Goal: Task Accomplishment & Management: Use online tool/utility

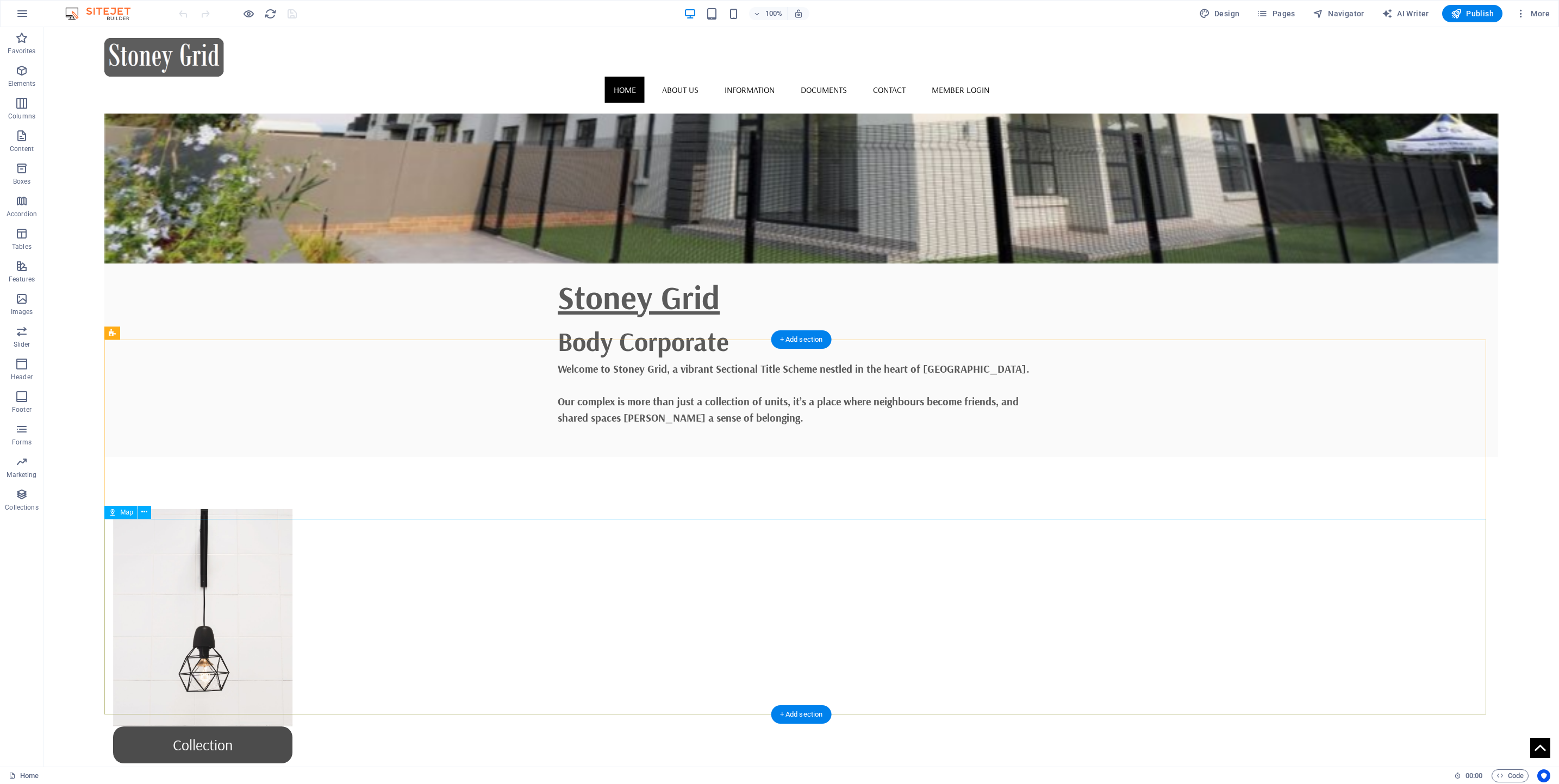
scroll to position [905, 0]
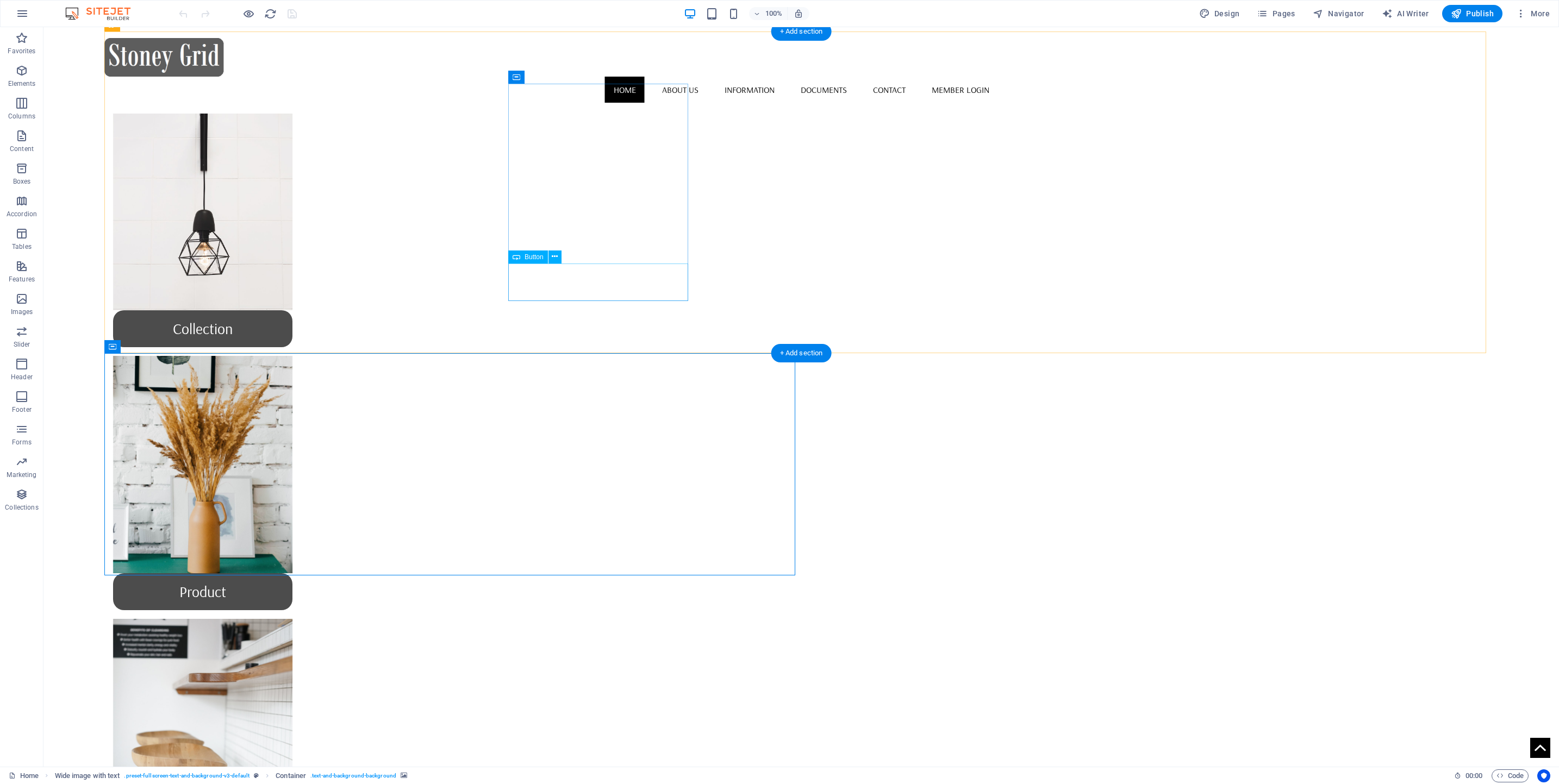
scroll to position [579, 0]
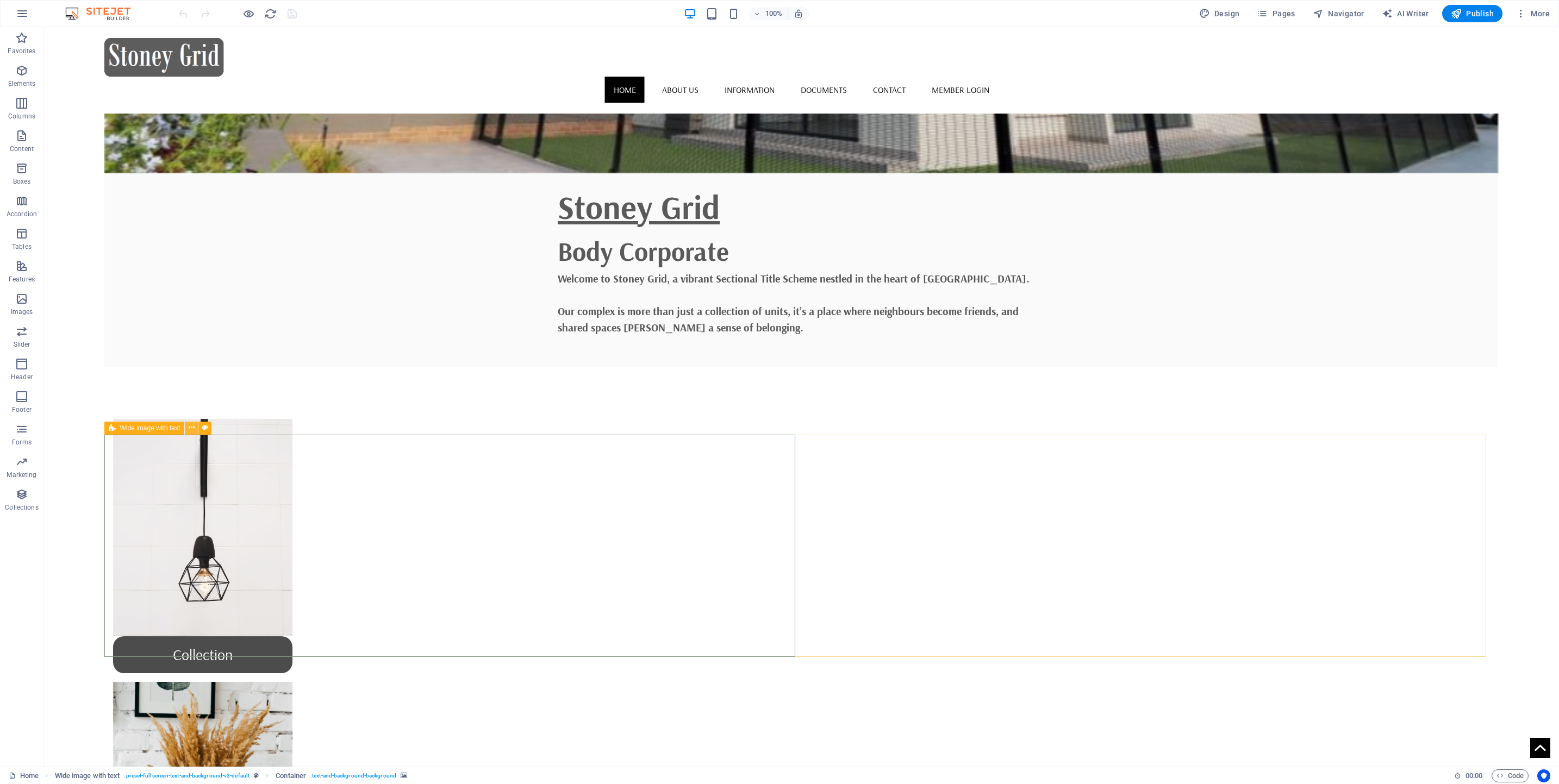
click at [189, 429] on icon at bounding box center [192, 428] width 6 height 12
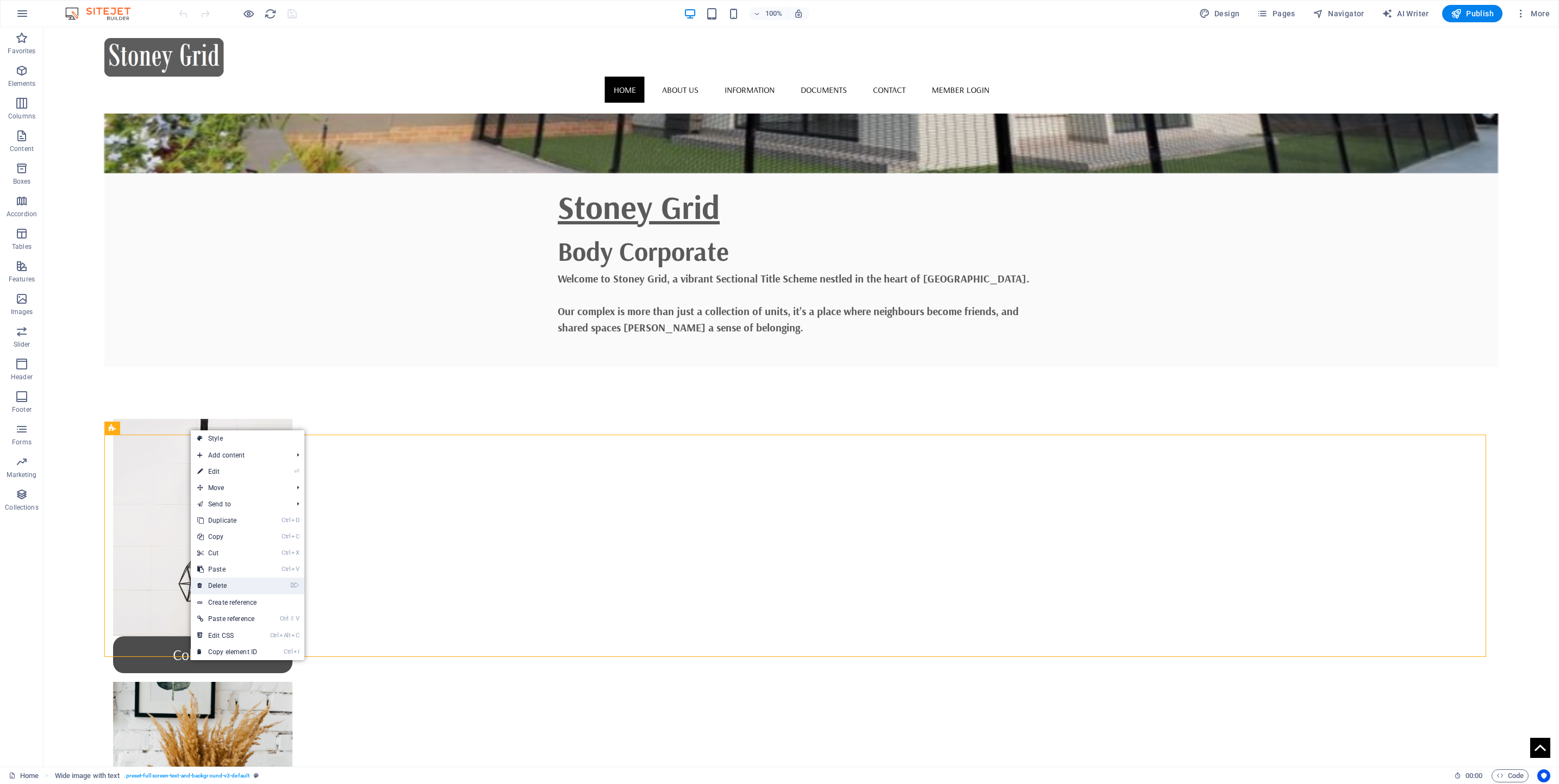
click at [217, 590] on link "⌦ Delete" at bounding box center [227, 585] width 73 height 16
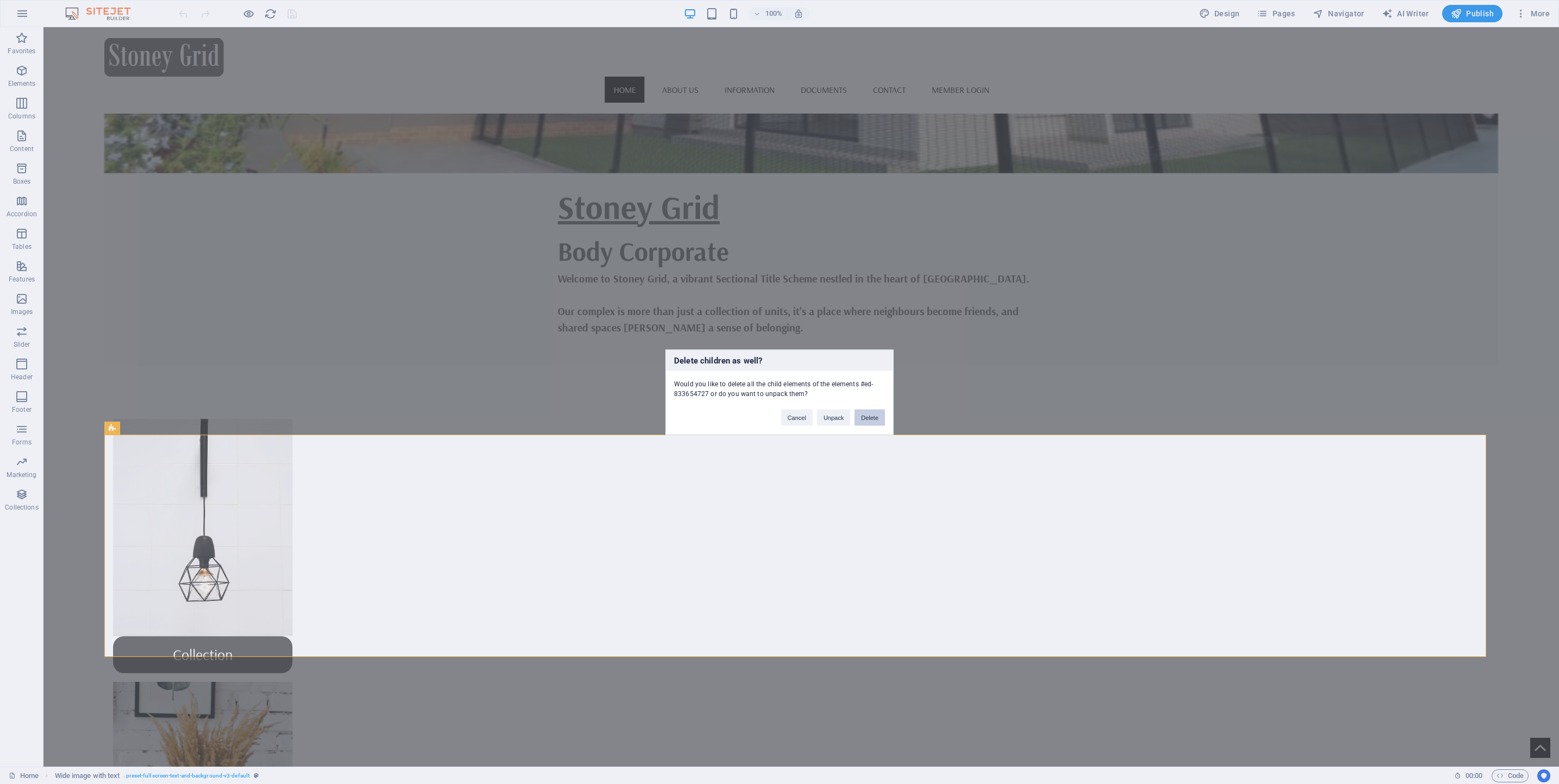
drag, startPoint x: 871, startPoint y: 418, endPoint x: 827, endPoint y: 390, distance: 52.2
click at [871, 418] on button "Delete" at bounding box center [870, 417] width 30 height 16
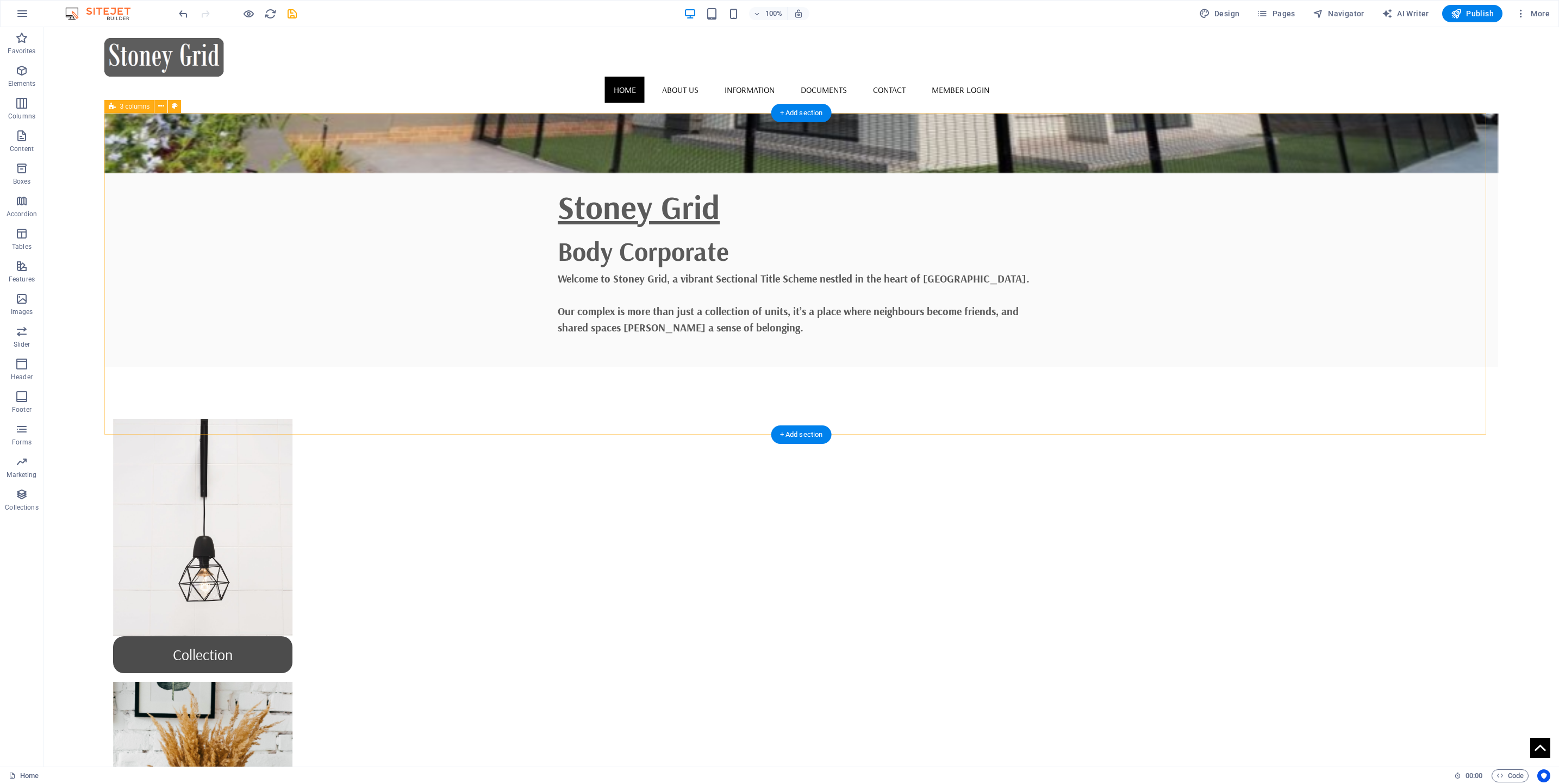
scroll to position [253, 0]
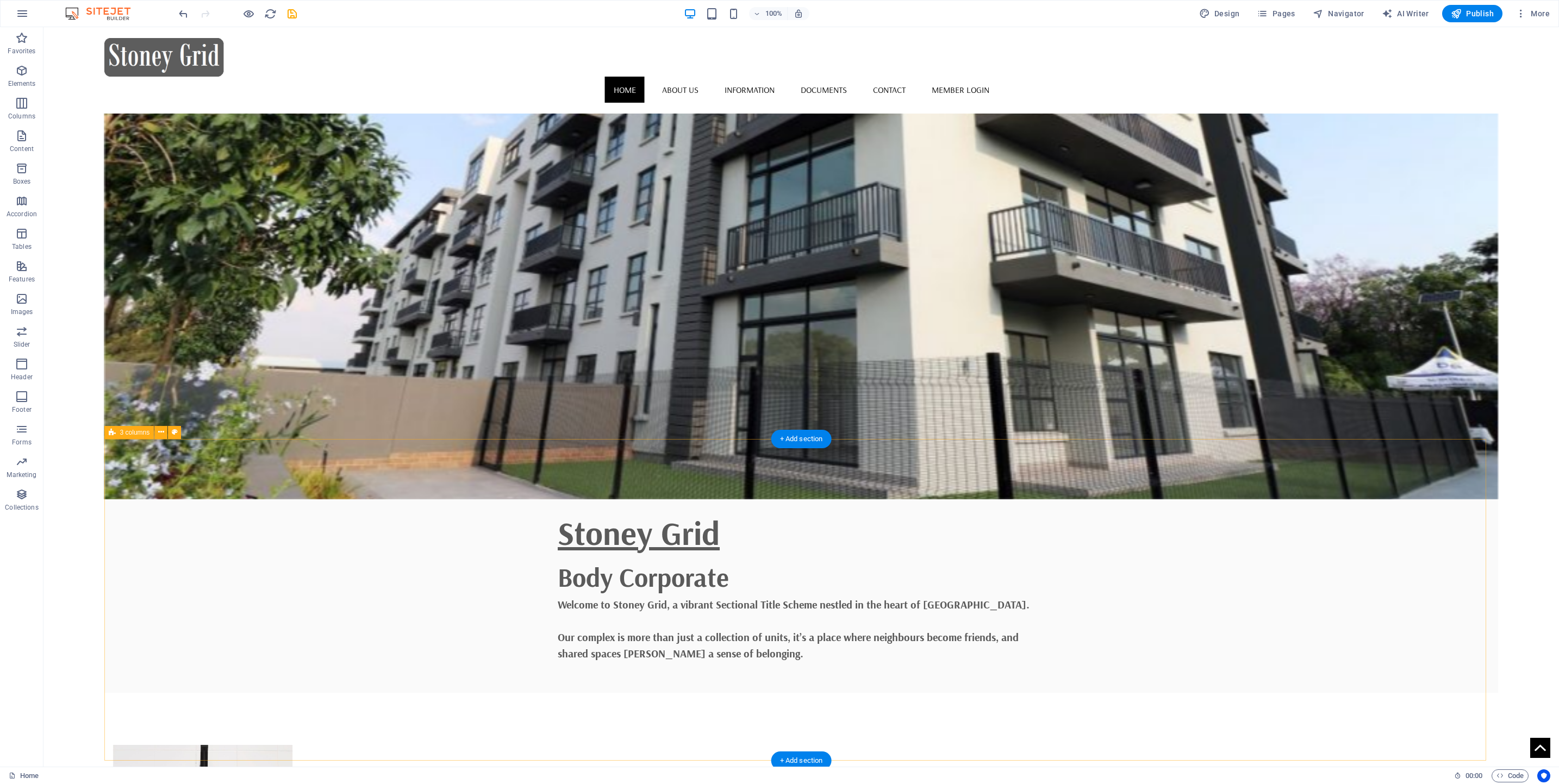
click at [162, 431] on icon at bounding box center [161, 432] width 6 height 12
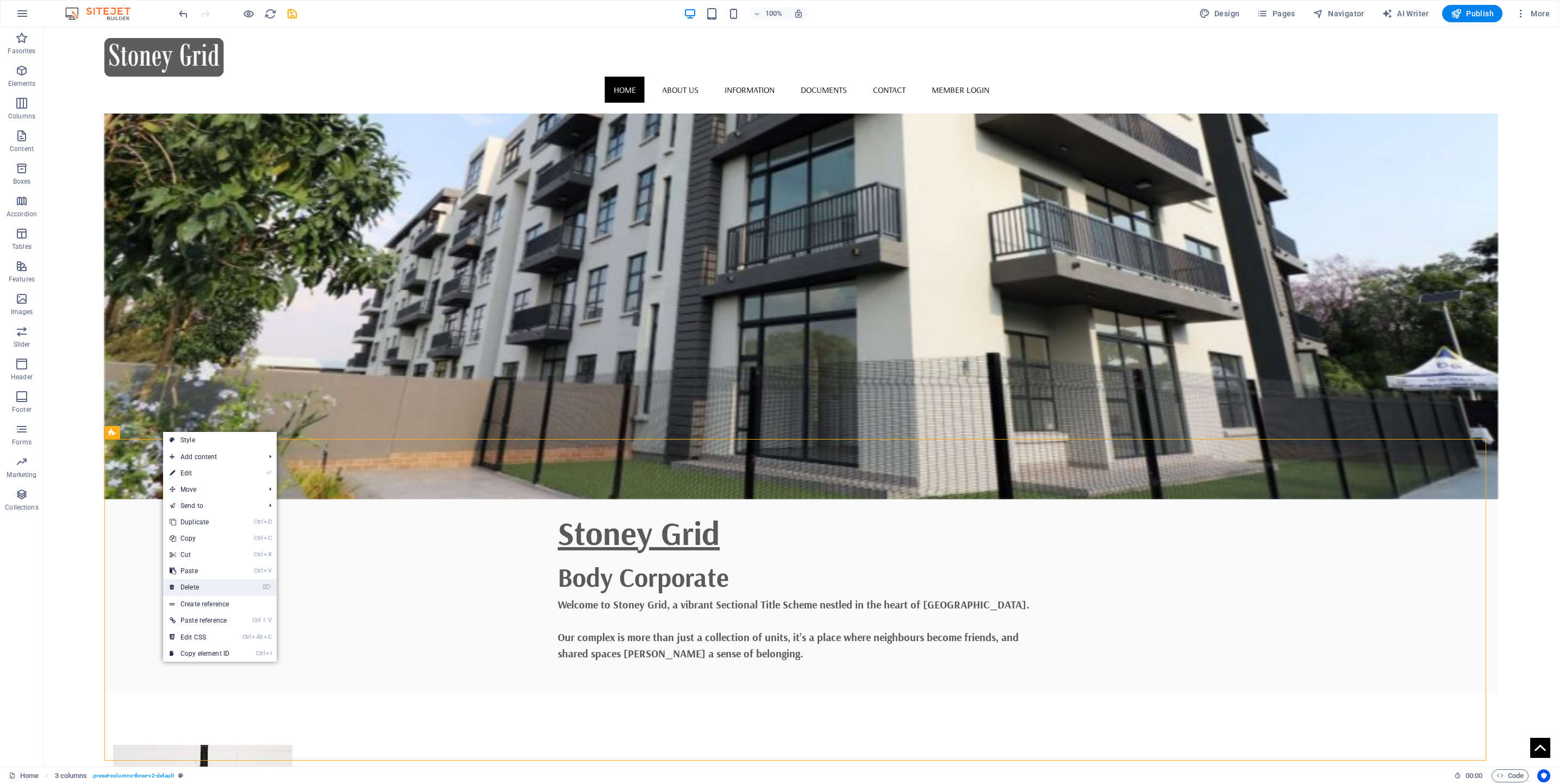
click at [205, 586] on link "⌦ Delete" at bounding box center [199, 587] width 73 height 16
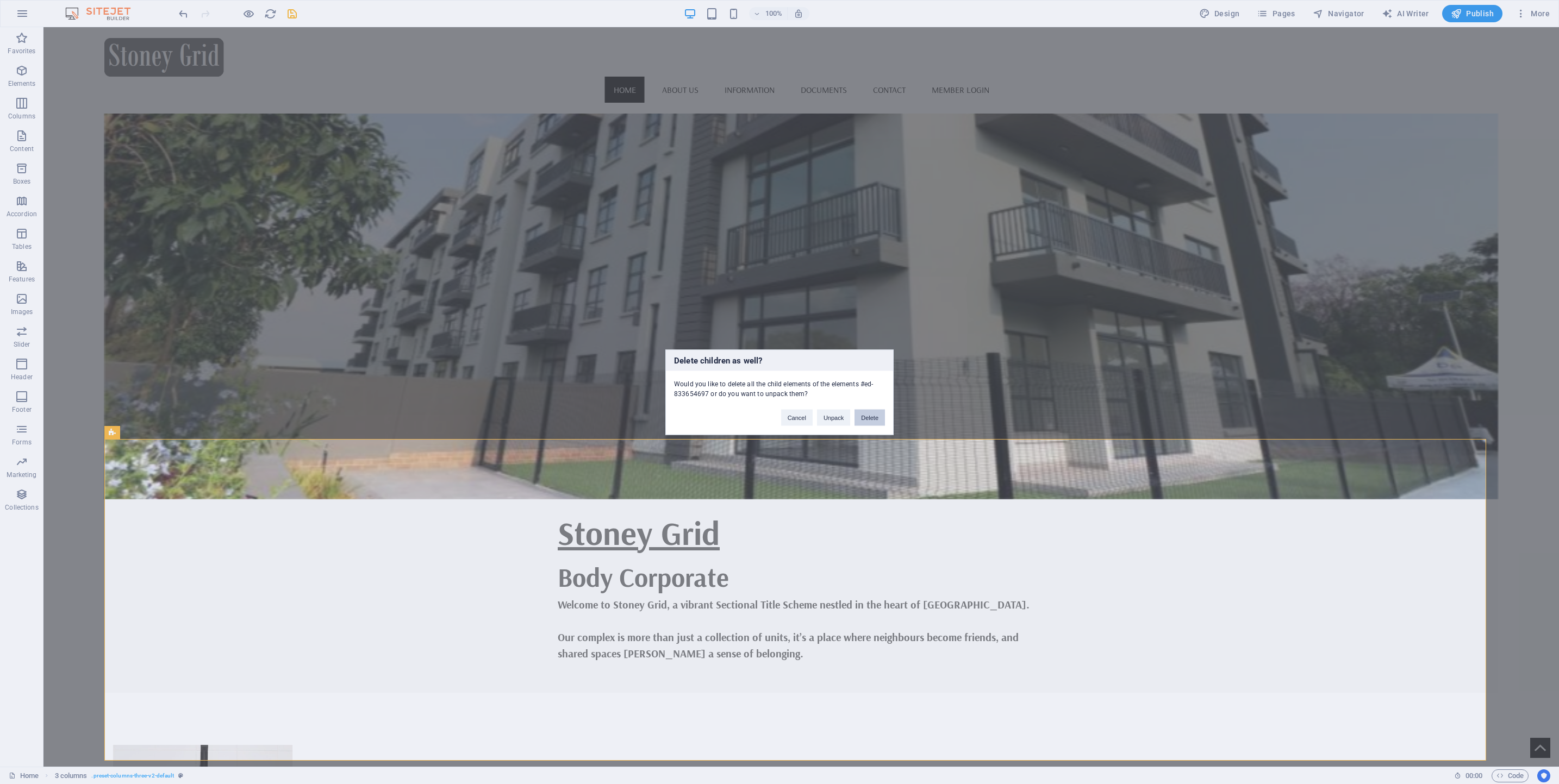
click at [881, 415] on button "Delete" at bounding box center [870, 417] width 30 height 16
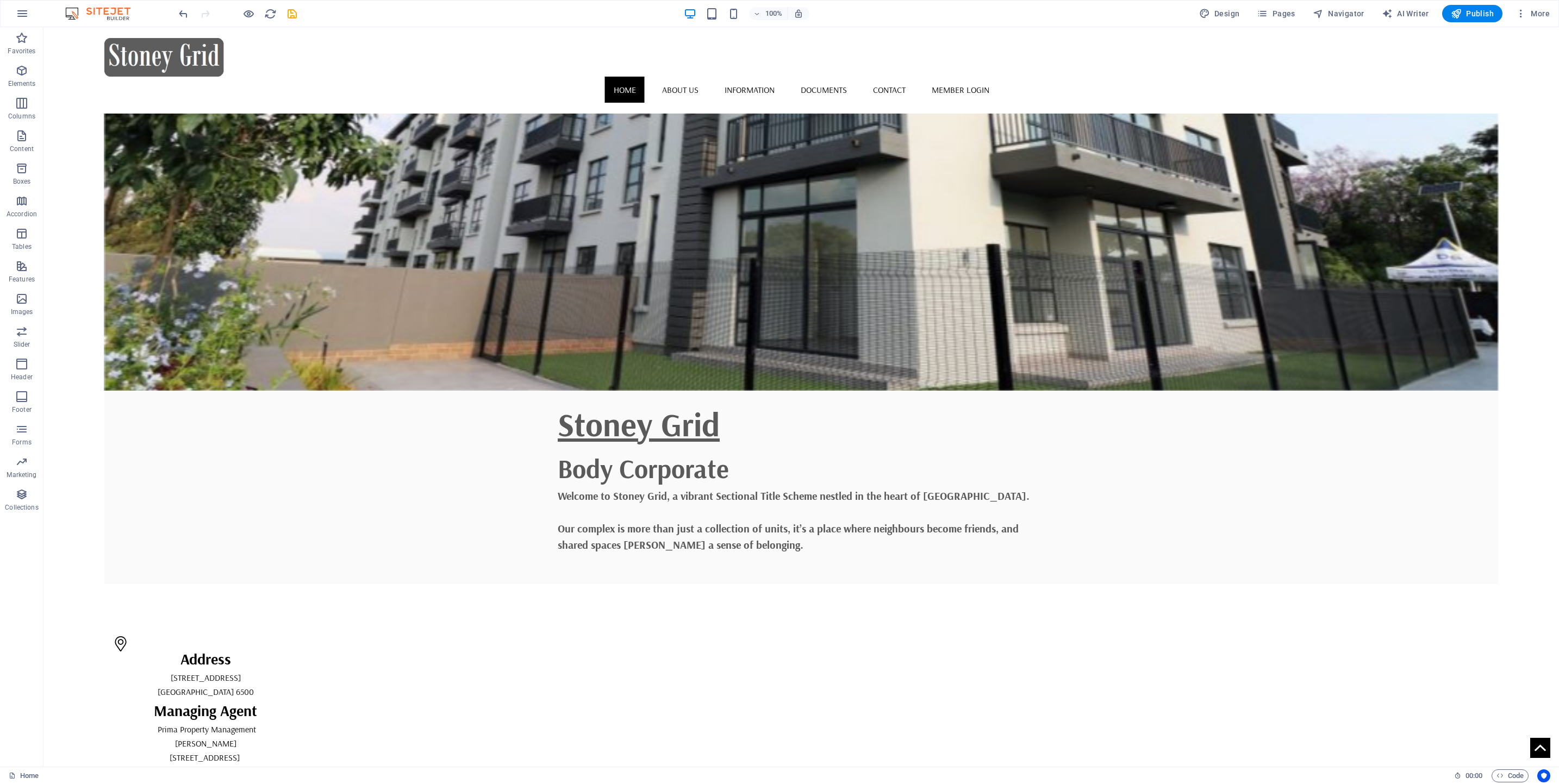
scroll to position [0, 0]
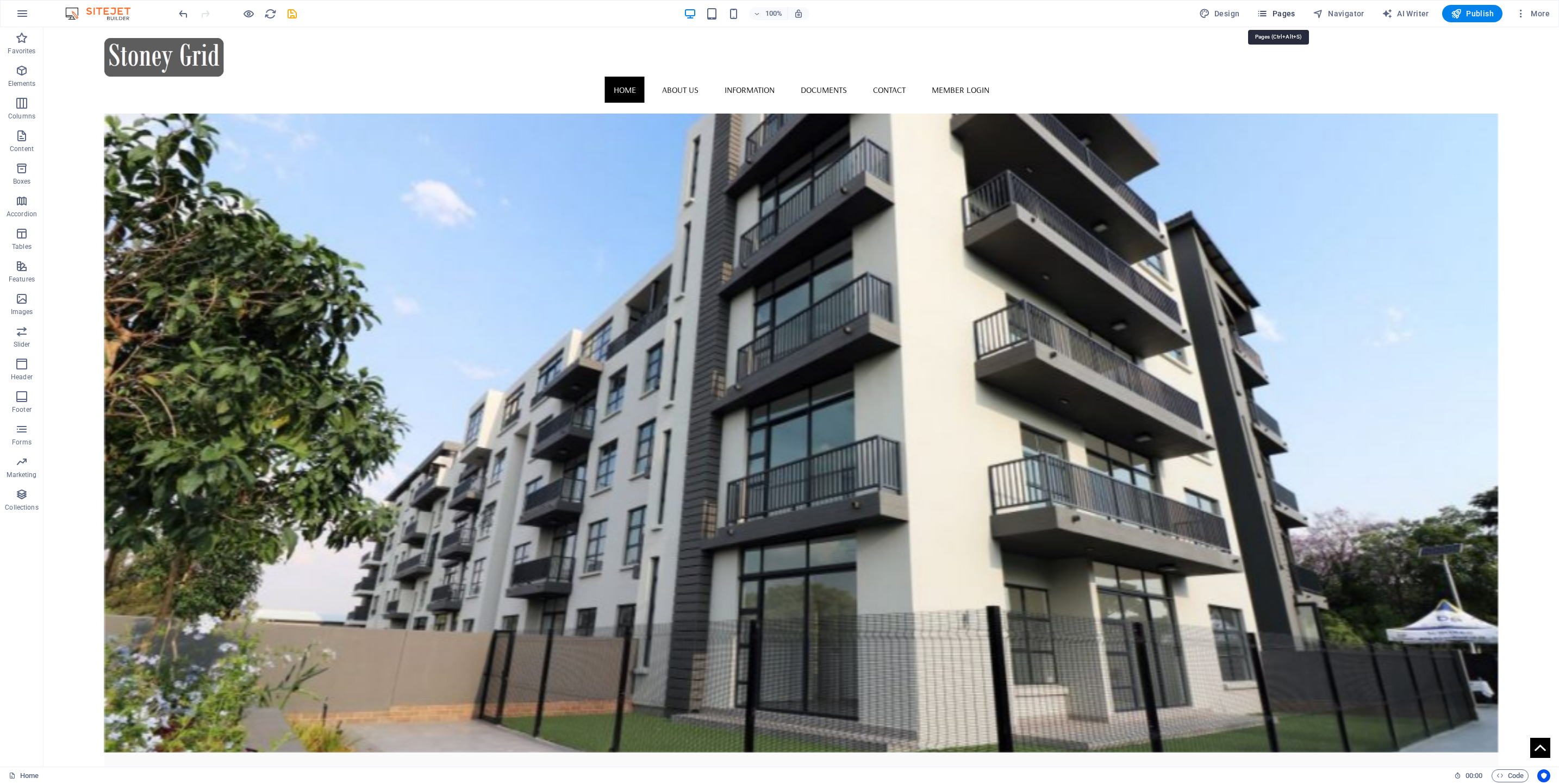
click at [1283, 13] on span "Pages" at bounding box center [1275, 13] width 38 height 11
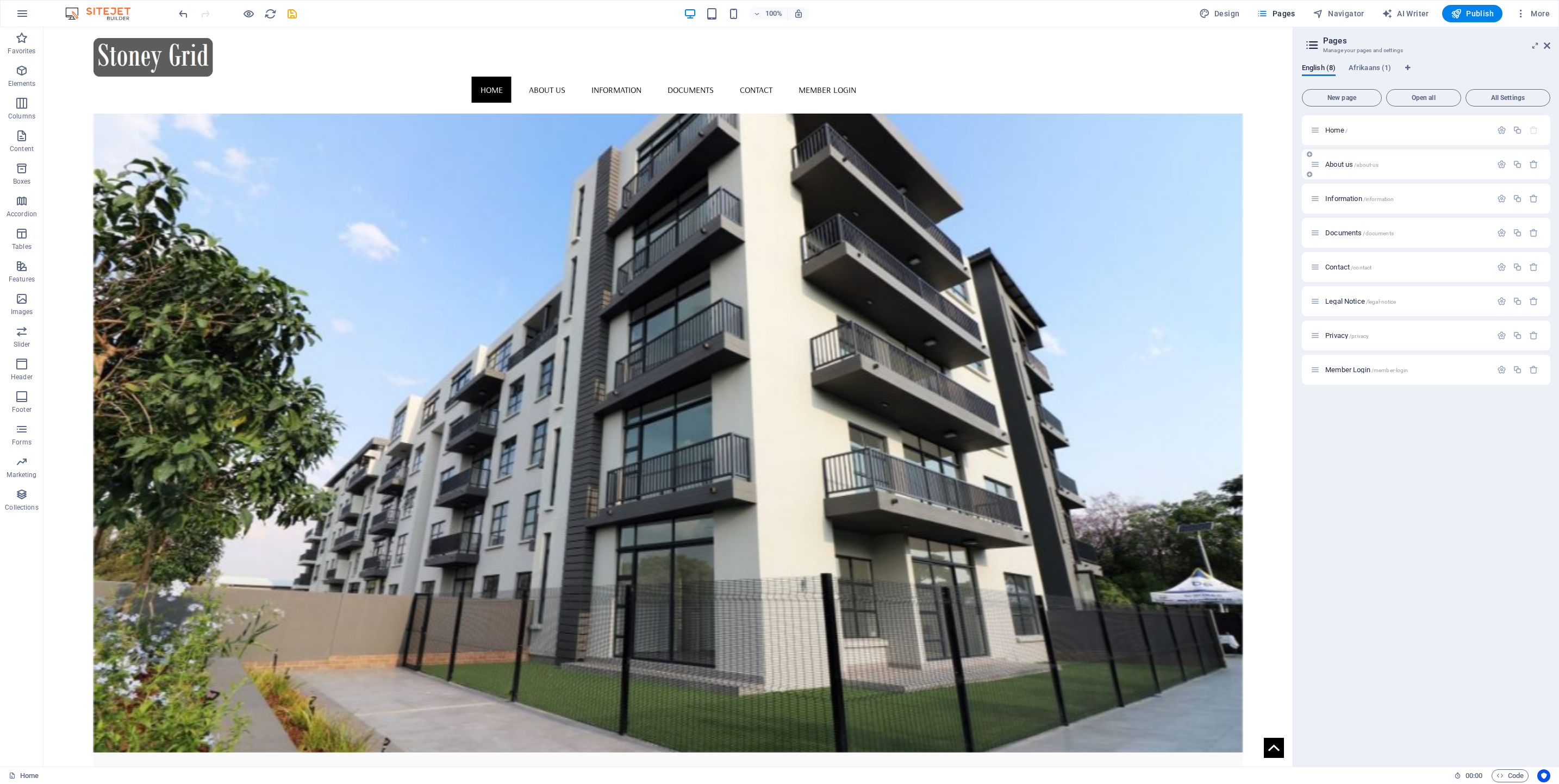
click at [1340, 165] on span "About us /about-us" at bounding box center [1352, 164] width 53 height 8
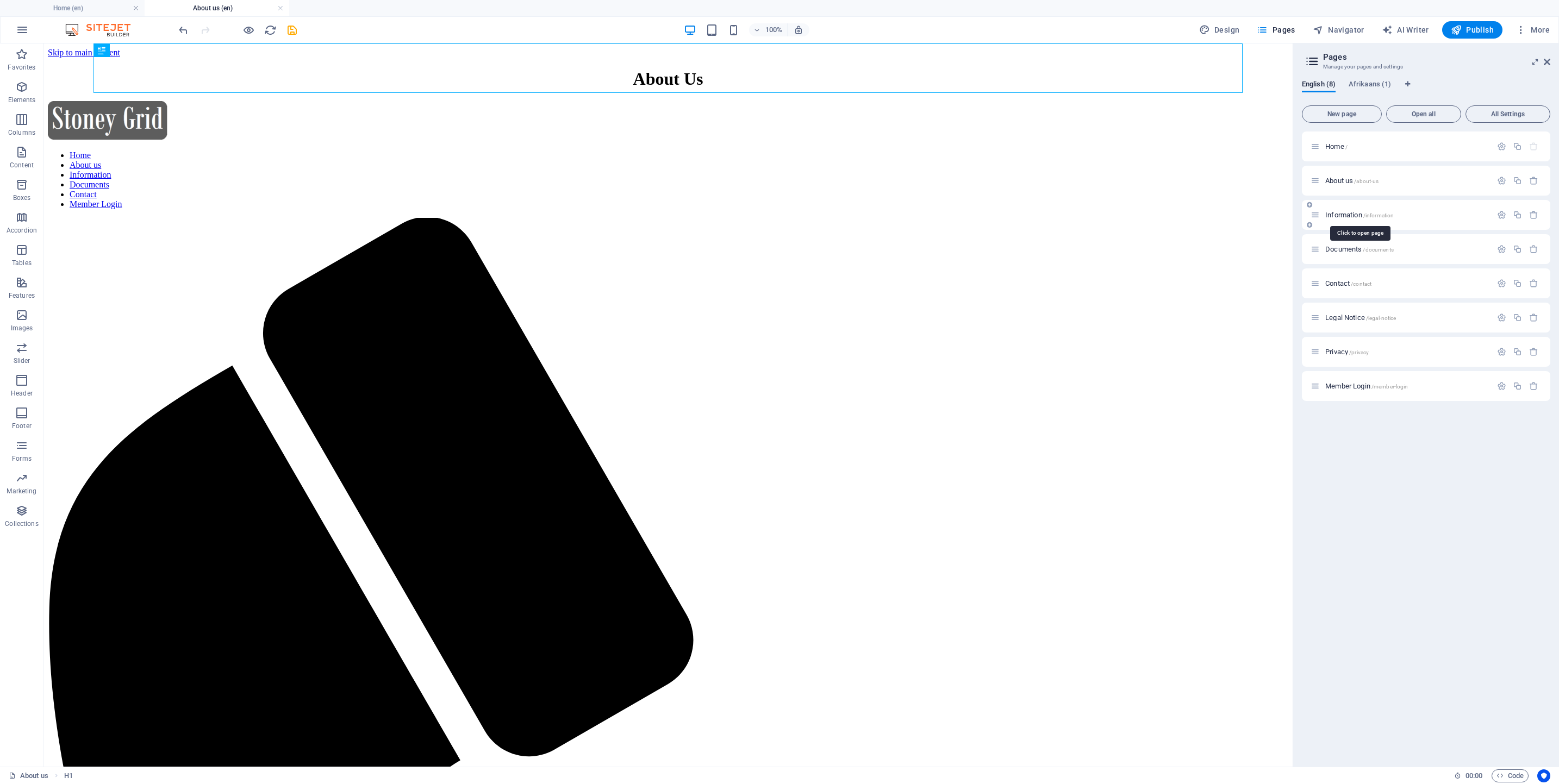
click at [1344, 211] on span "Information /information" at bounding box center [1359, 214] width 69 height 8
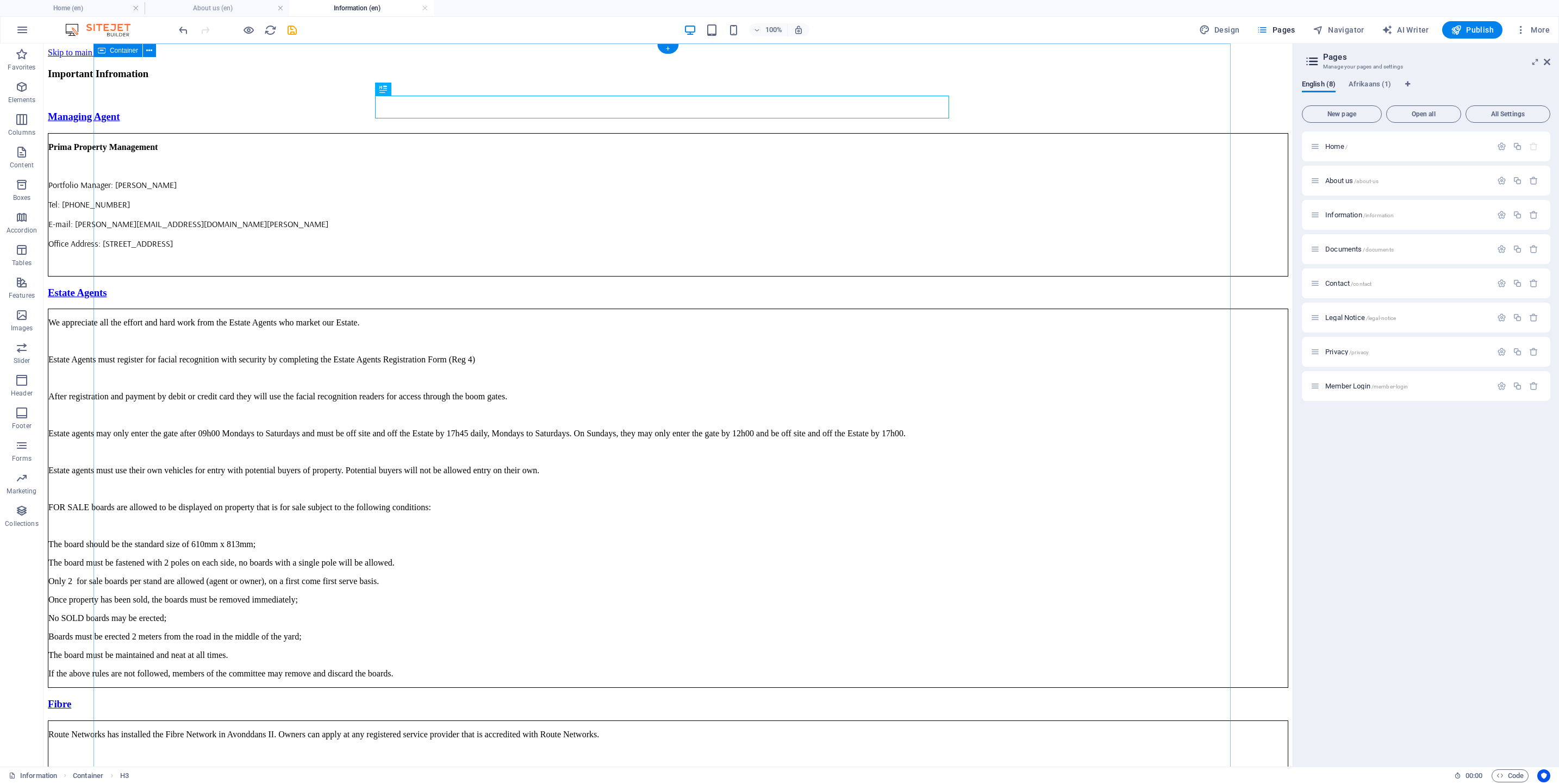
click at [1336, 247] on span "Documents /documents" at bounding box center [1359, 249] width 69 height 8
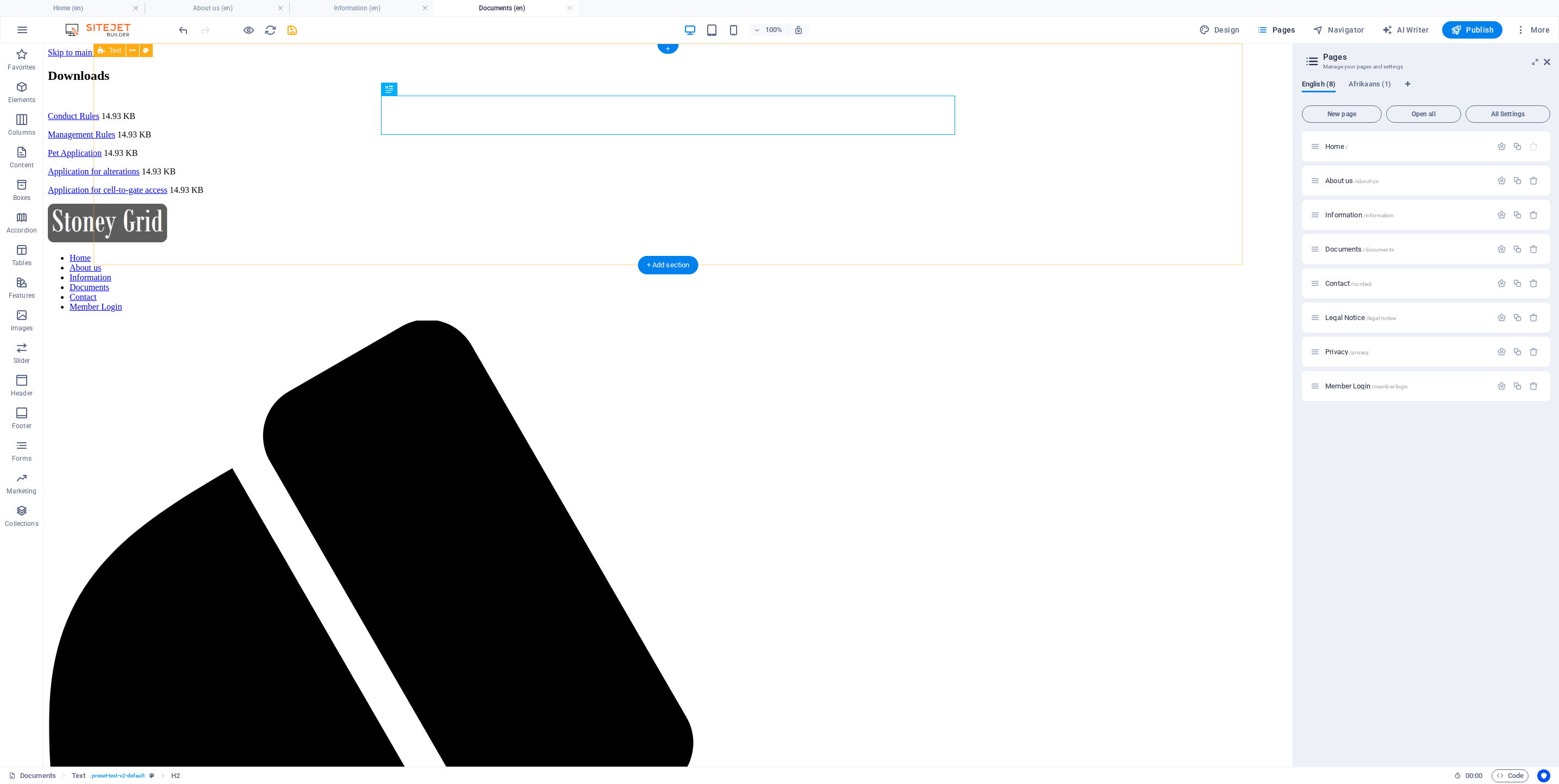
click at [822, 195] on div "Downloads Conduct Rules 14.93 KB Management Rules 14.93 KB Pet Application 14.9…" at bounding box center [668, 132] width 1240 height 127
click at [1351, 282] on span "Contact /contact" at bounding box center [1348, 283] width 46 height 8
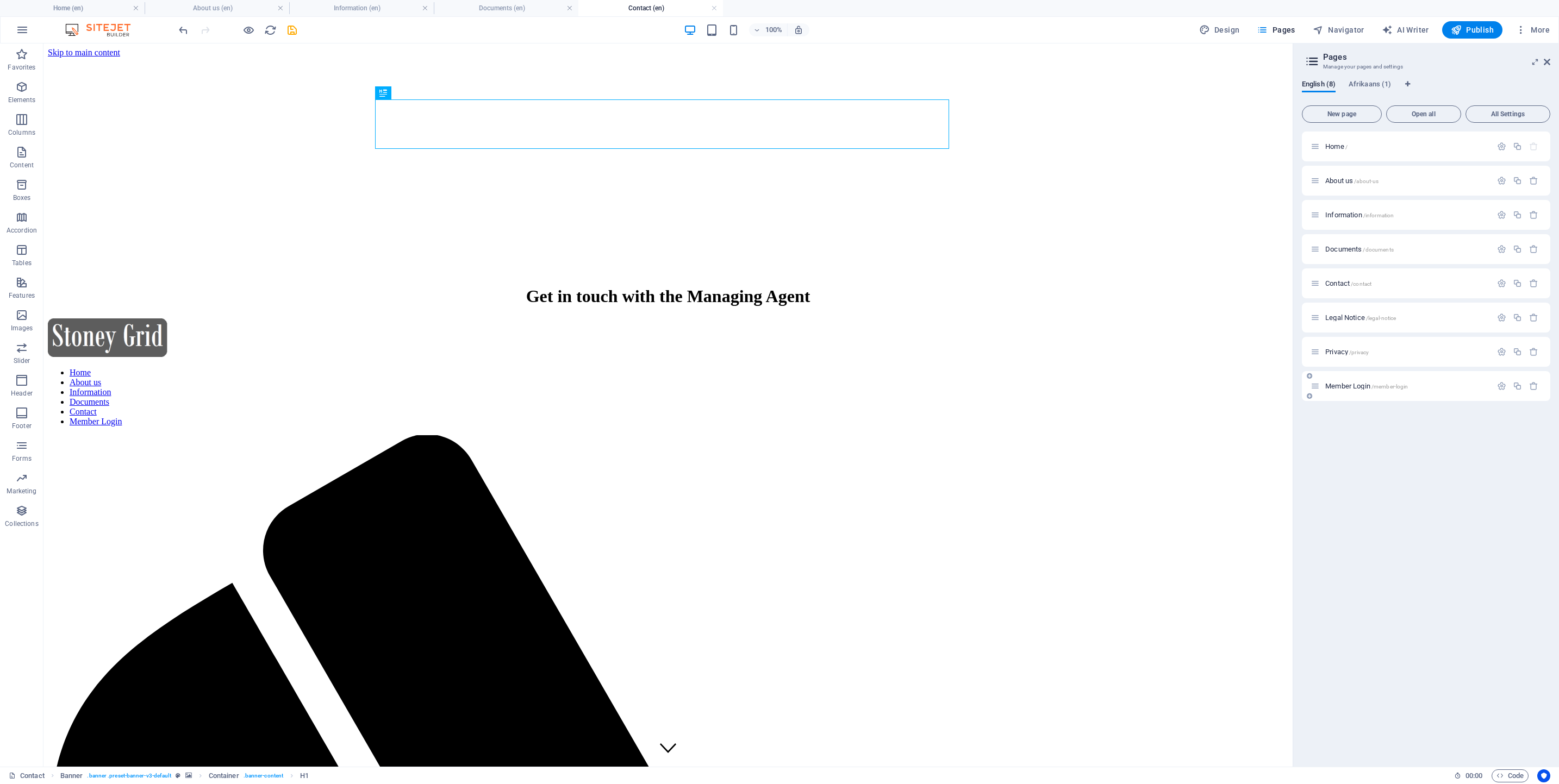
click at [1342, 384] on span "Member Login /member-login" at bounding box center [1366, 386] width 83 height 8
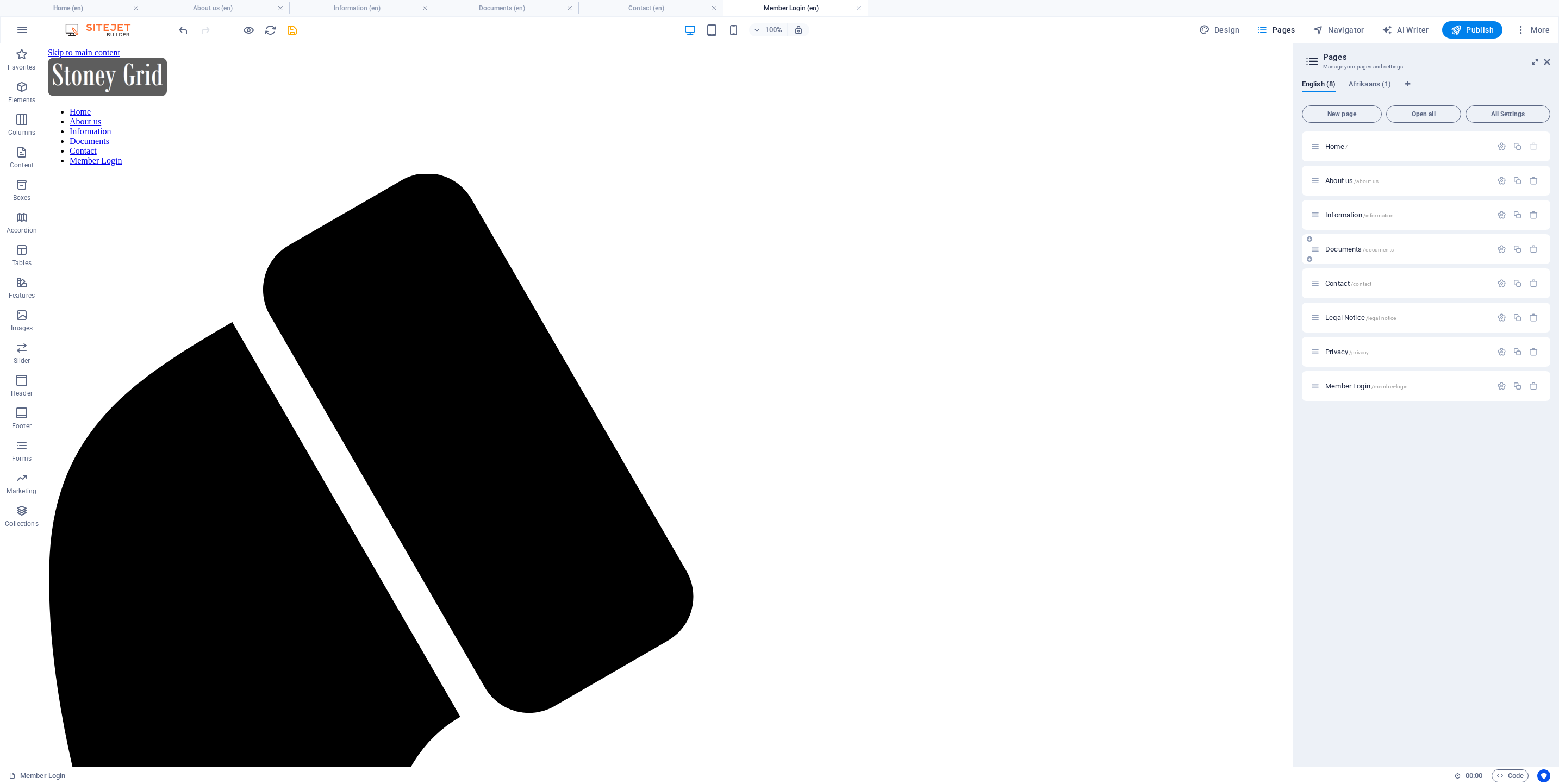
click at [1334, 248] on span "Documents /documents" at bounding box center [1359, 249] width 69 height 8
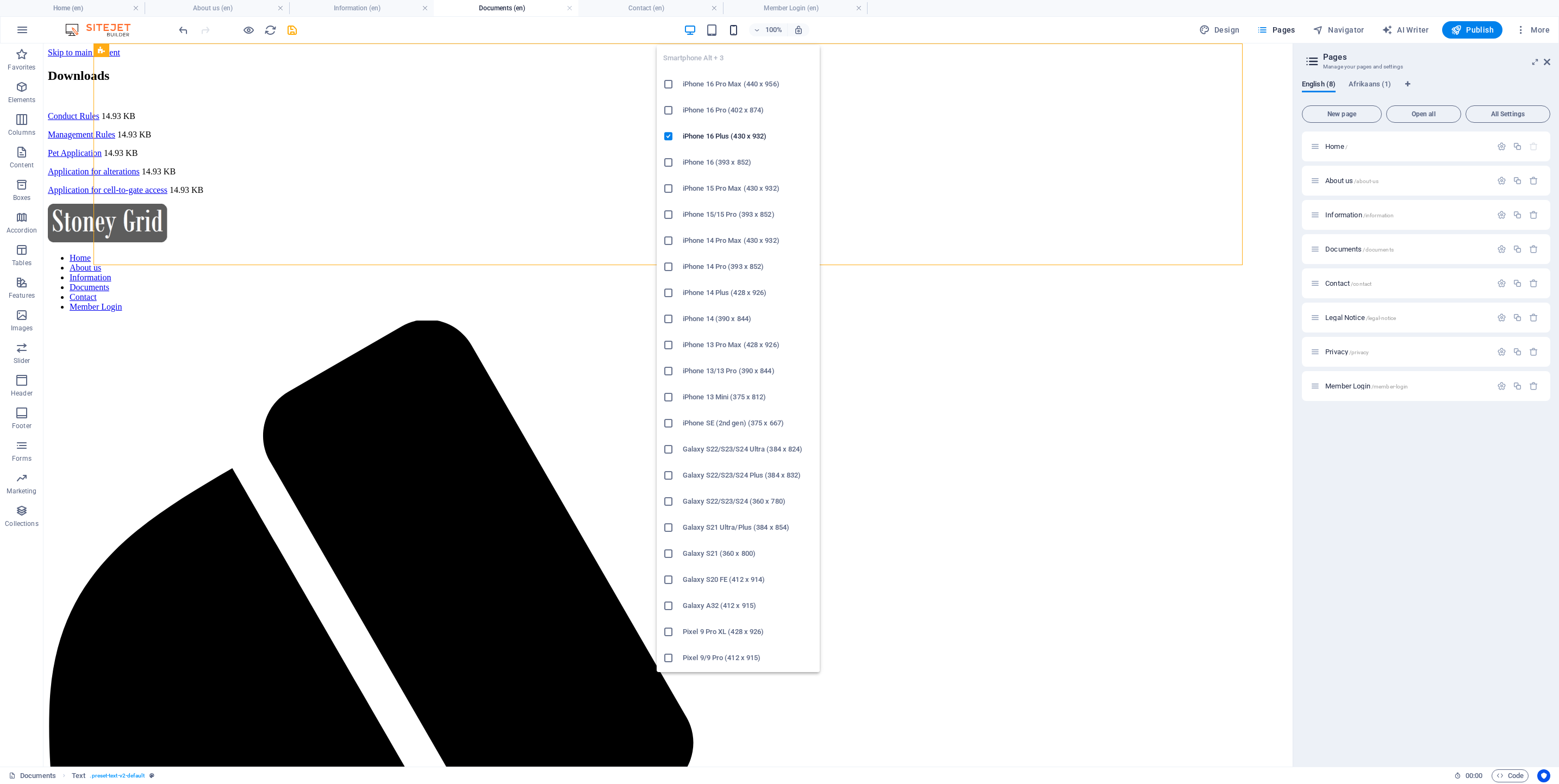
click at [734, 29] on icon "button" at bounding box center [733, 30] width 13 height 13
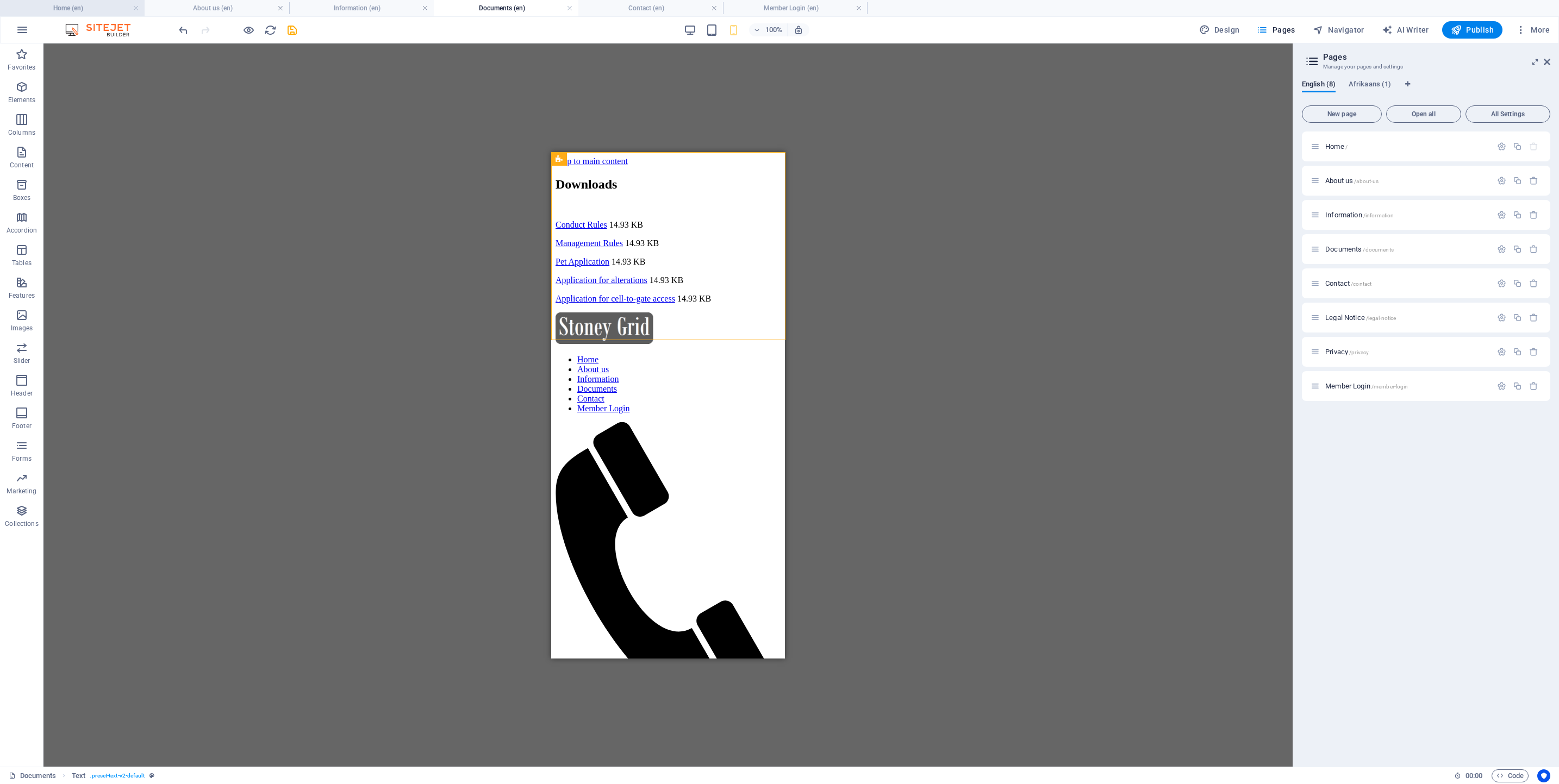
click at [61, 5] on h4 "Home (en)" at bounding box center [72, 9] width 145 height 12
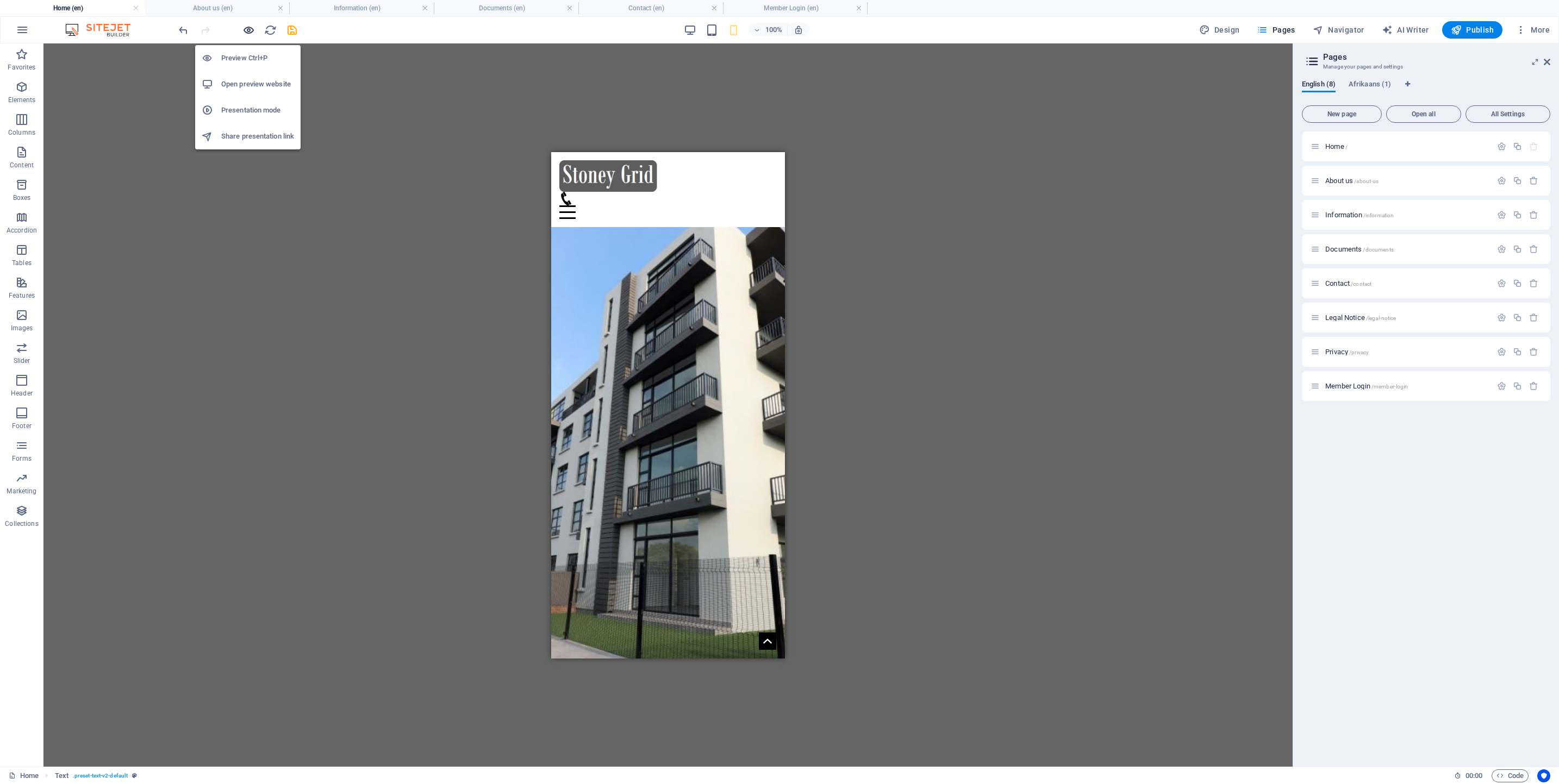
click at [245, 29] on icon "button" at bounding box center [248, 30] width 13 height 13
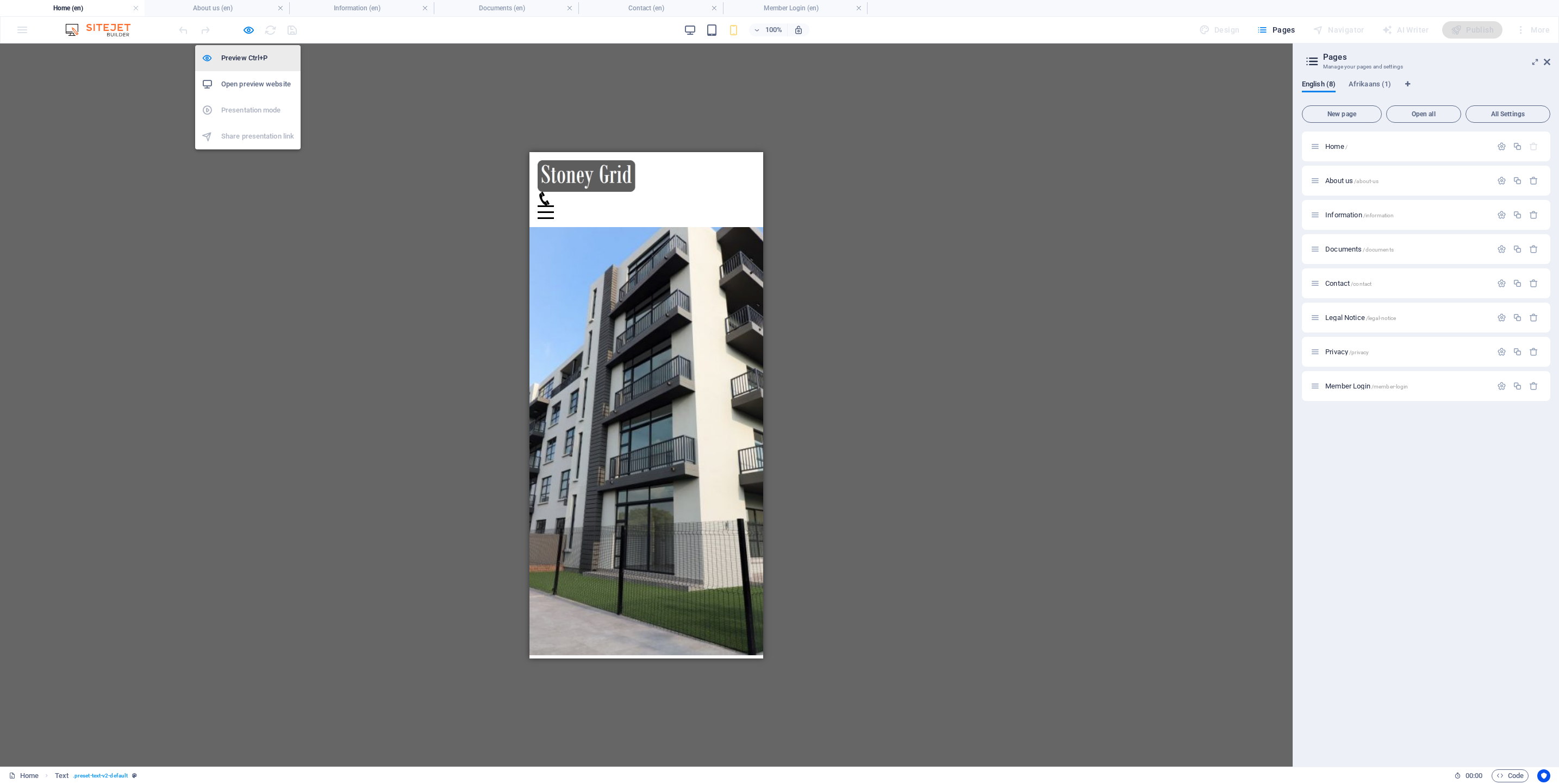
click at [237, 56] on h6 "Preview Ctrl+P" at bounding box center [258, 58] width 73 height 13
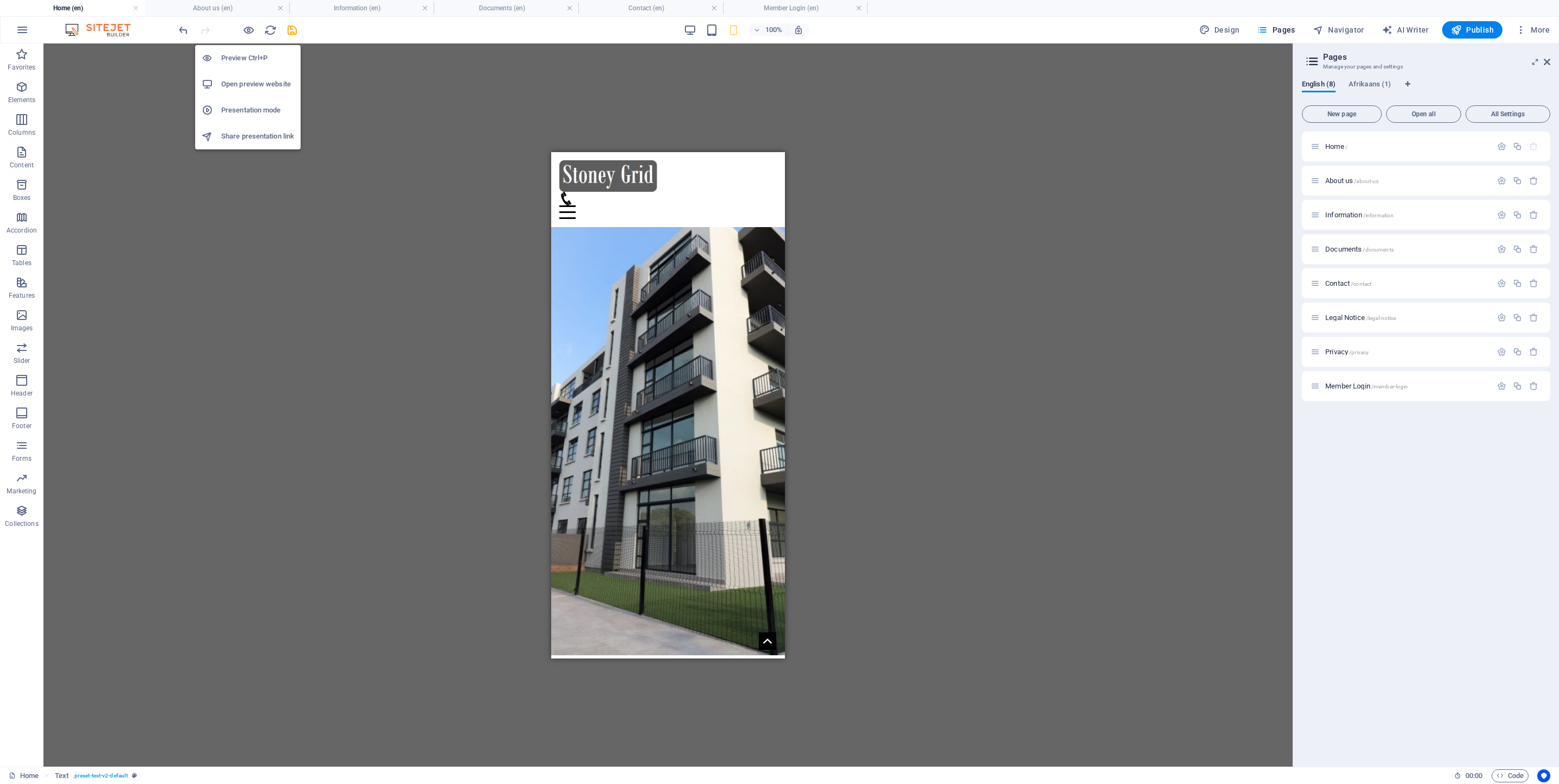
click at [234, 81] on h6 "Open preview website" at bounding box center [258, 84] width 73 height 13
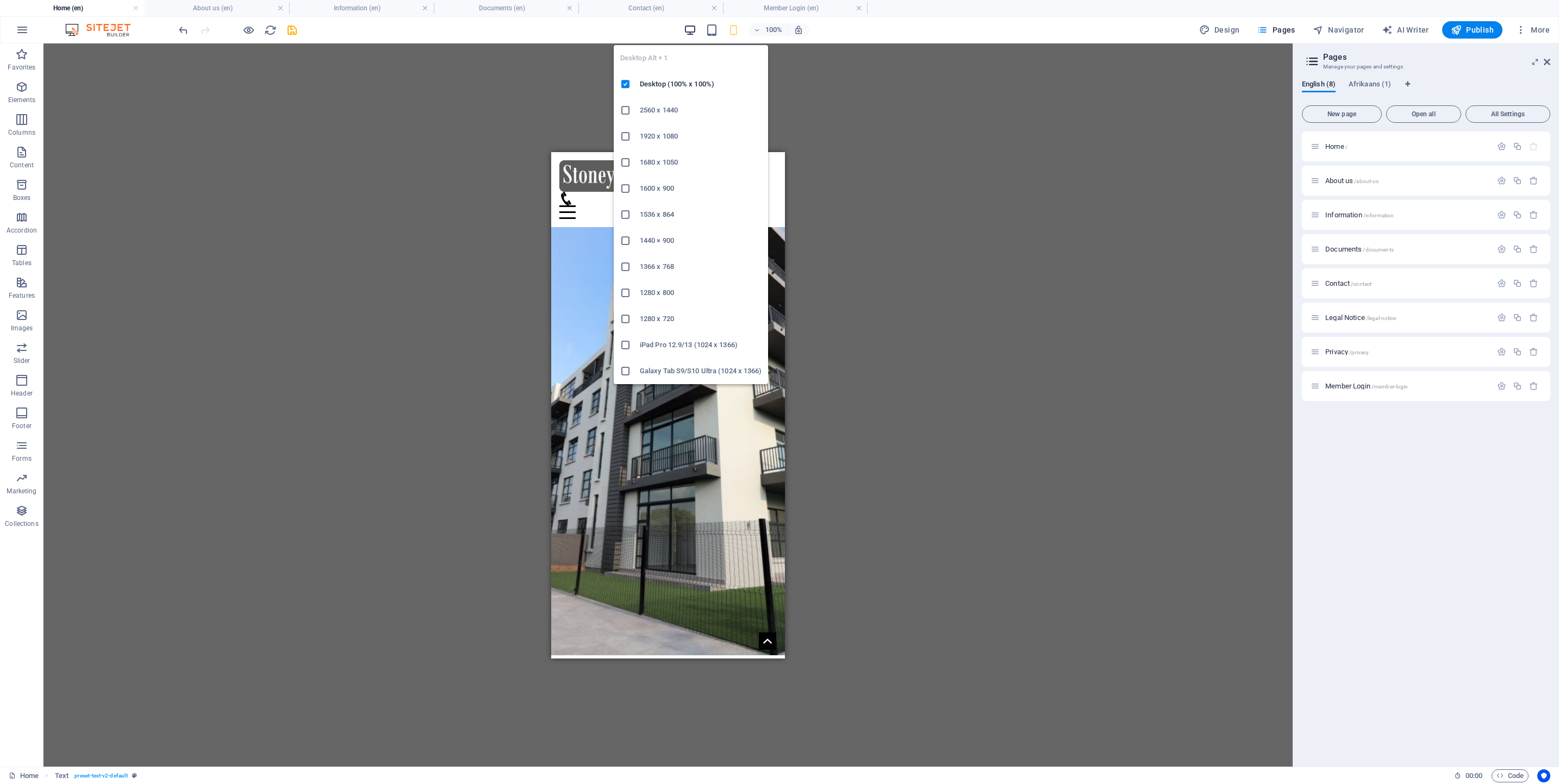
drag, startPoint x: 693, startPoint y: 26, endPoint x: 499, endPoint y: 321, distance: 353.1
click at [693, 26] on icon "button" at bounding box center [690, 30] width 13 height 13
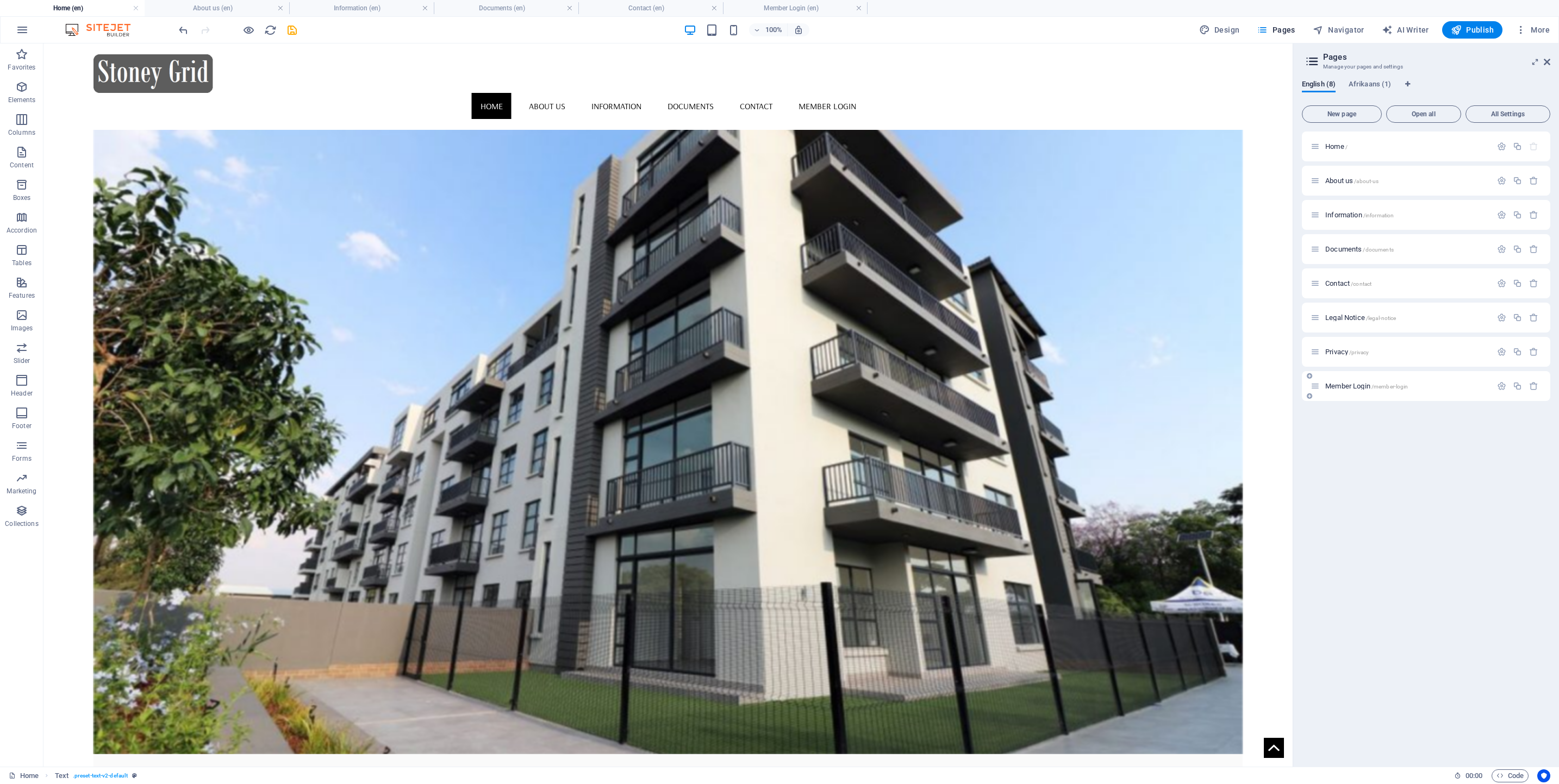
click at [1347, 383] on span "Member Login /member-login" at bounding box center [1366, 386] width 83 height 8
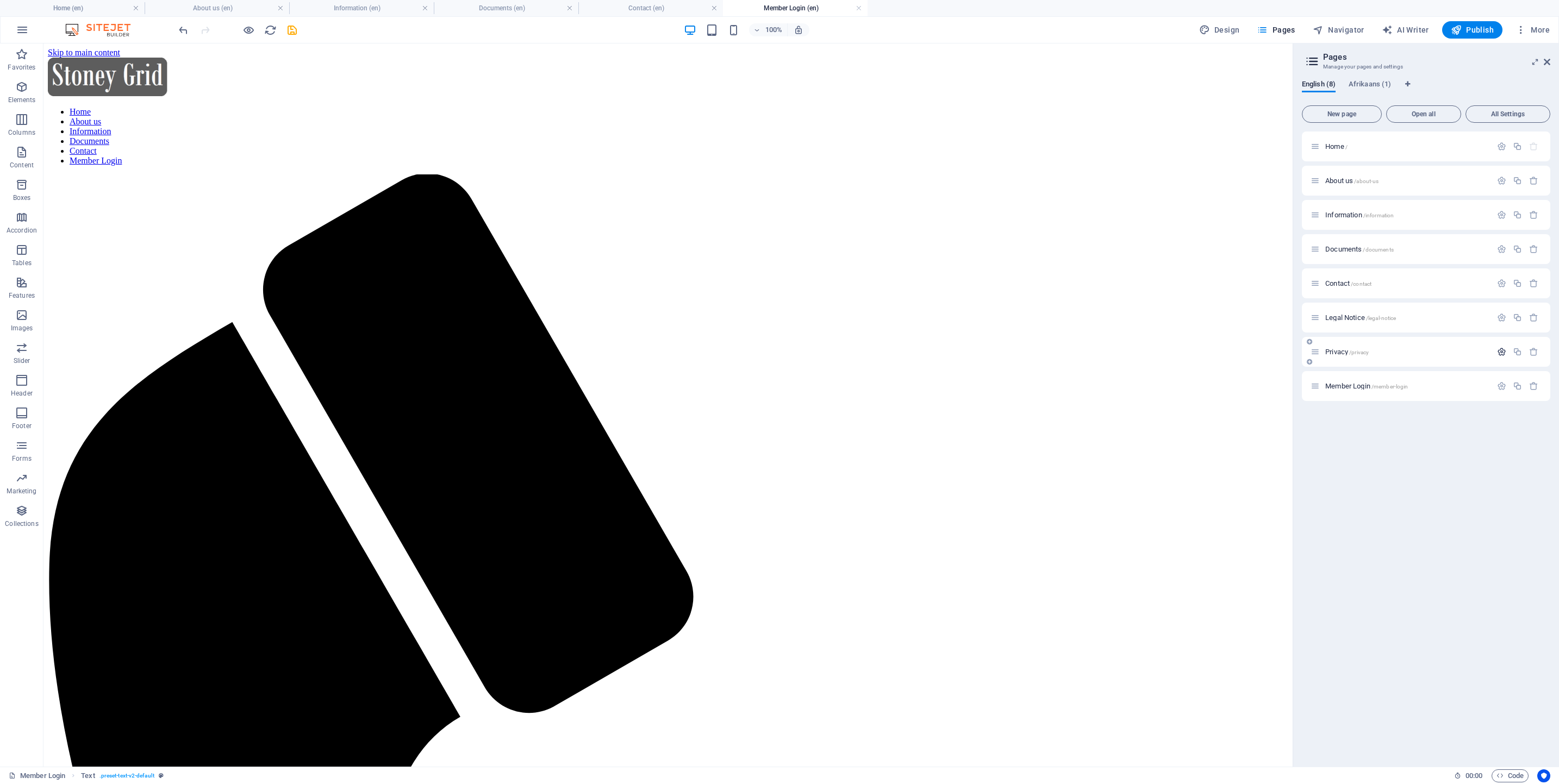
click at [1501, 349] on icon "button" at bounding box center [1501, 352] width 9 height 9
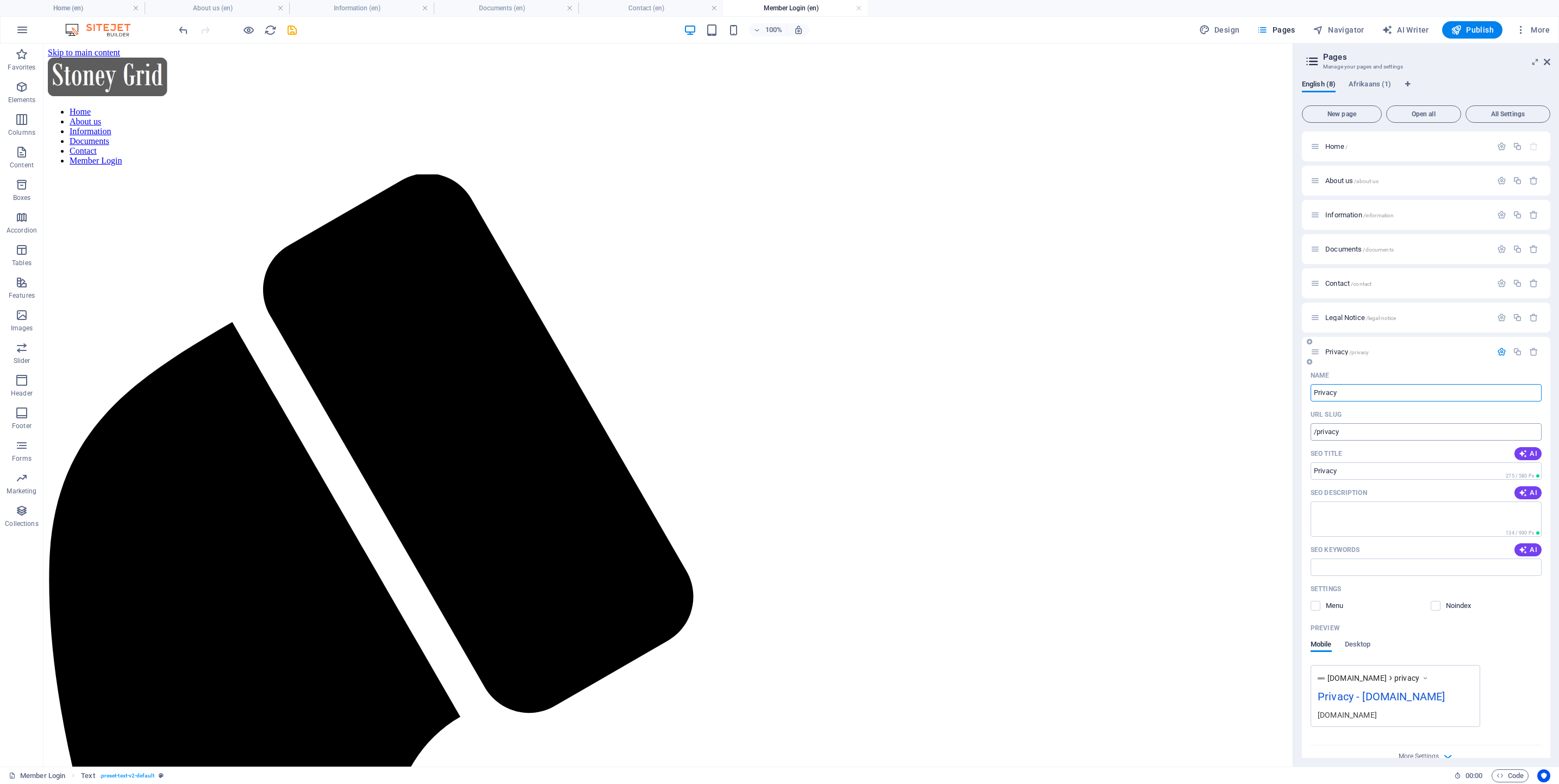
scroll to position [52, 0]
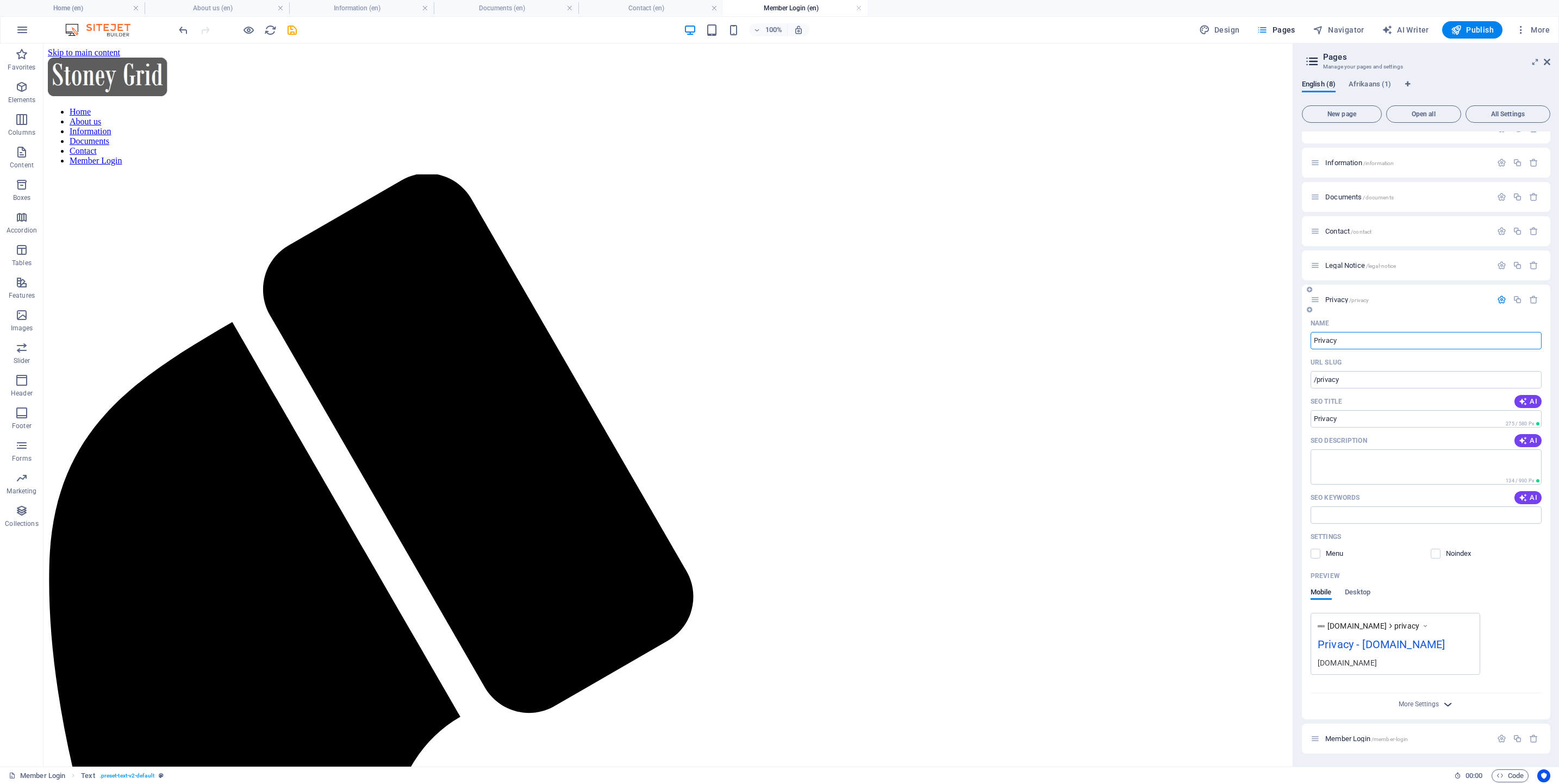
click at [1443, 705] on icon "button" at bounding box center [1447, 704] width 13 height 13
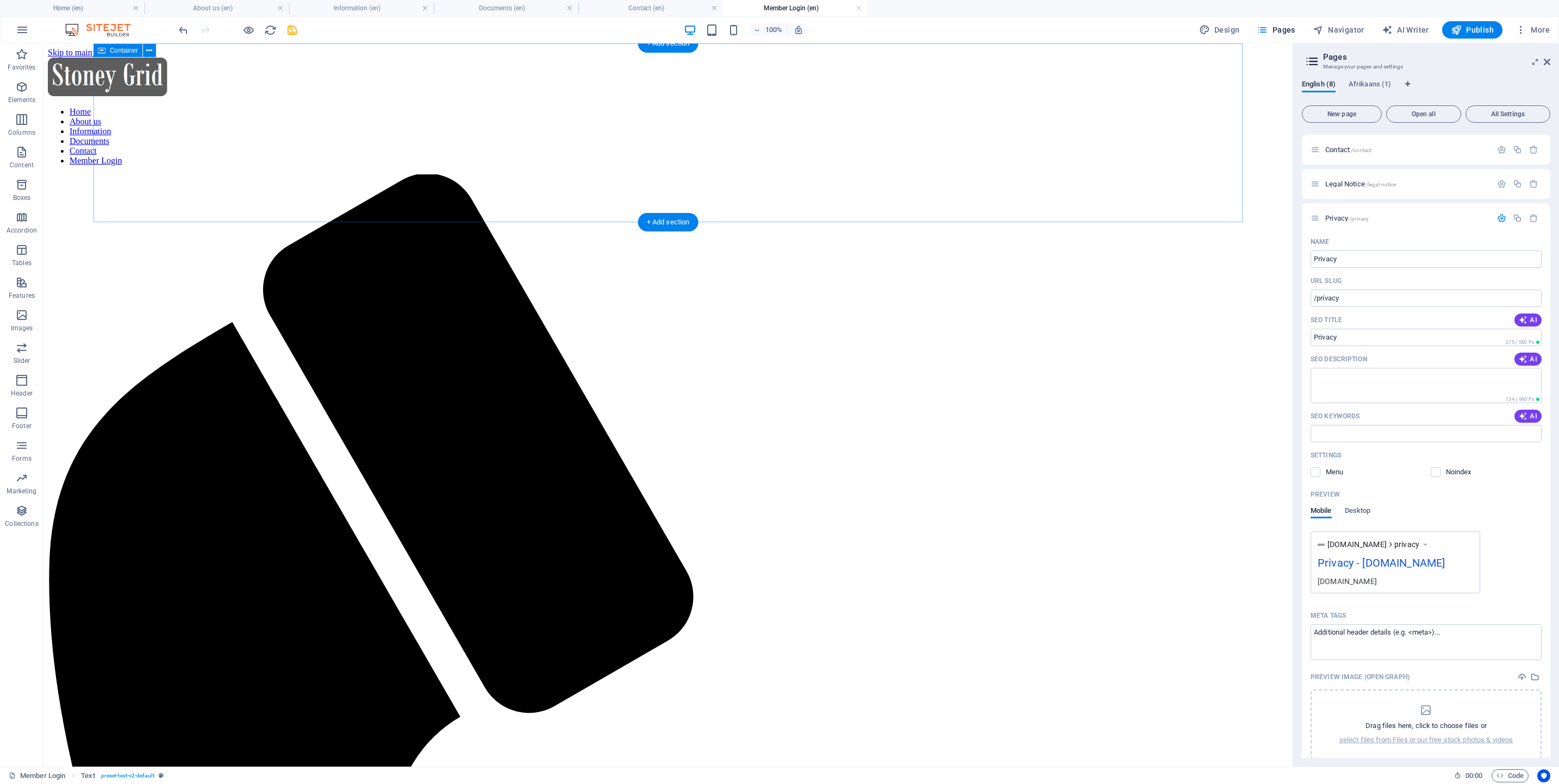
click at [24, 450] on icon "button" at bounding box center [21, 445] width 13 height 13
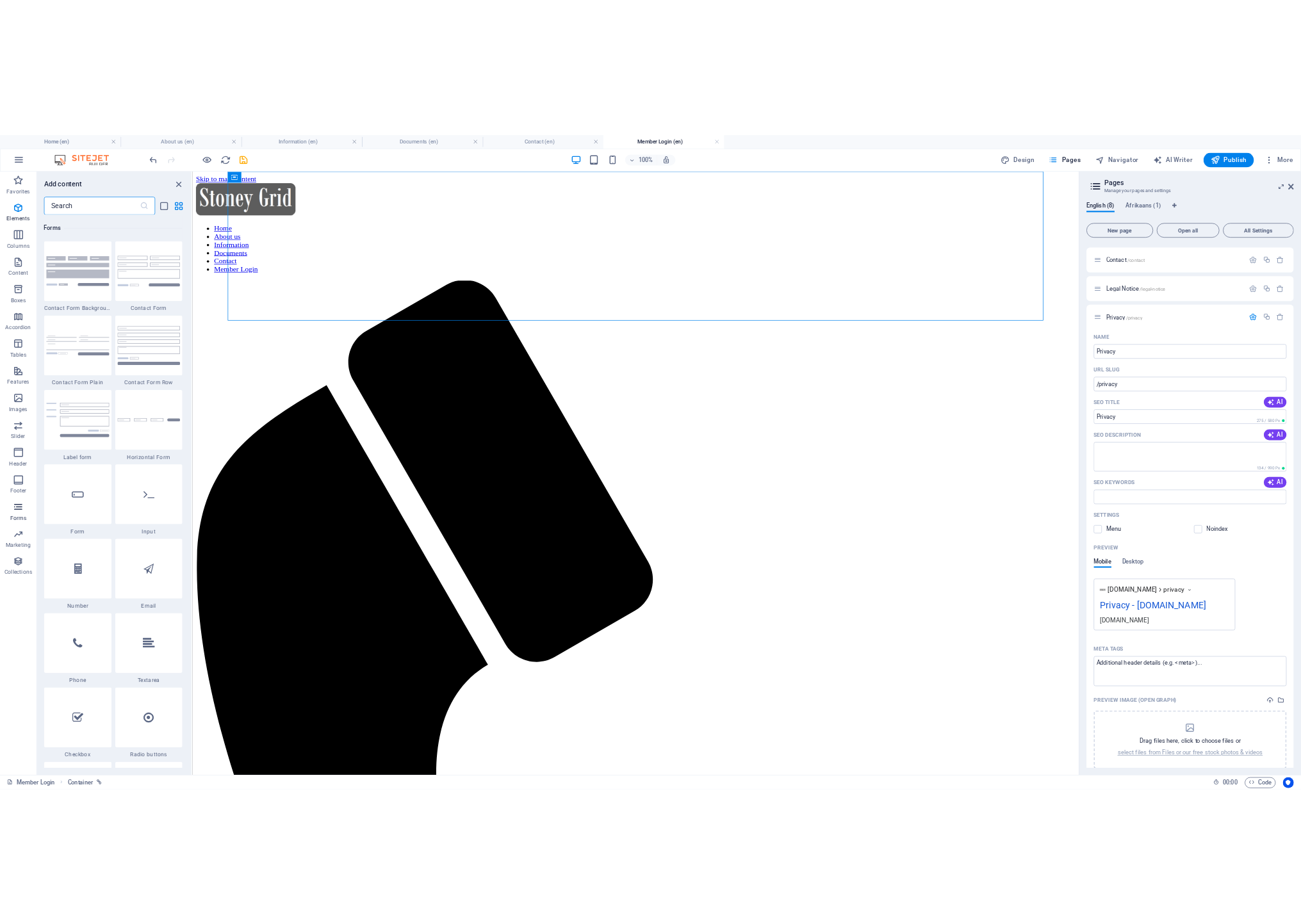
scroll to position [9350, 0]
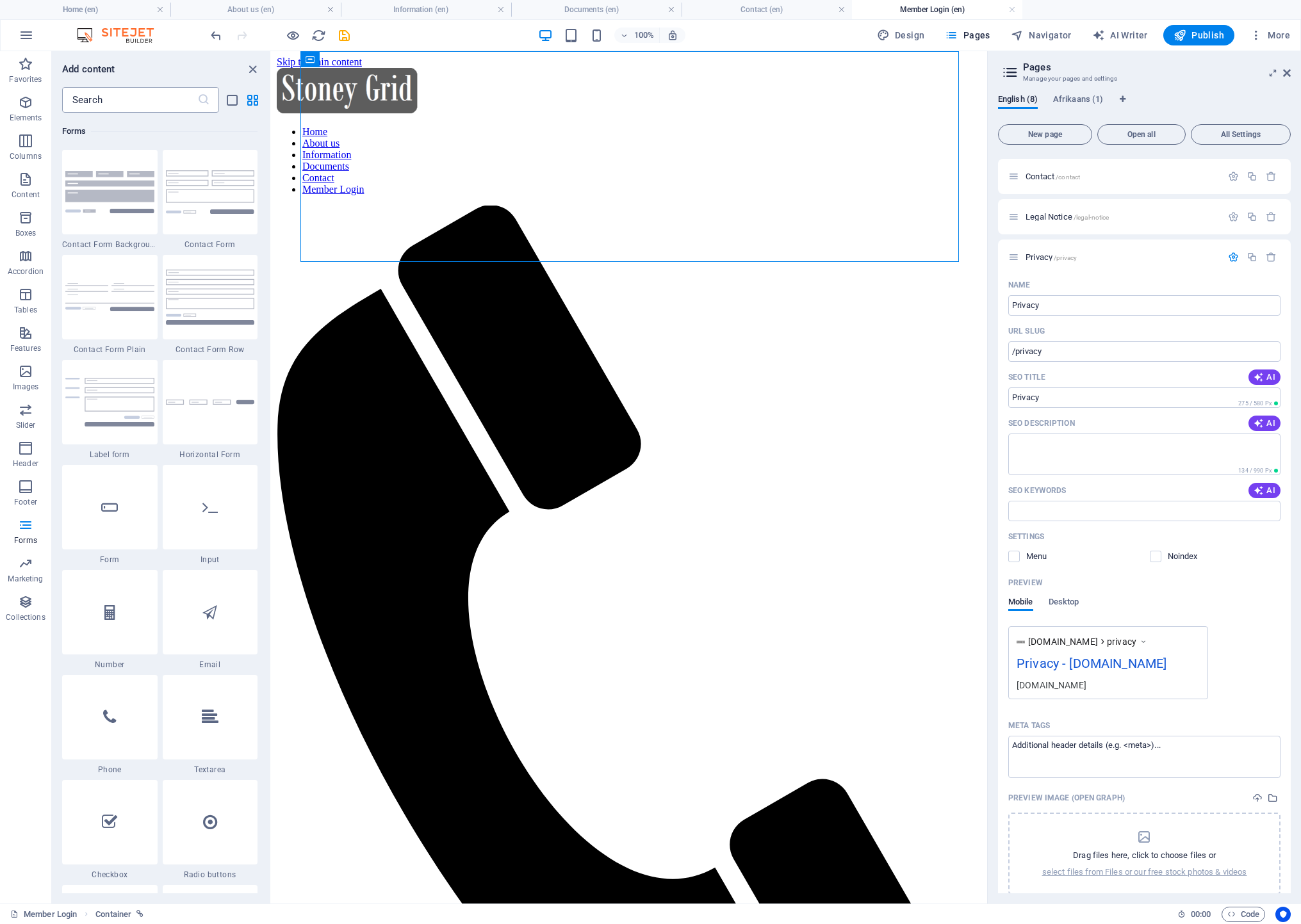
click at [100, 93] on input "text" at bounding box center [130, 100] width 135 height 26
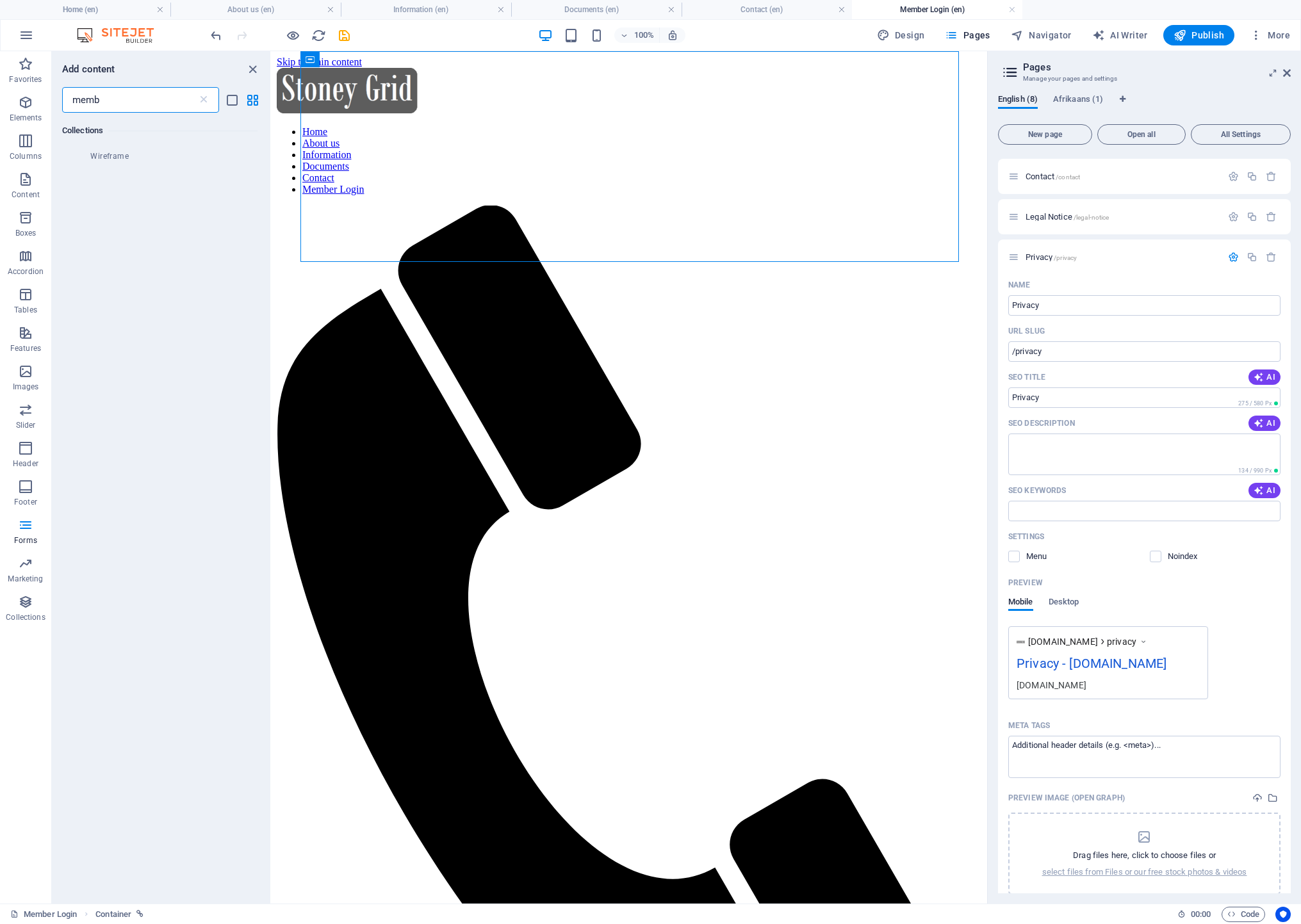
scroll to position [0, 0]
type input "m"
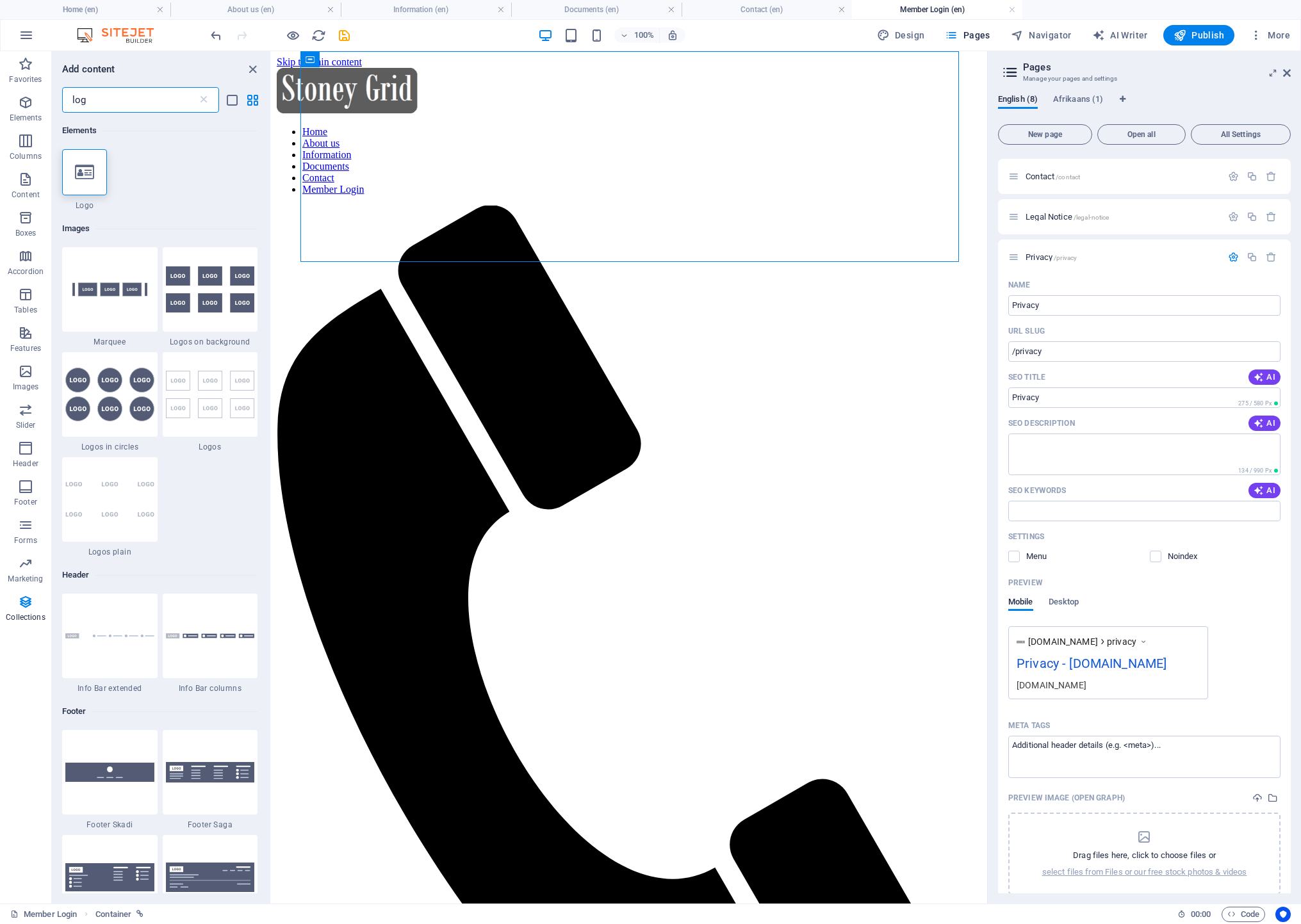
type input "log"
click at [65, 68] on h6 "Add content" at bounding box center [89, 69] width 53 height 15
click at [25, 527] on icon "button" at bounding box center [25, 525] width 15 height 15
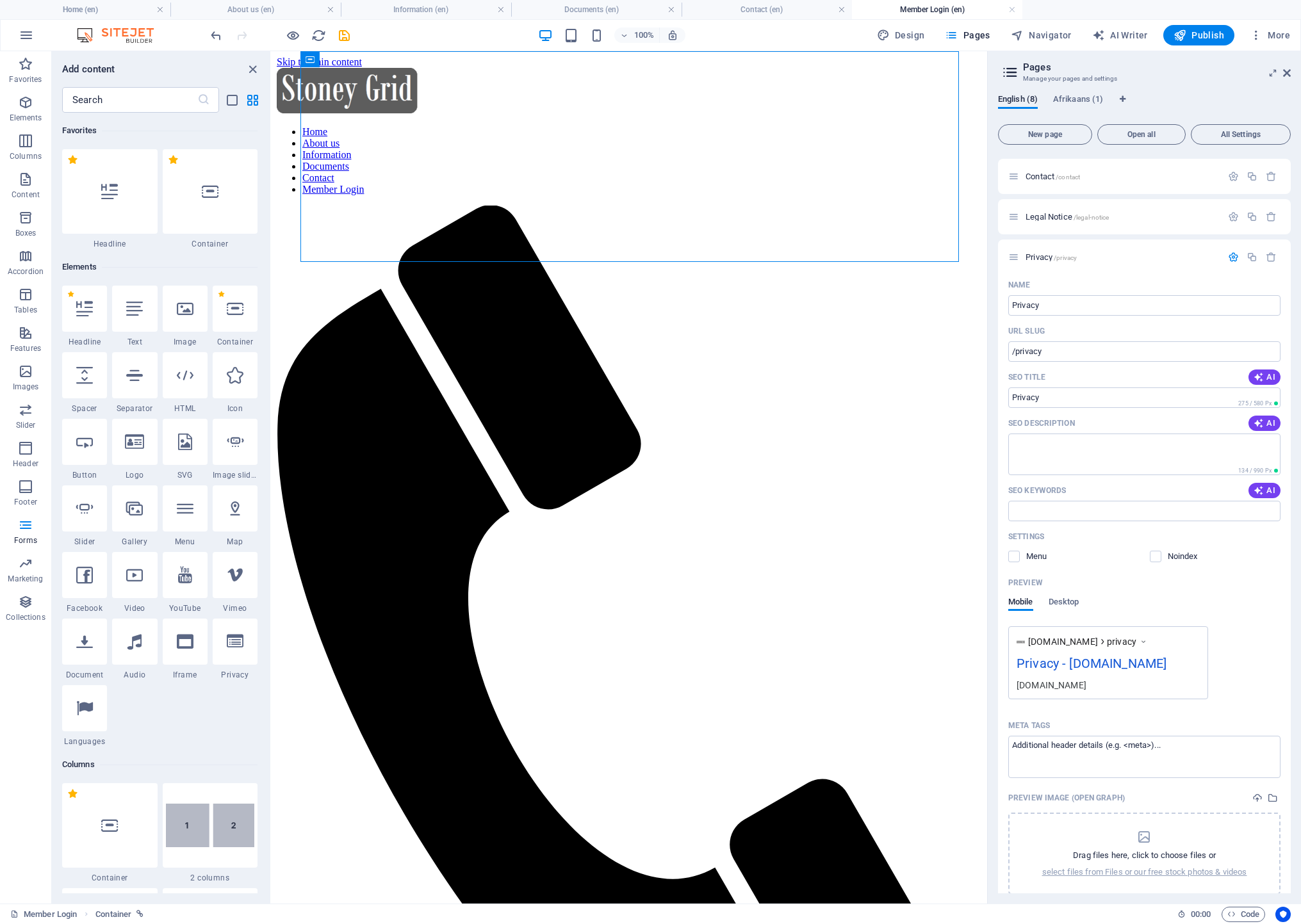
scroll to position [9350, 0]
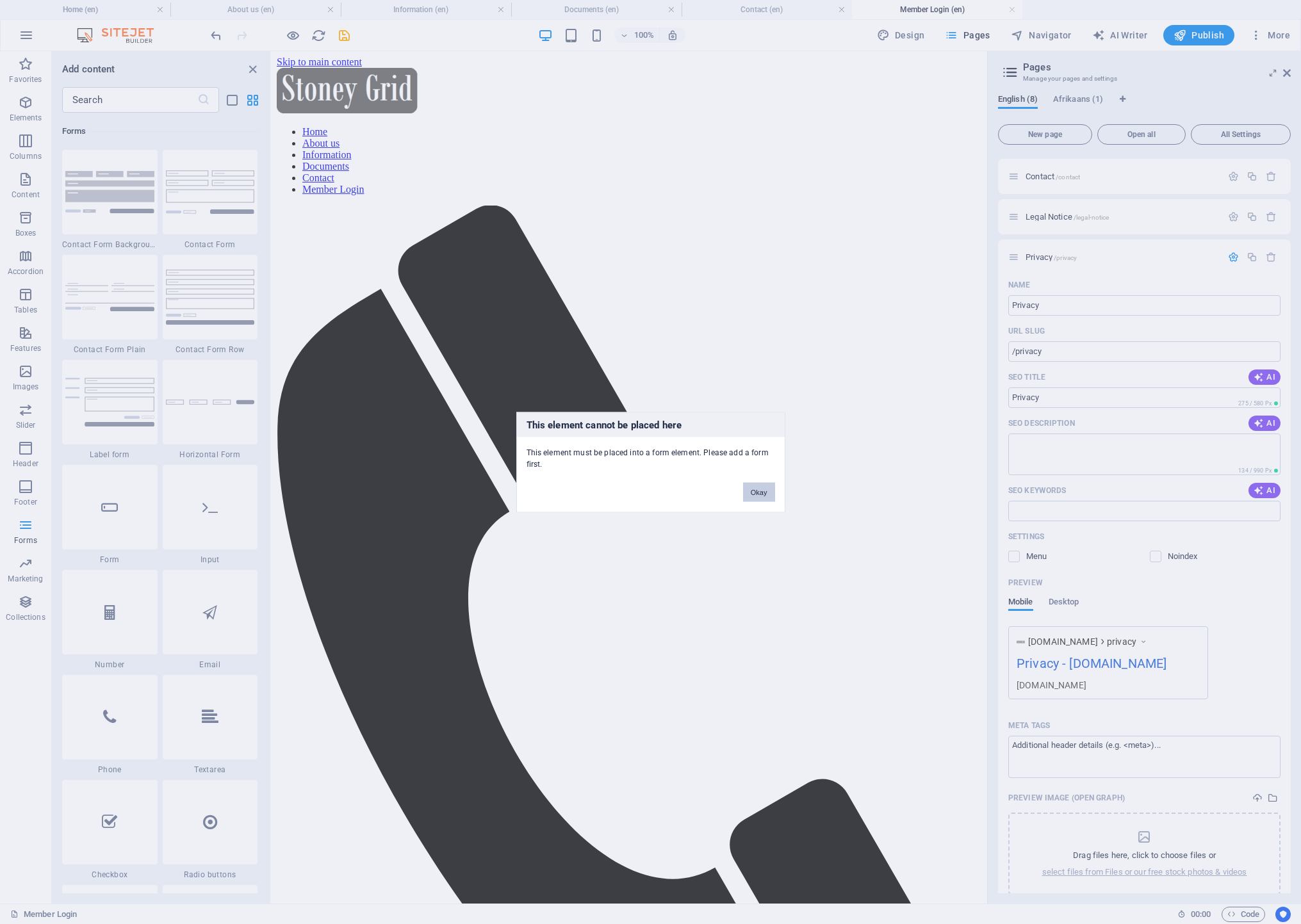
click at [747, 492] on button "Okay" at bounding box center [759, 492] width 32 height 19
click at [748, 490] on button "Okay" at bounding box center [759, 492] width 32 height 19
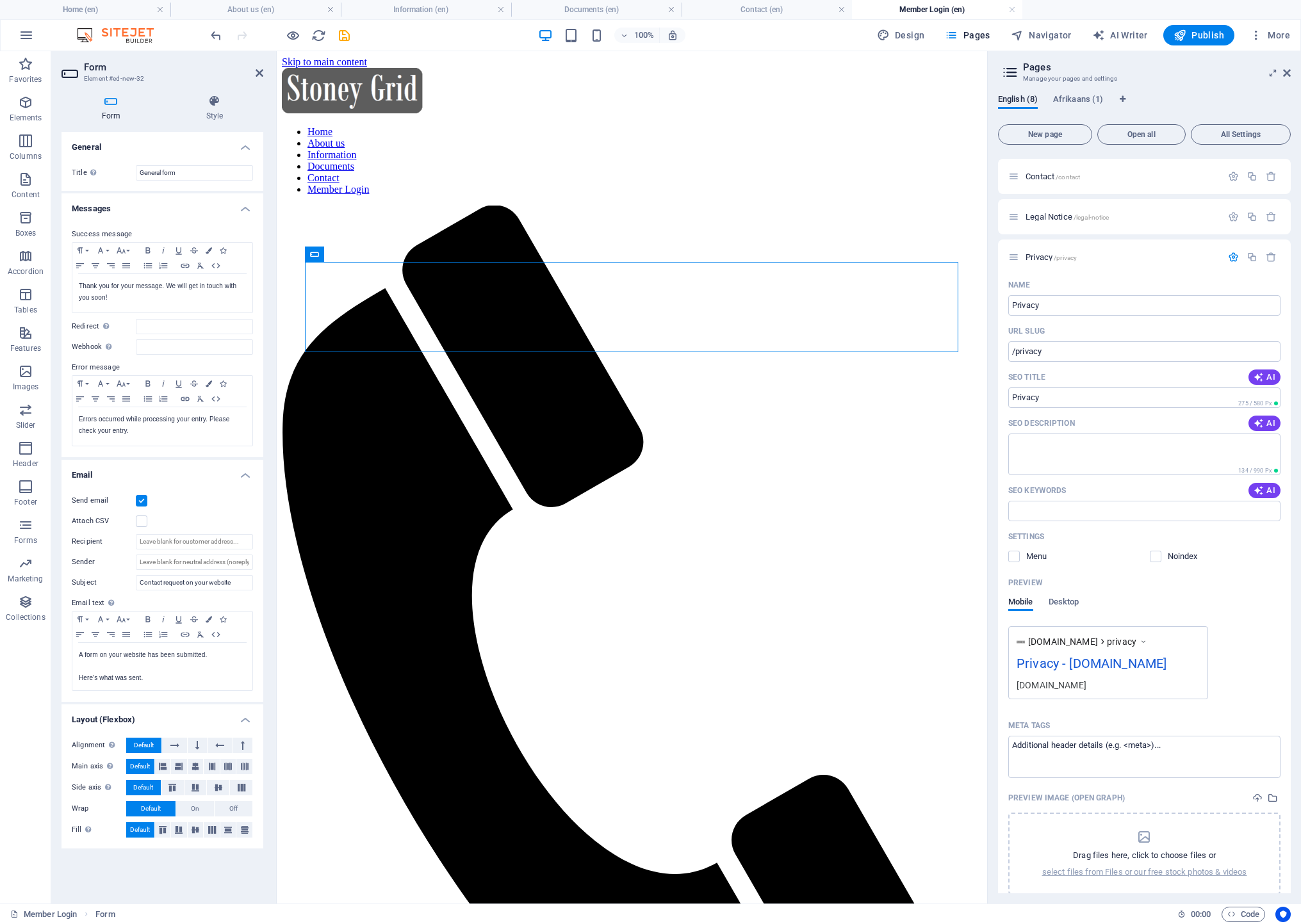
click at [106, 100] on icon at bounding box center [111, 101] width 99 height 13
click at [29, 537] on p "Forms" at bounding box center [26, 540] width 23 height 10
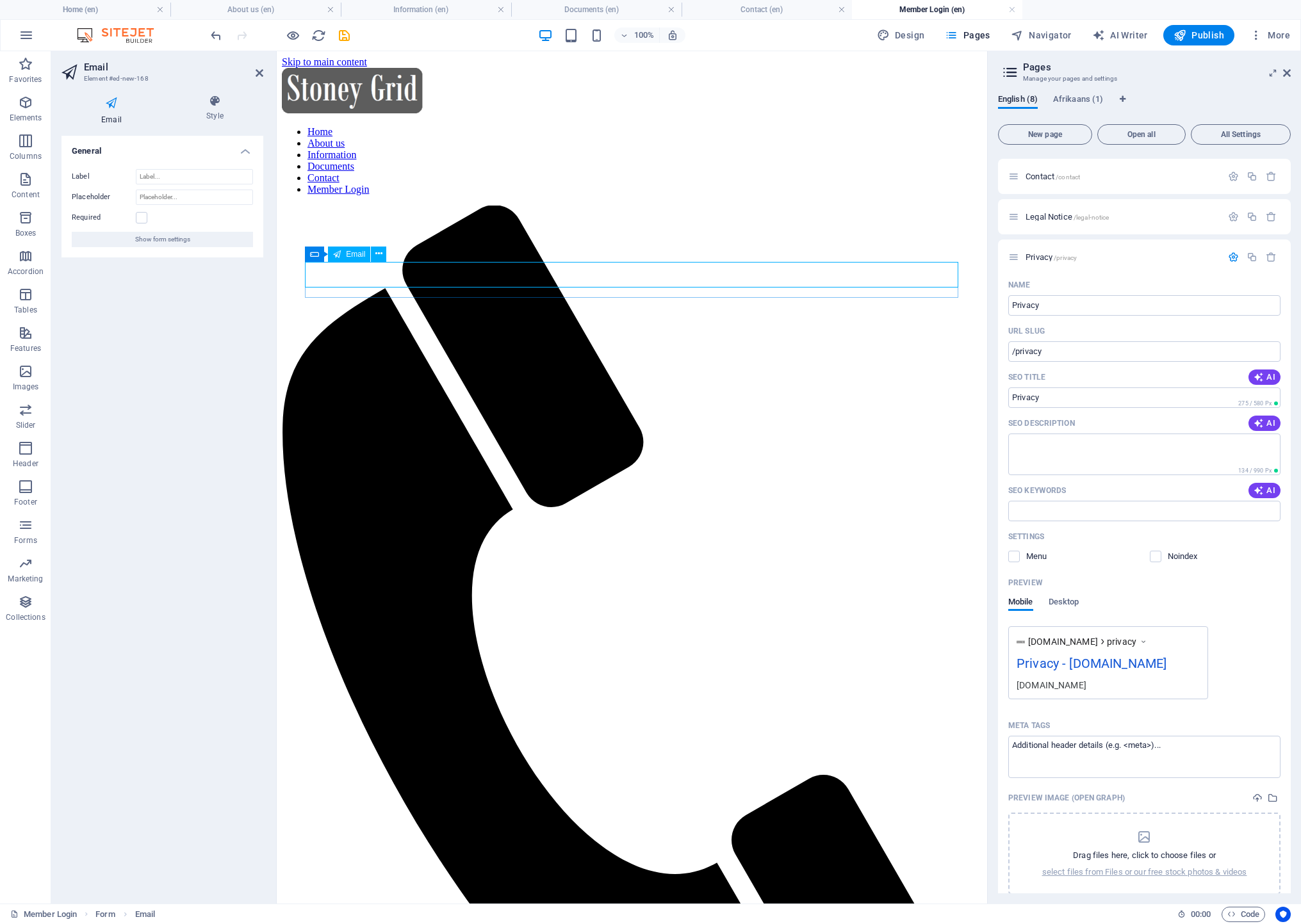
click at [215, 175] on input "Label" at bounding box center [195, 176] width 117 height 15
type input "Email Address"
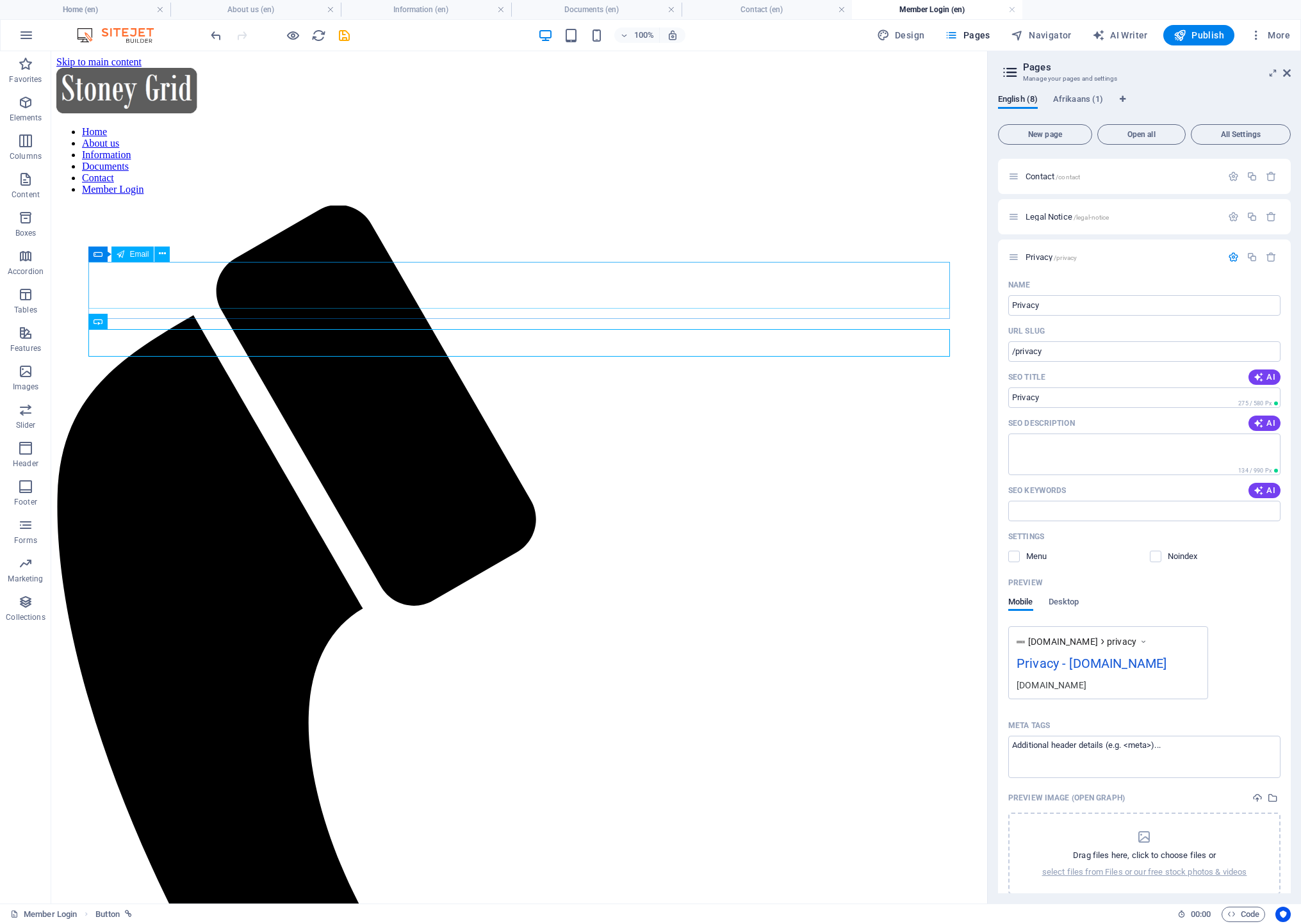
click at [27, 537] on p "Forms" at bounding box center [26, 540] width 23 height 10
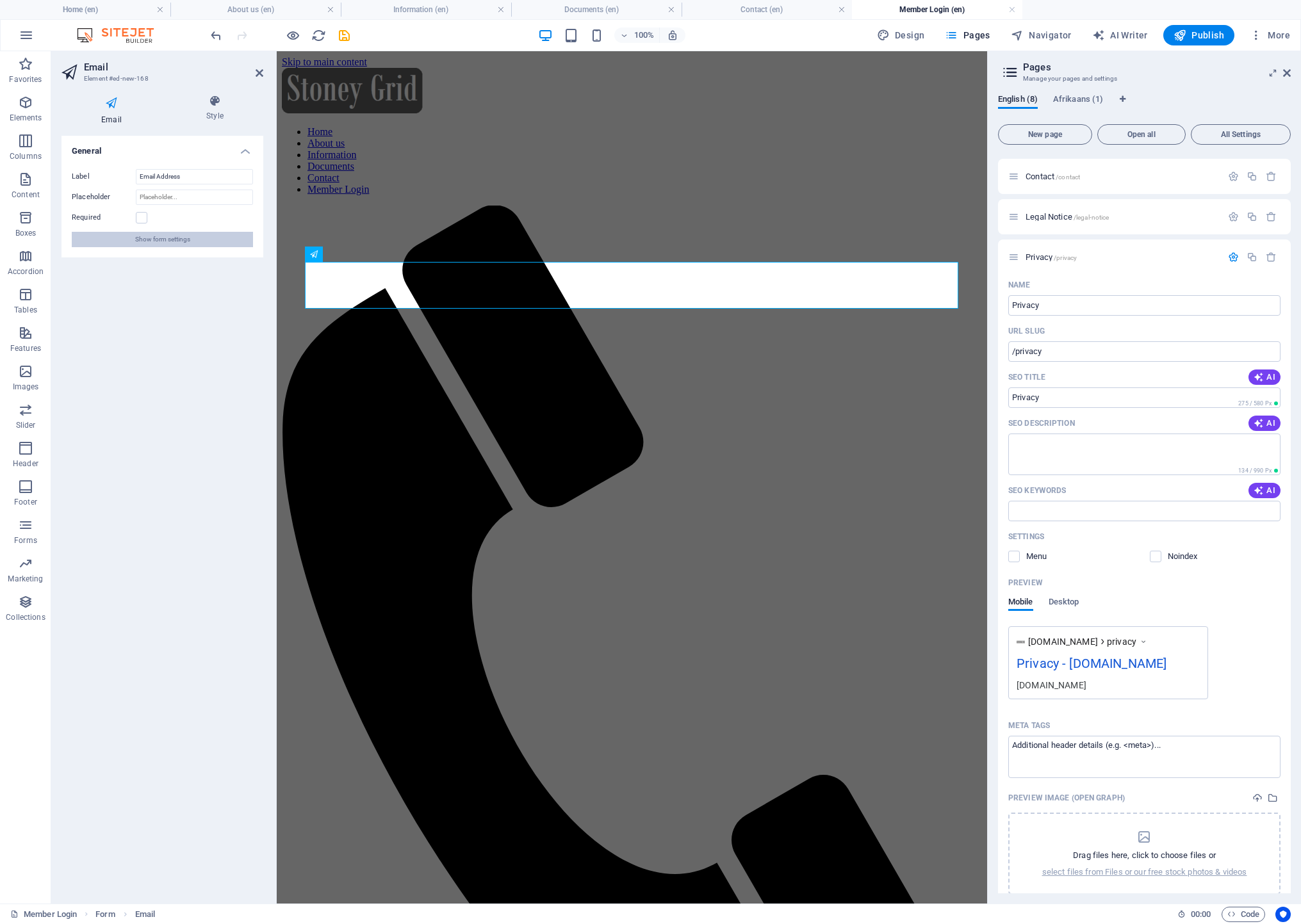
click at [208, 244] on button "Show form settings" at bounding box center [162, 239] width 181 height 15
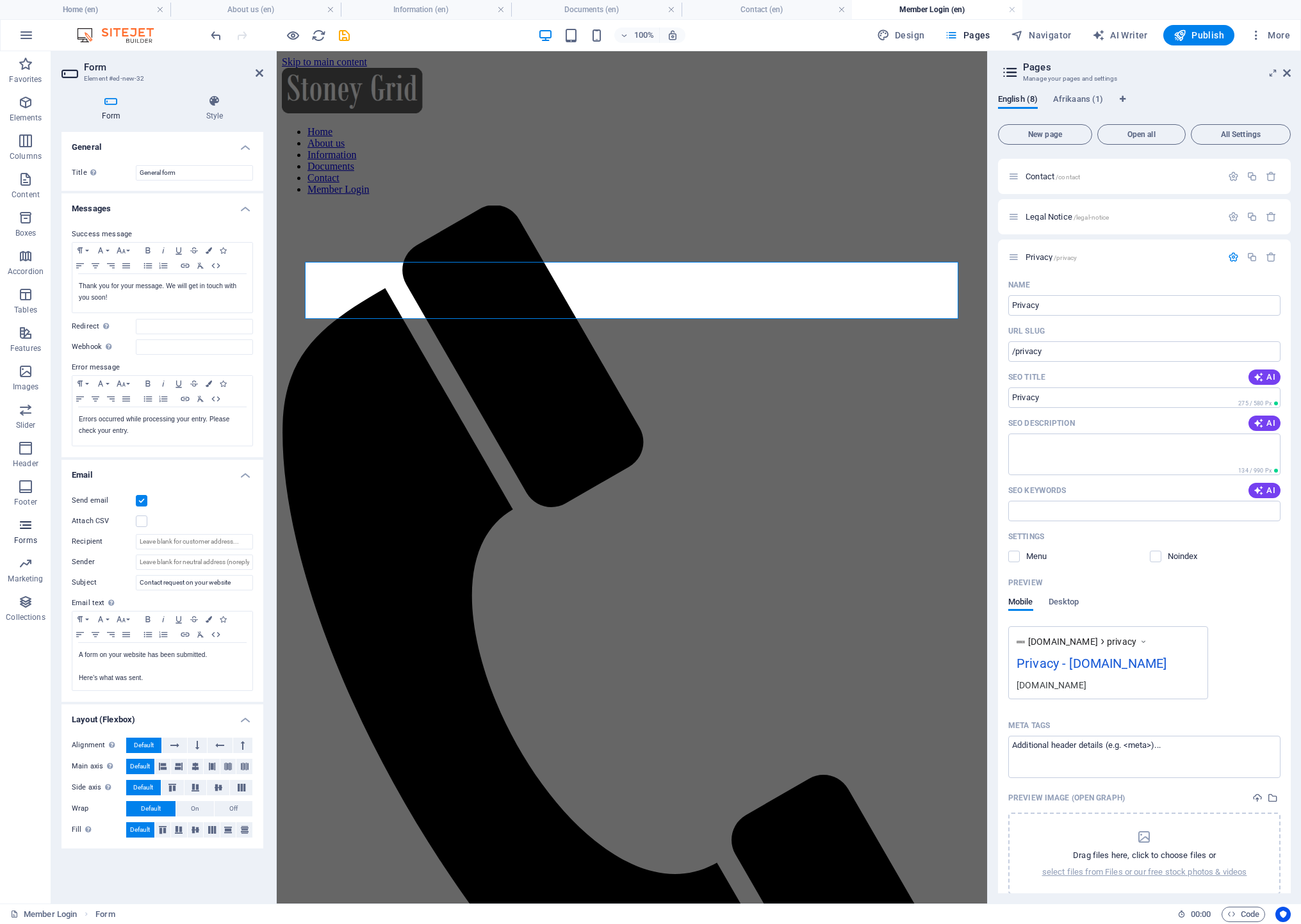
click at [12, 525] on span "Forms" at bounding box center [26, 532] width 52 height 31
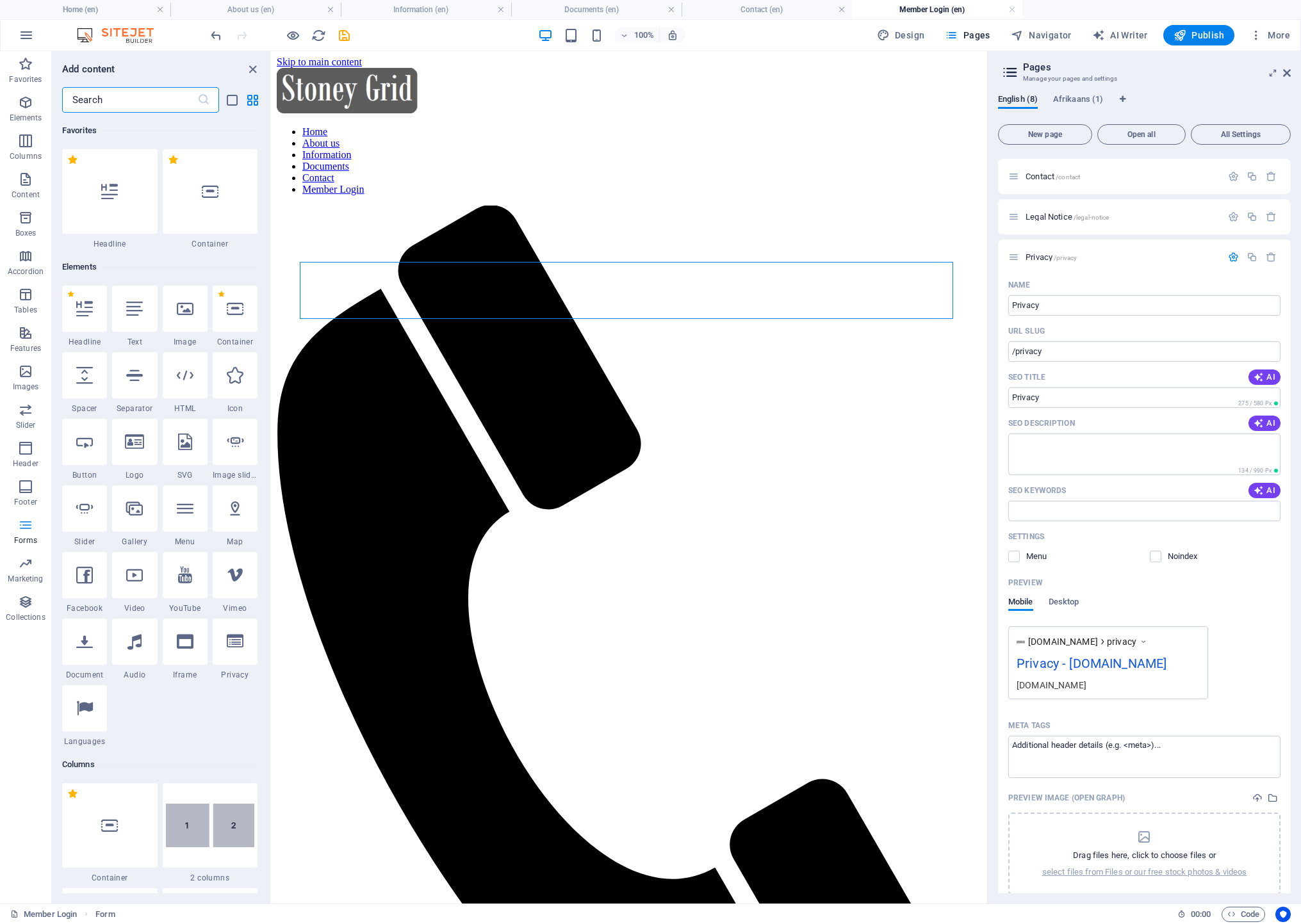
click at [18, 527] on icon "button" at bounding box center [25, 525] width 15 height 15
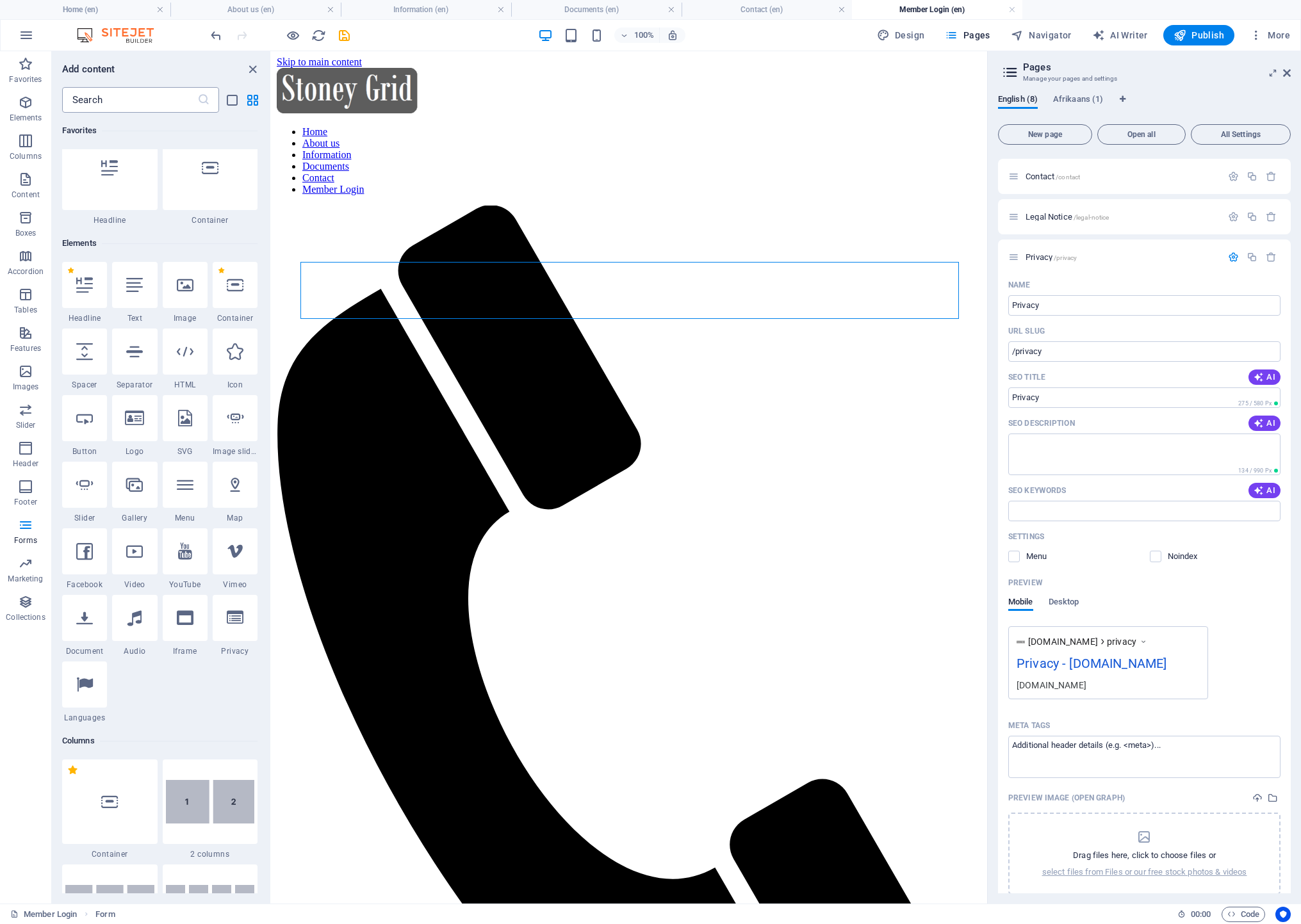
click at [148, 104] on input "text" at bounding box center [130, 100] width 135 height 26
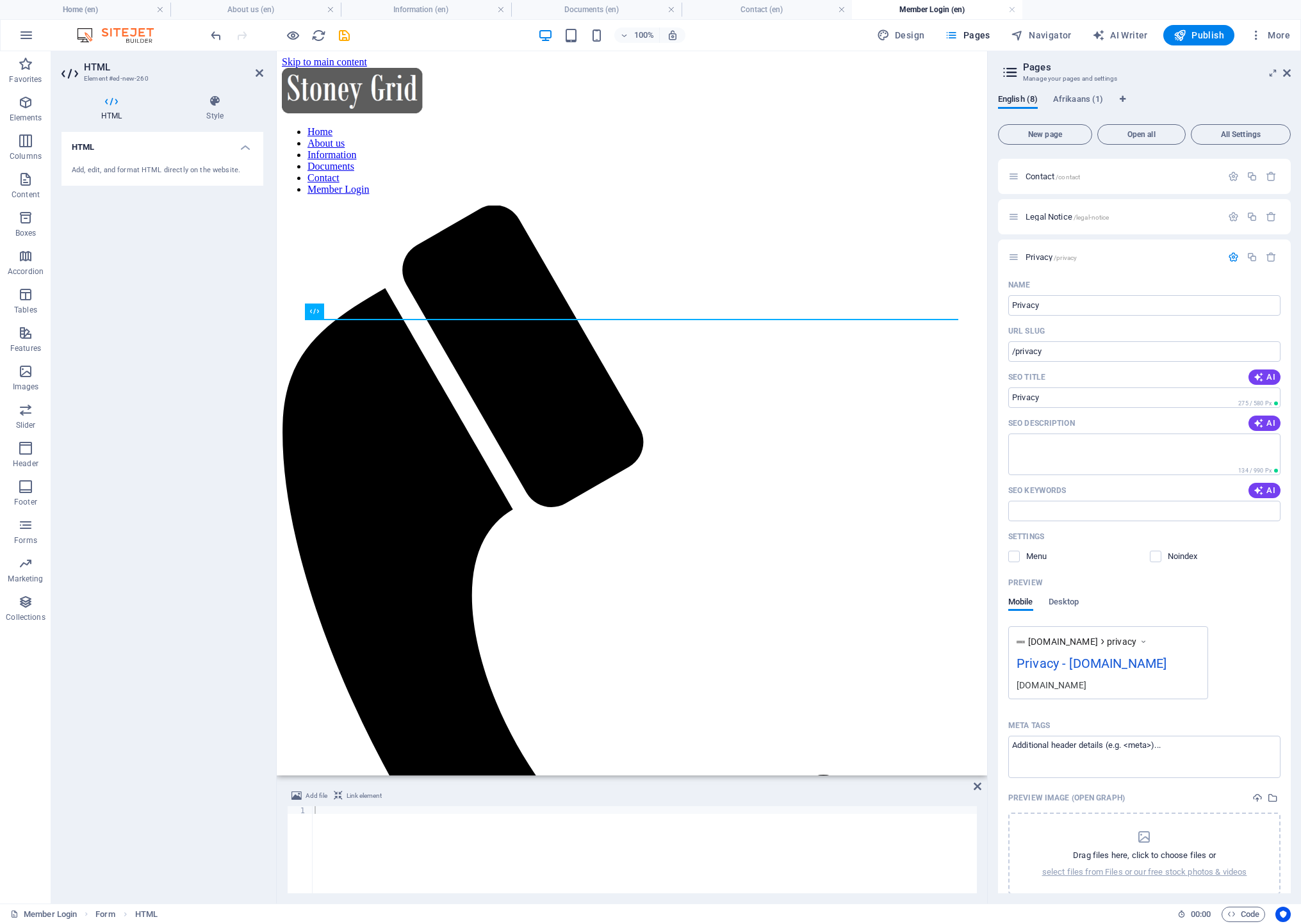
click at [198, 167] on div "Add, edit, and format HTML directly on the website." at bounding box center [162, 170] width 181 height 11
click at [248, 145] on h4 "HTML" at bounding box center [162, 143] width 202 height 23
click at [248, 145] on h4 "HTML" at bounding box center [162, 147] width 202 height 31
click at [317, 312] on icon at bounding box center [314, 311] width 9 height 15
click at [356, 308] on icon at bounding box center [359, 311] width 7 height 14
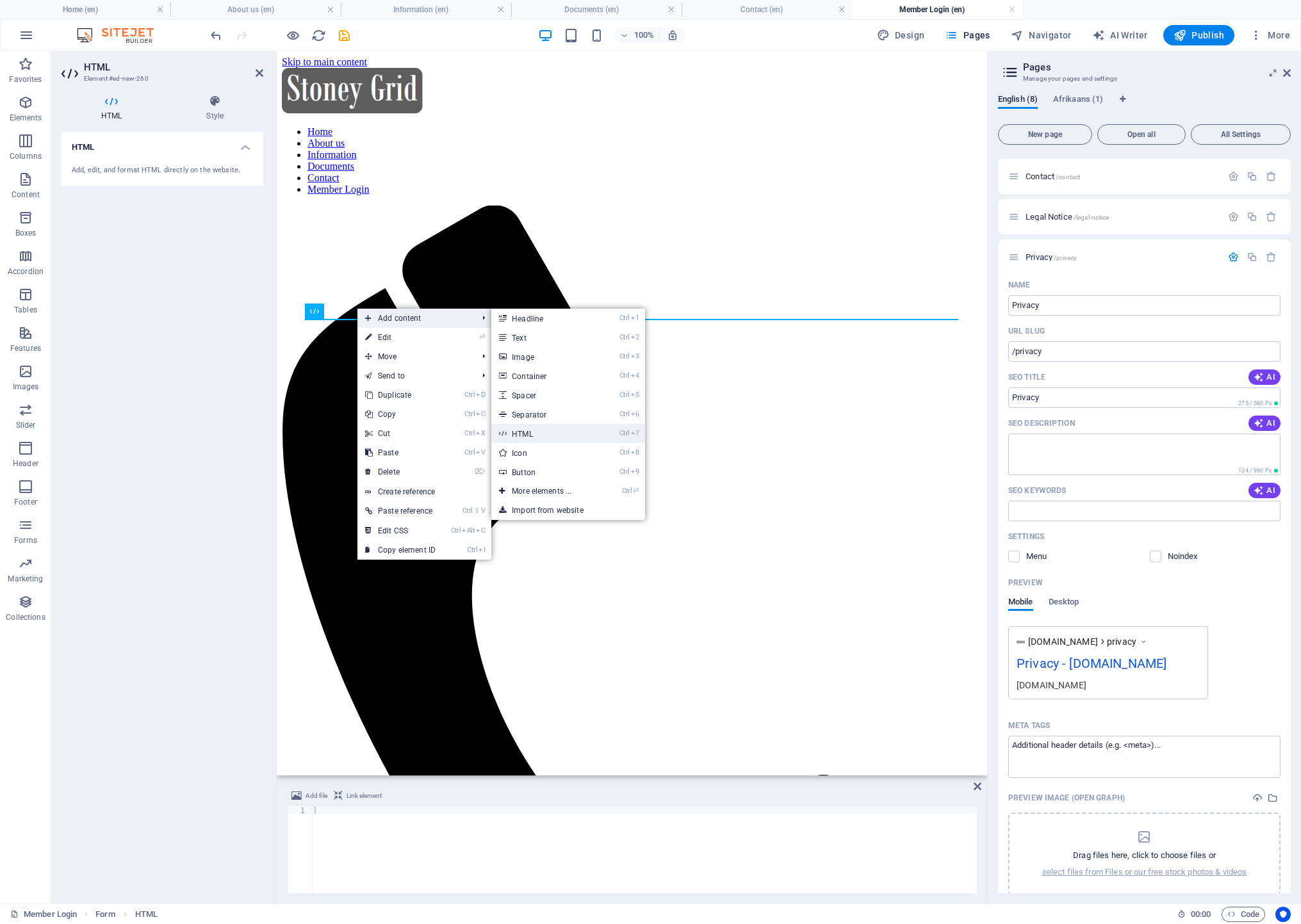
click at [510, 429] on link "Ctrl 7 HTML" at bounding box center [544, 433] width 106 height 19
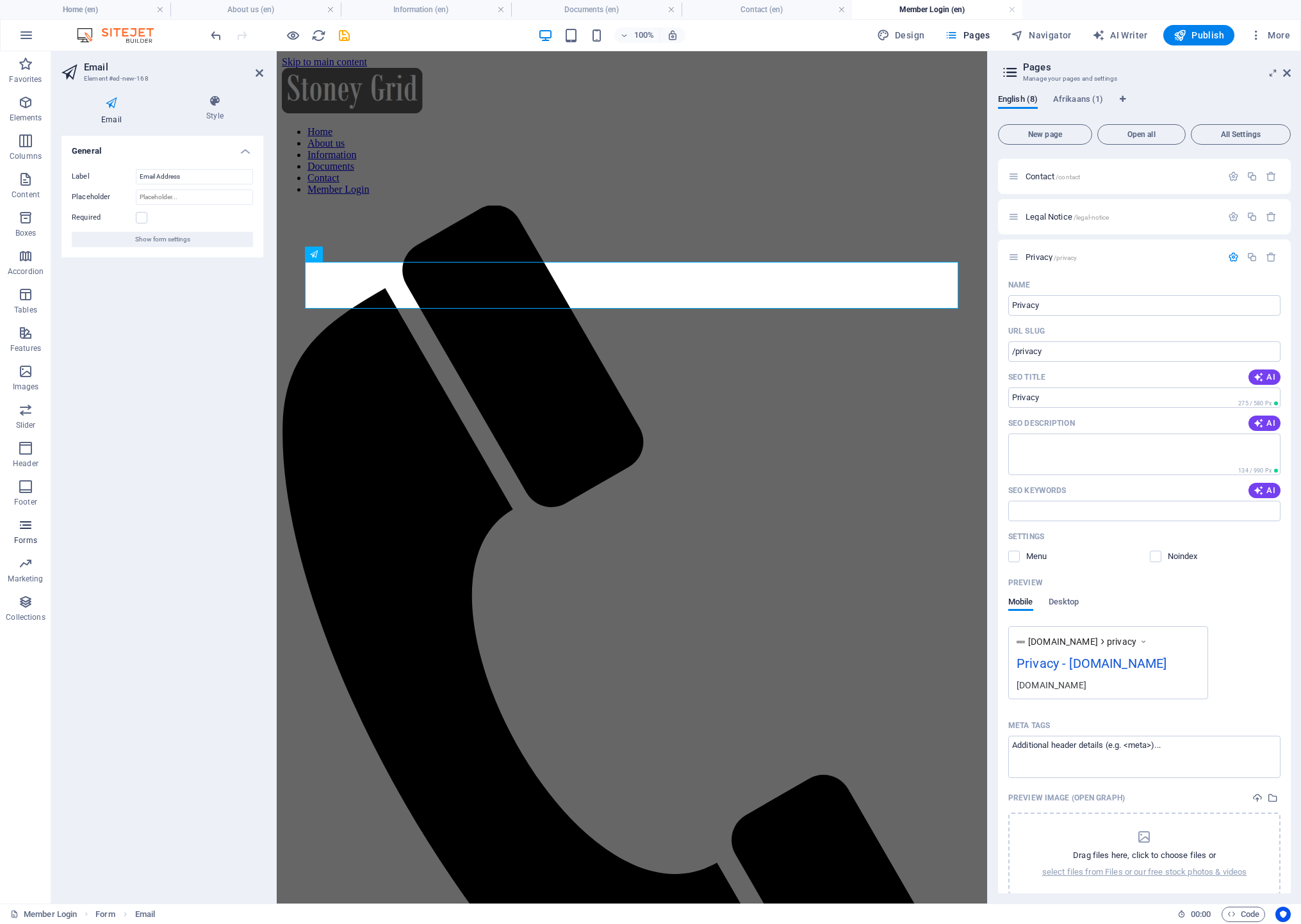
click at [21, 517] on icon "button" at bounding box center [25, 525] width 15 height 15
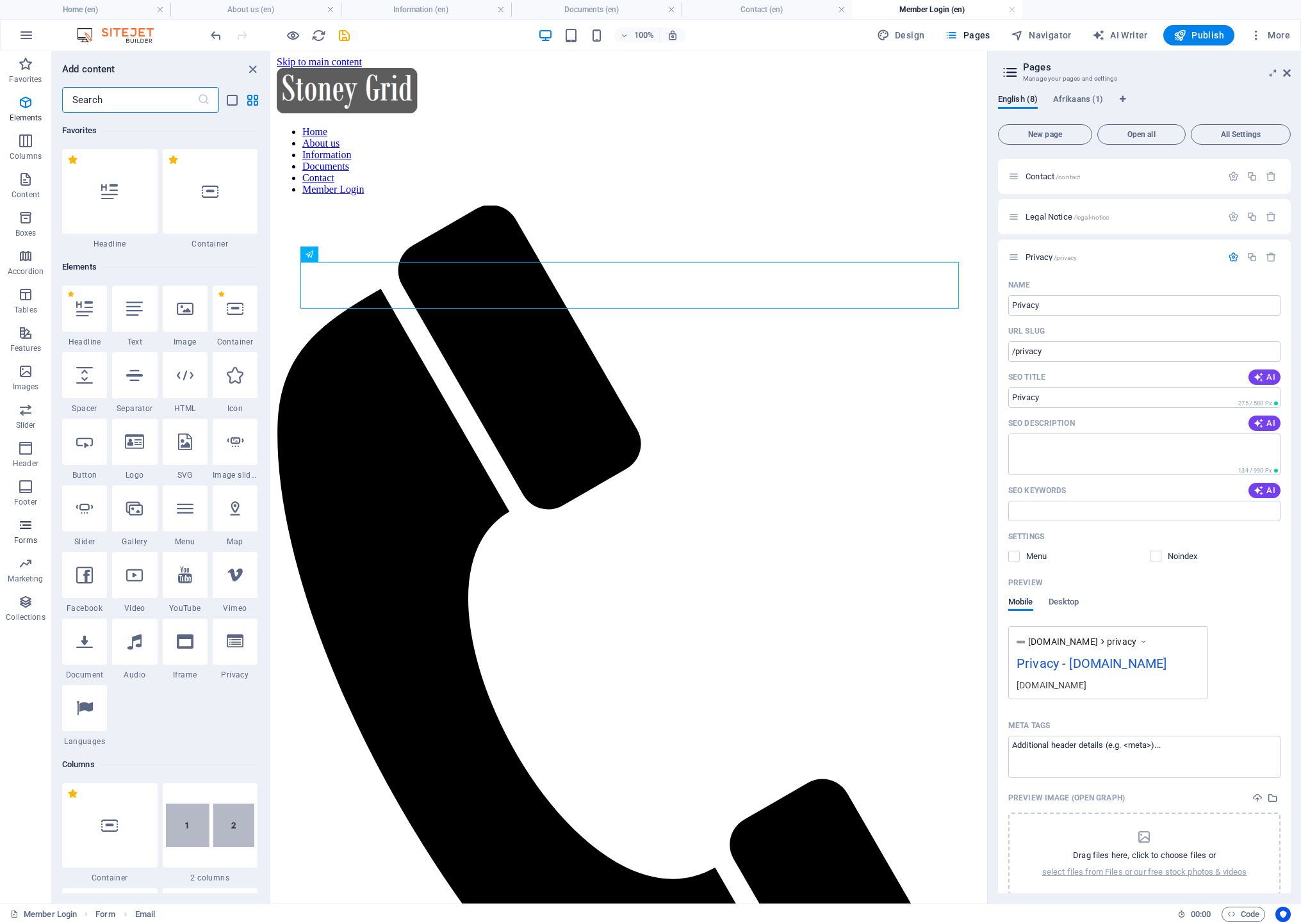
scroll to position [9350, 0]
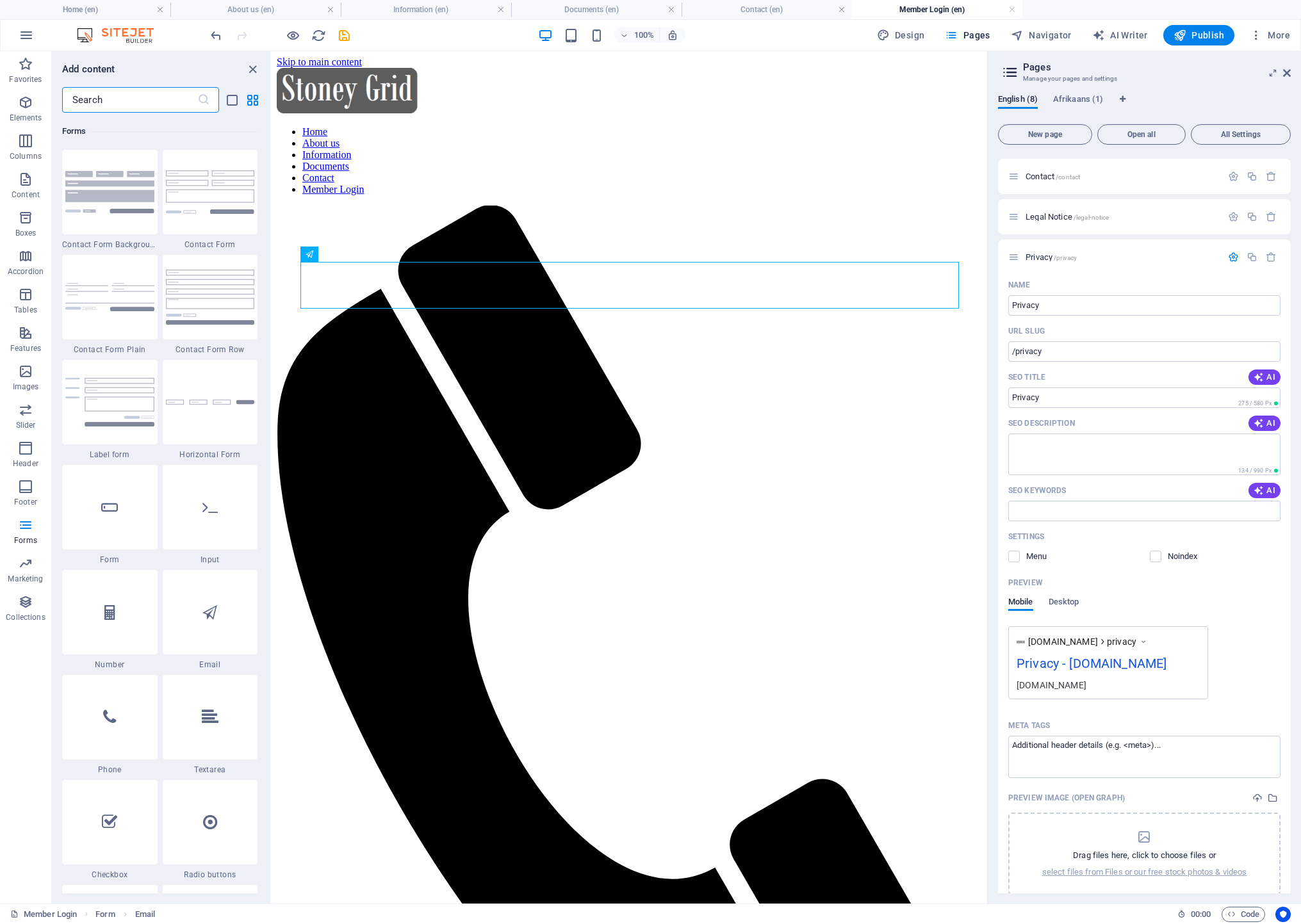
click at [137, 104] on input "text" at bounding box center [130, 100] width 135 height 26
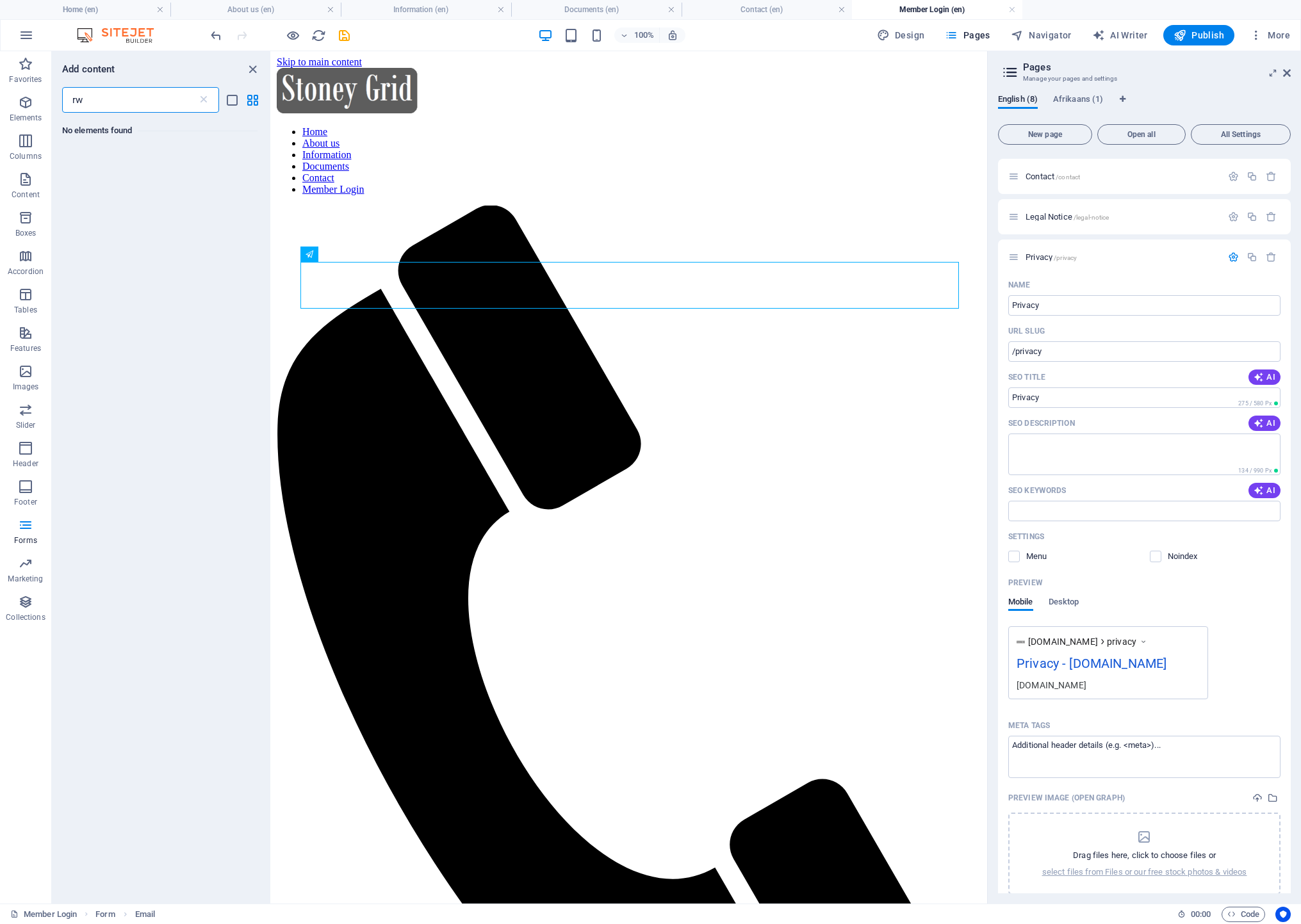
scroll to position [0, 0]
click at [137, 106] on input "raw html" at bounding box center [130, 100] width 135 height 26
drag, startPoint x: 74, startPoint y: 100, endPoint x: 29, endPoint y: 99, distance: 45.0
click at [29, 99] on div "Favorites Elements Columns Content Boxes Accordion Tables Features Images Slide…" at bounding box center [135, 477] width 271 height 852
type input "HTML"
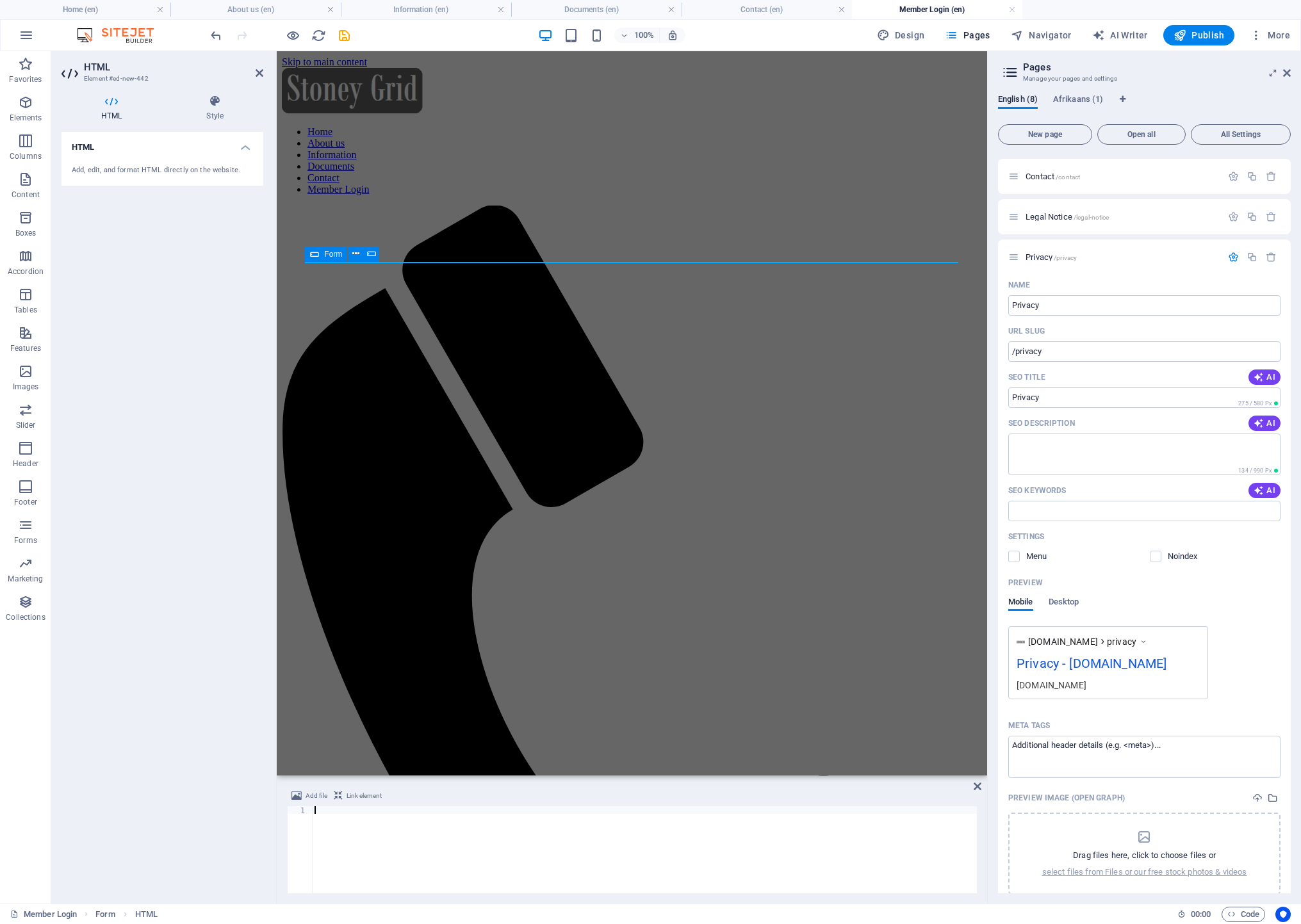
click at [343, 254] on div "Form" at bounding box center [326, 254] width 42 height 15
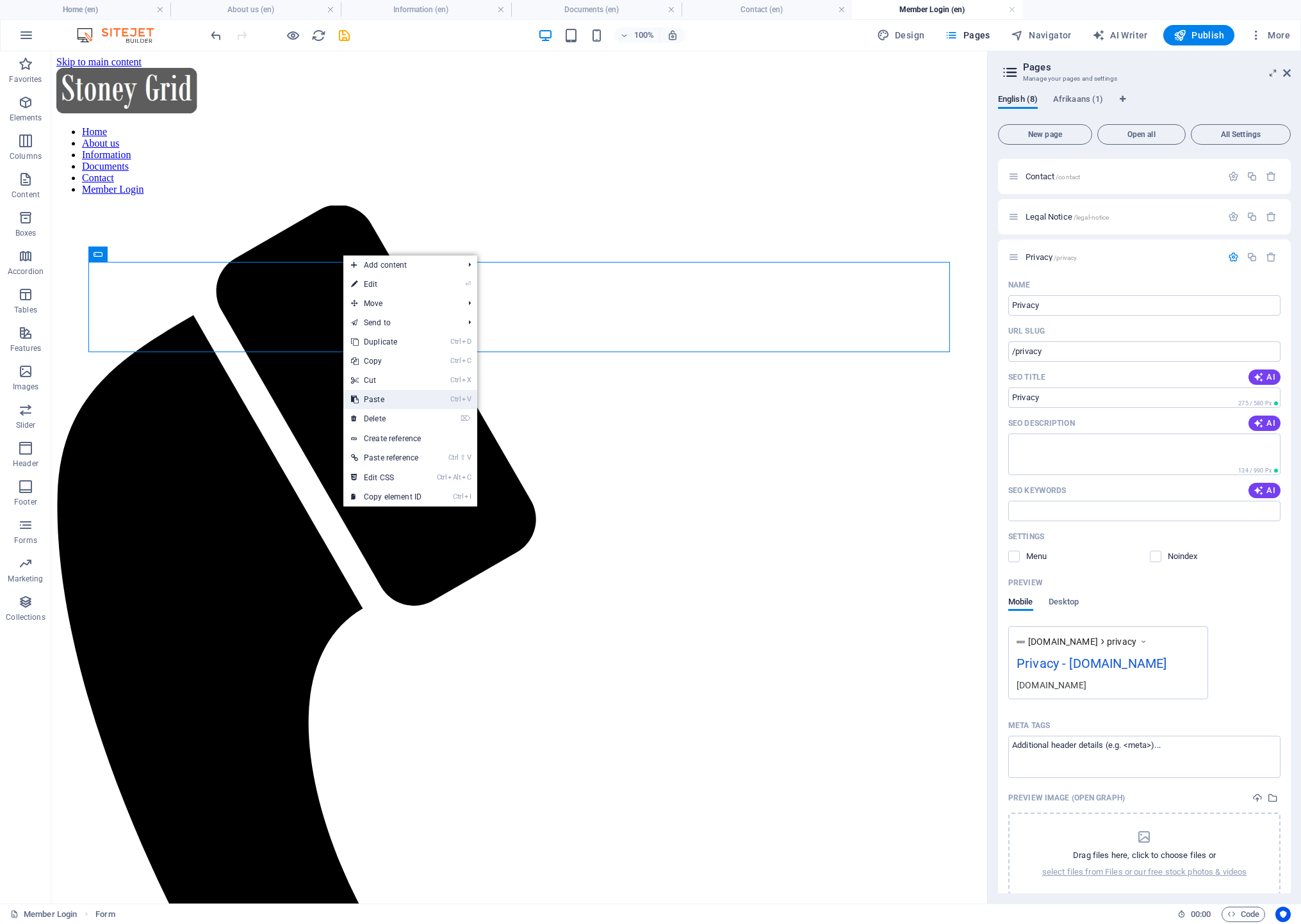
click at [392, 392] on link "Ctrl V Paste" at bounding box center [386, 399] width 86 height 19
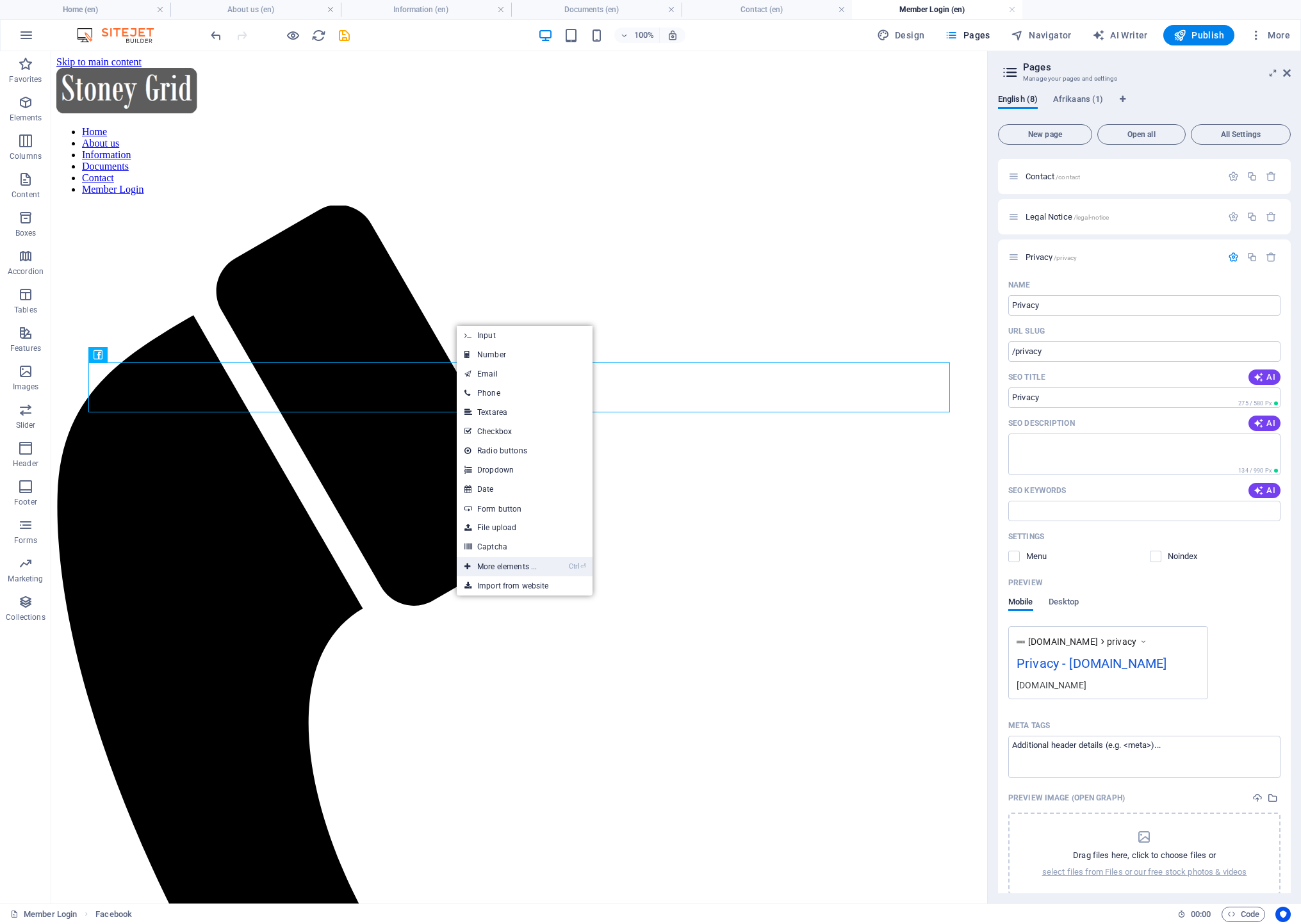
click at [467, 563] on icon at bounding box center [467, 567] width 6 height 19
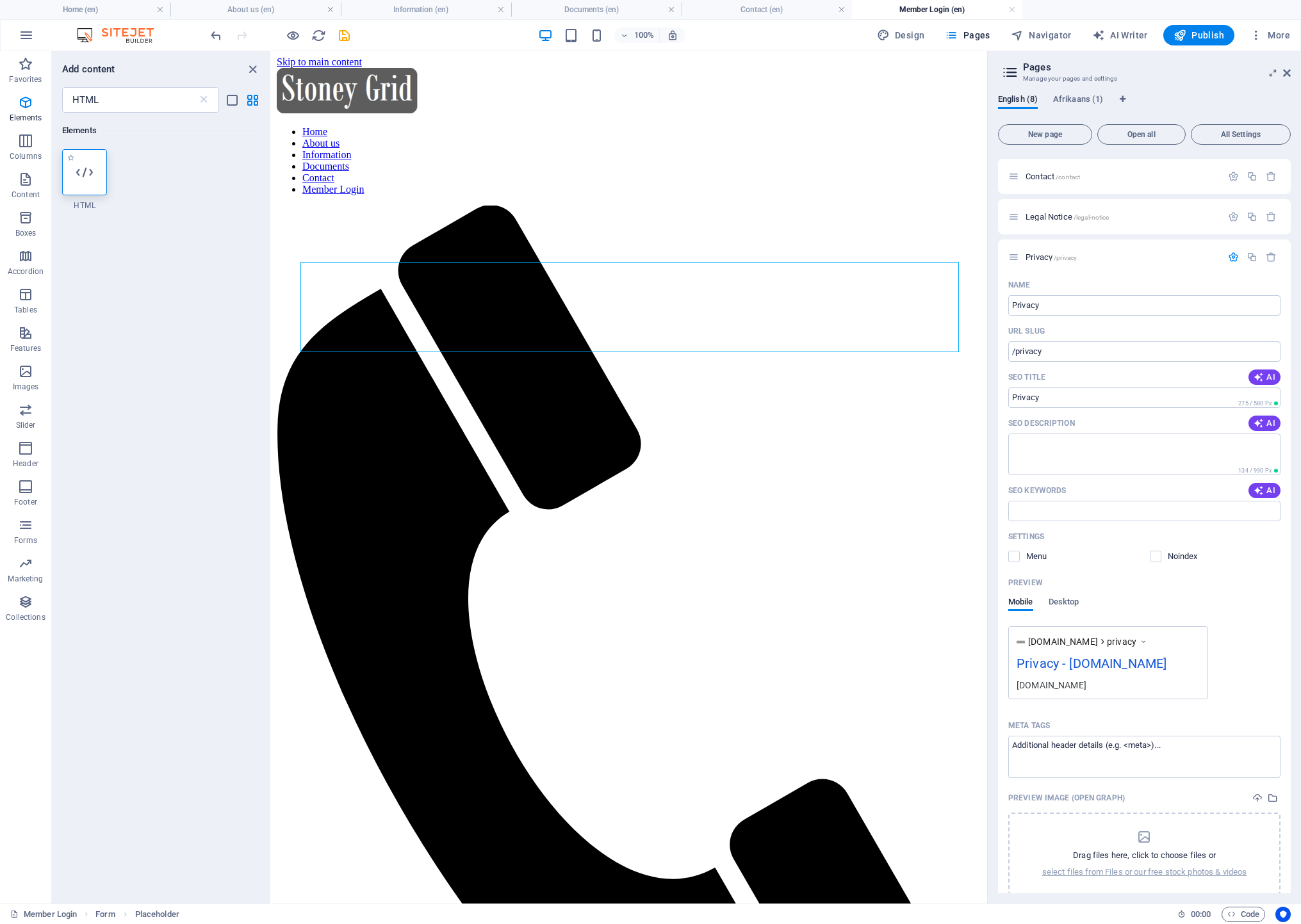
click at [83, 166] on icon at bounding box center [84, 172] width 16 height 16
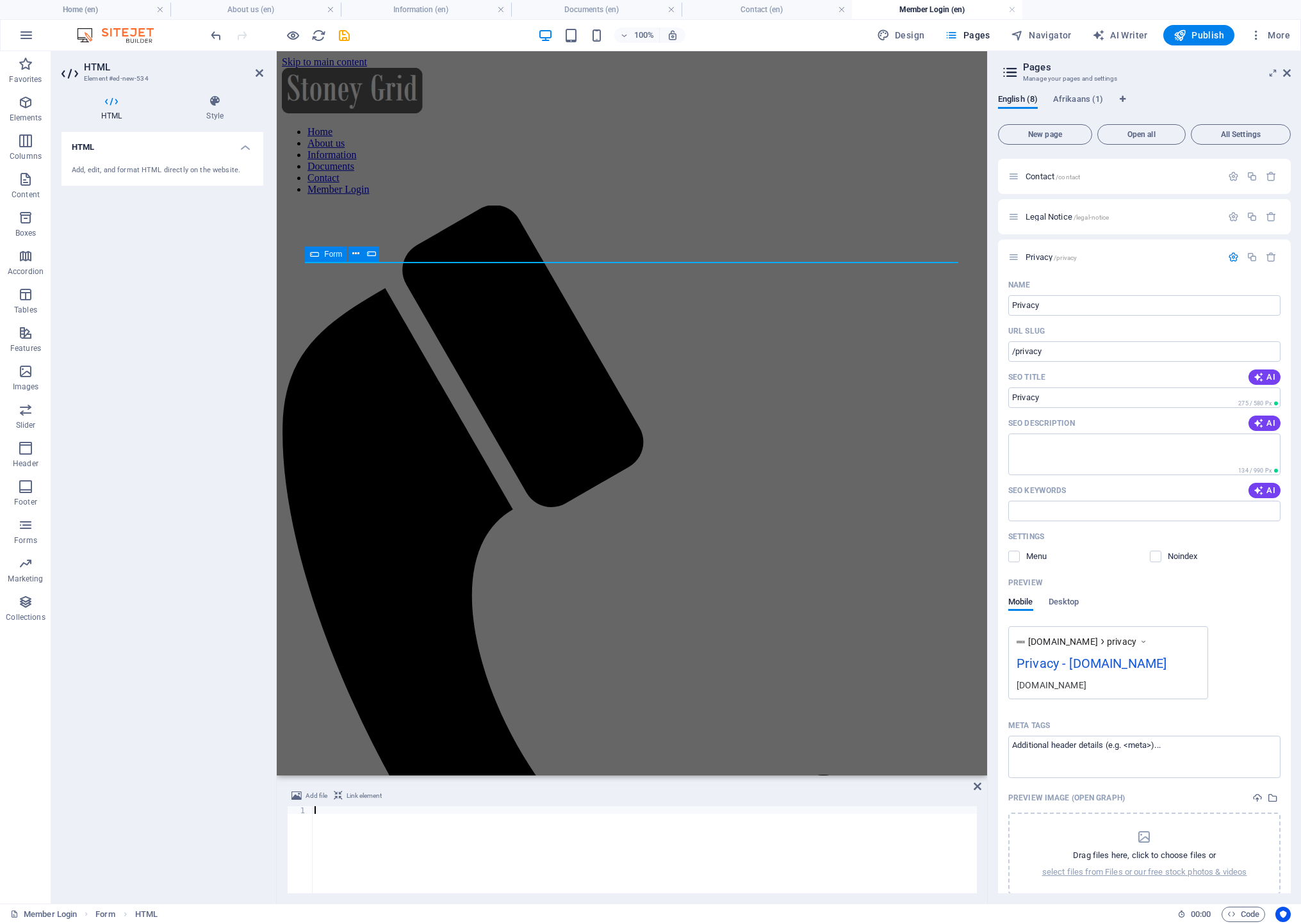
click at [321, 252] on div "Form" at bounding box center [326, 254] width 42 height 15
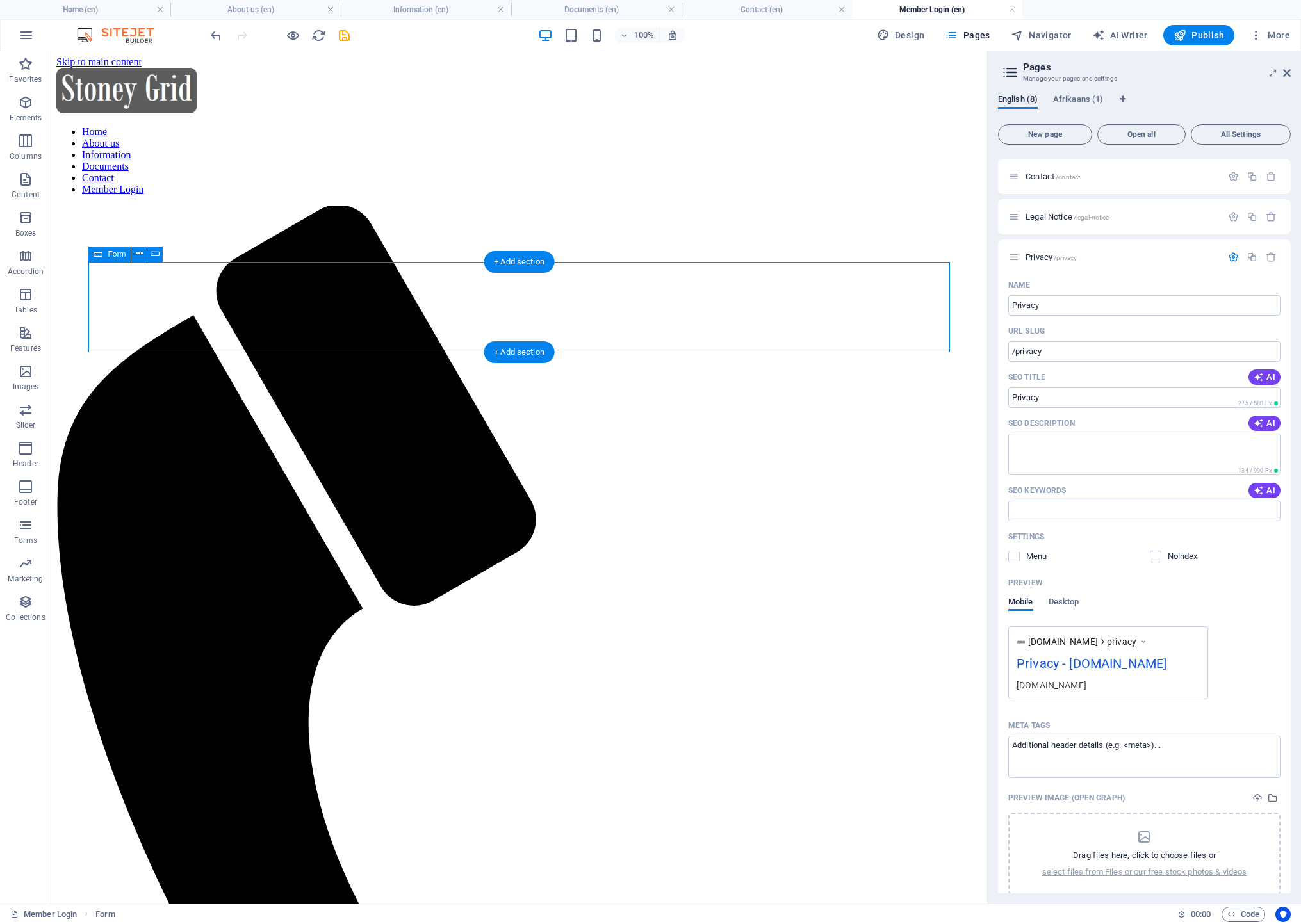
click at [1254, 35] on icon "button" at bounding box center [1256, 35] width 13 height 13
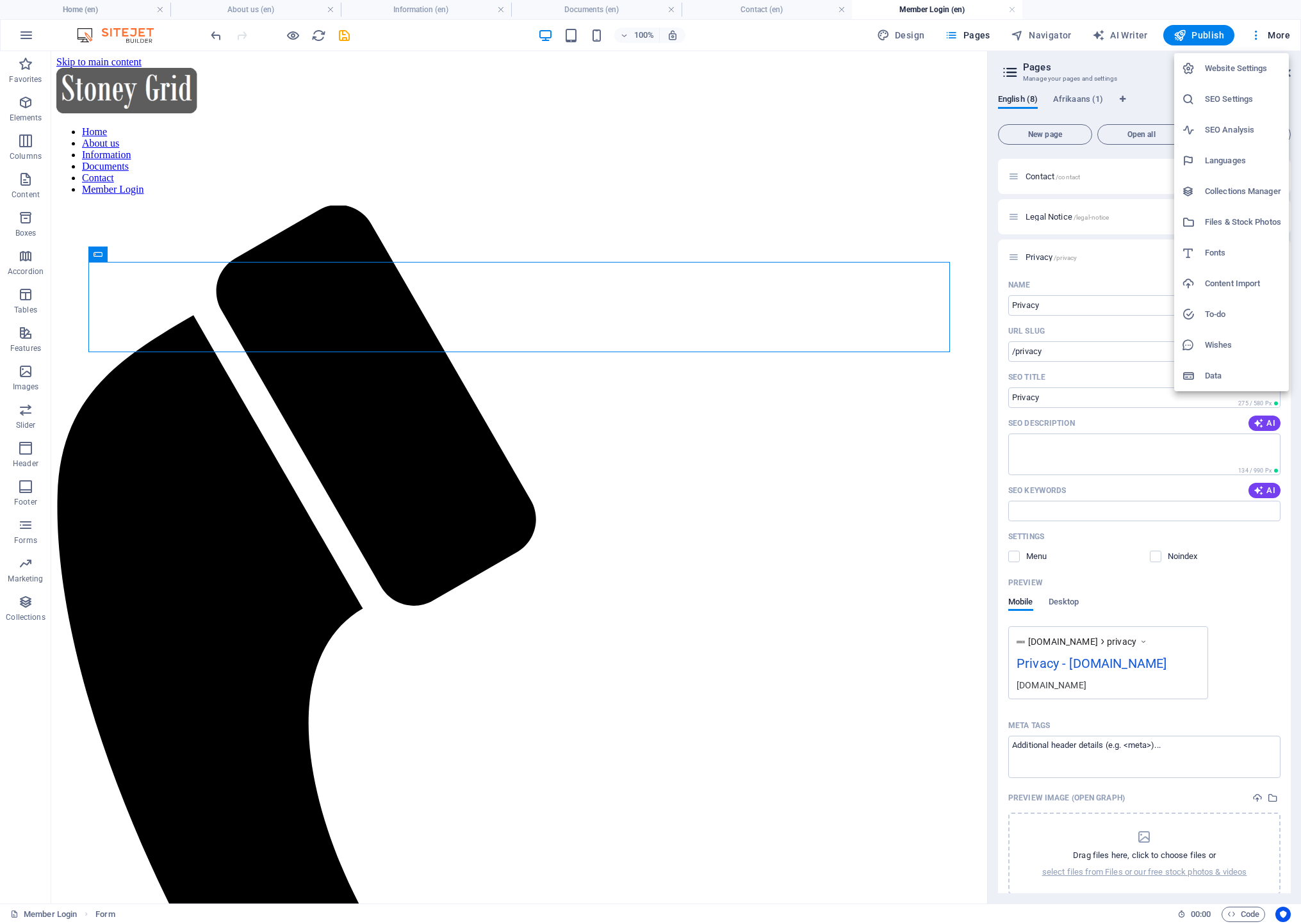
click at [24, 527] on div at bounding box center [650, 462] width 1301 height 924
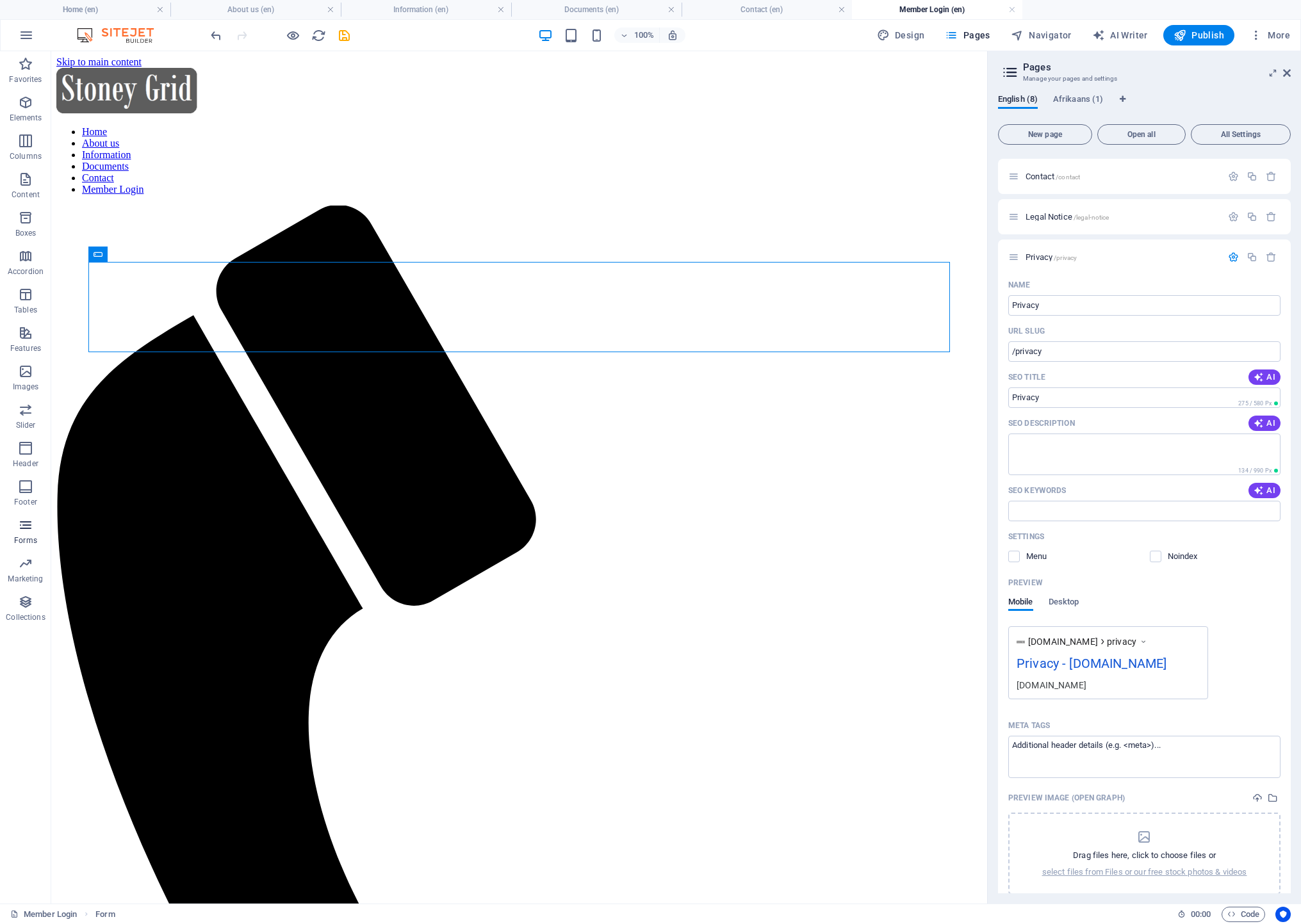
click at [25, 525] on icon "button" at bounding box center [25, 525] width 15 height 15
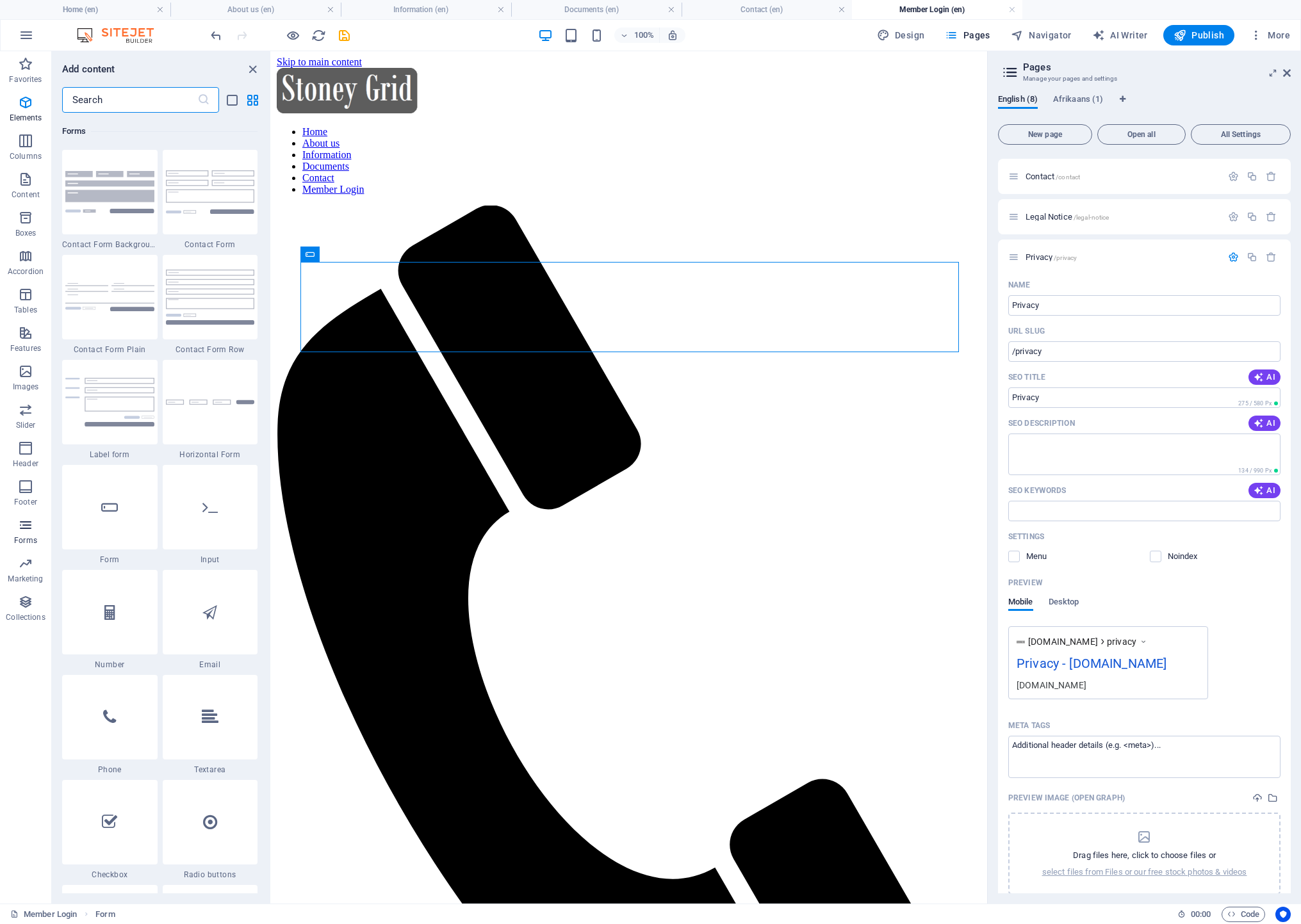
scroll to position [9350, 0]
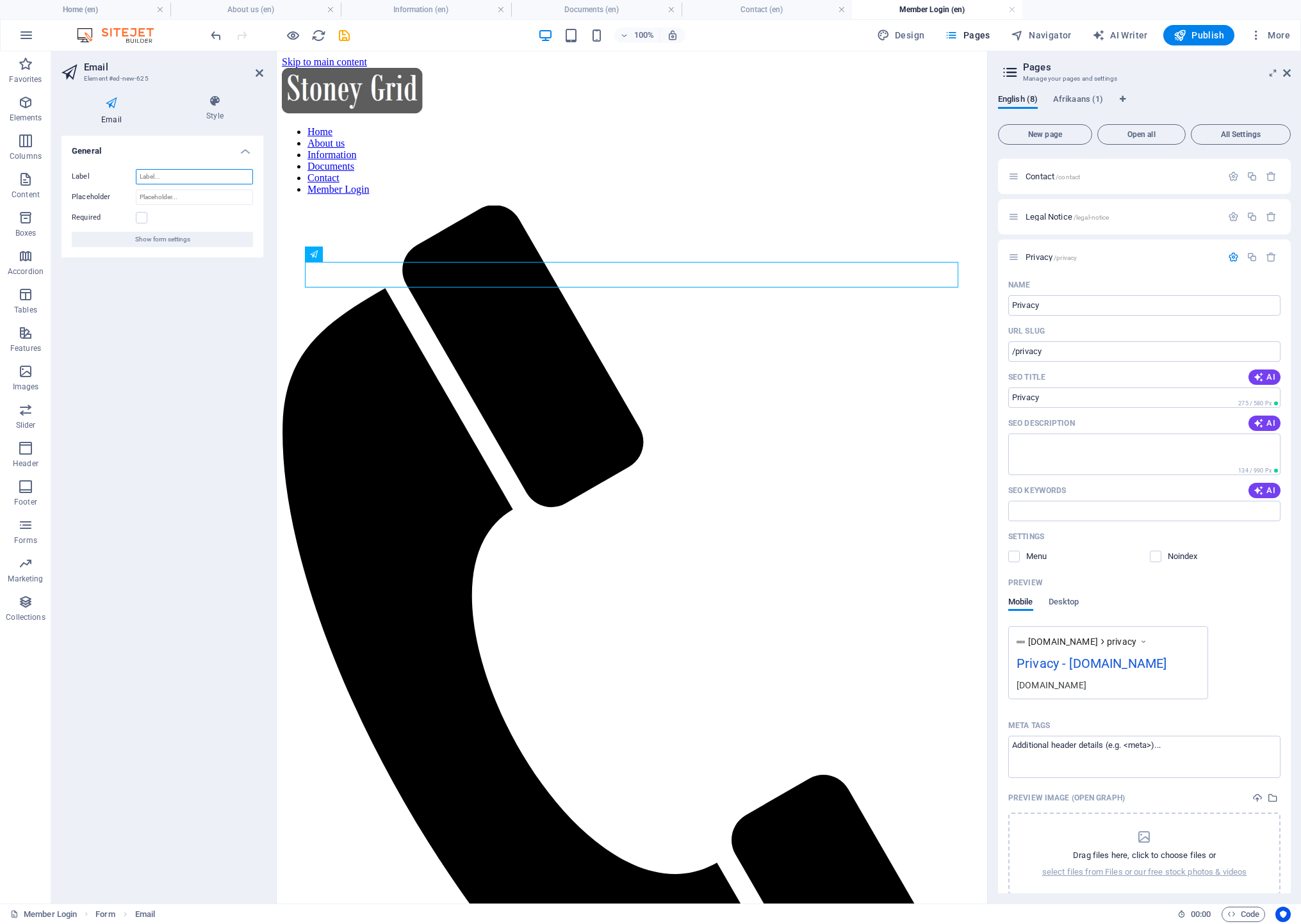
click at [167, 177] on input "Label" at bounding box center [195, 176] width 117 height 15
type input "e"
type input "Email"
drag, startPoint x: 579, startPoint y: 366, endPoint x: 714, endPoint y: 276, distance: 162.2
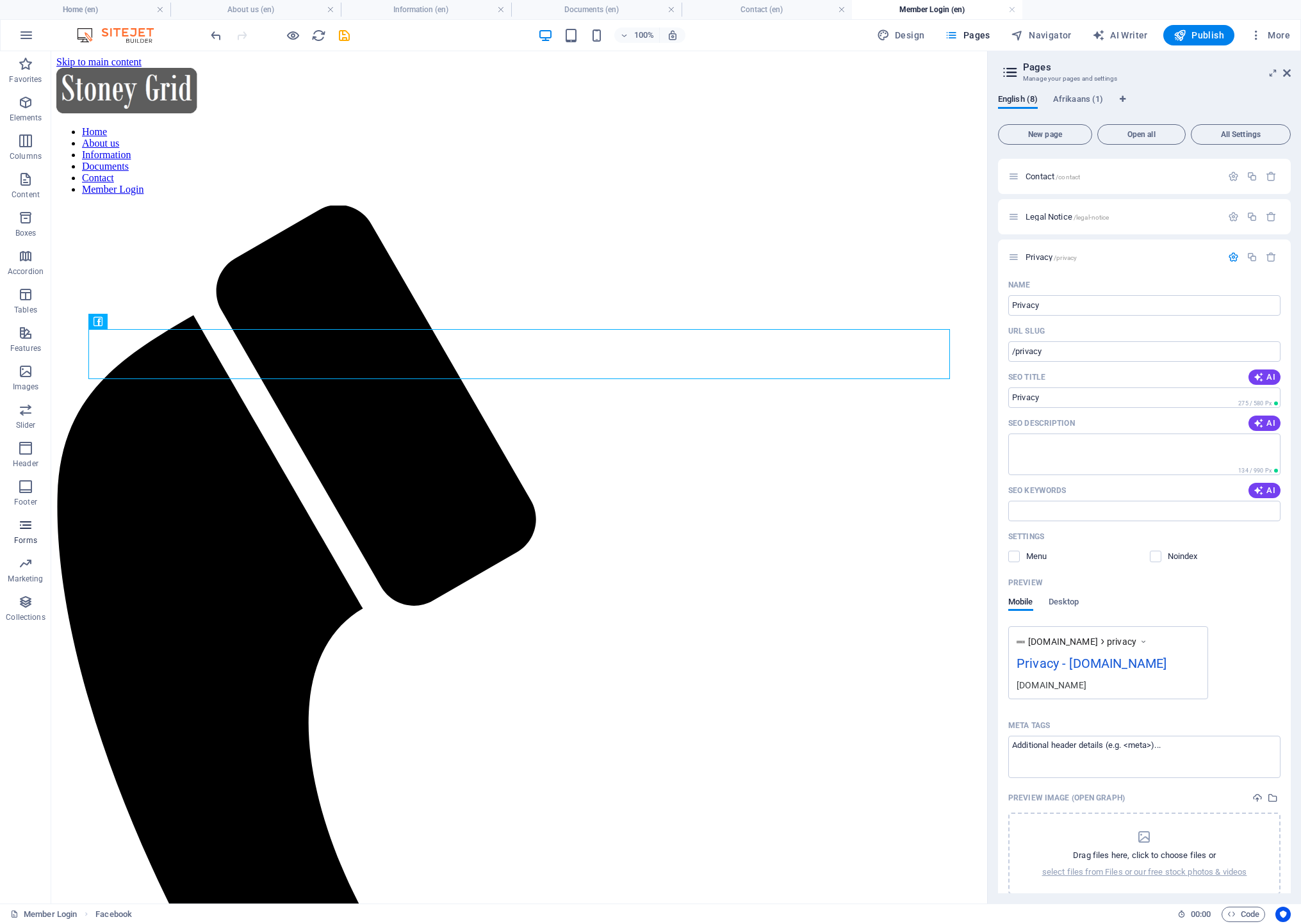
click at [21, 525] on icon "button" at bounding box center [25, 525] width 15 height 15
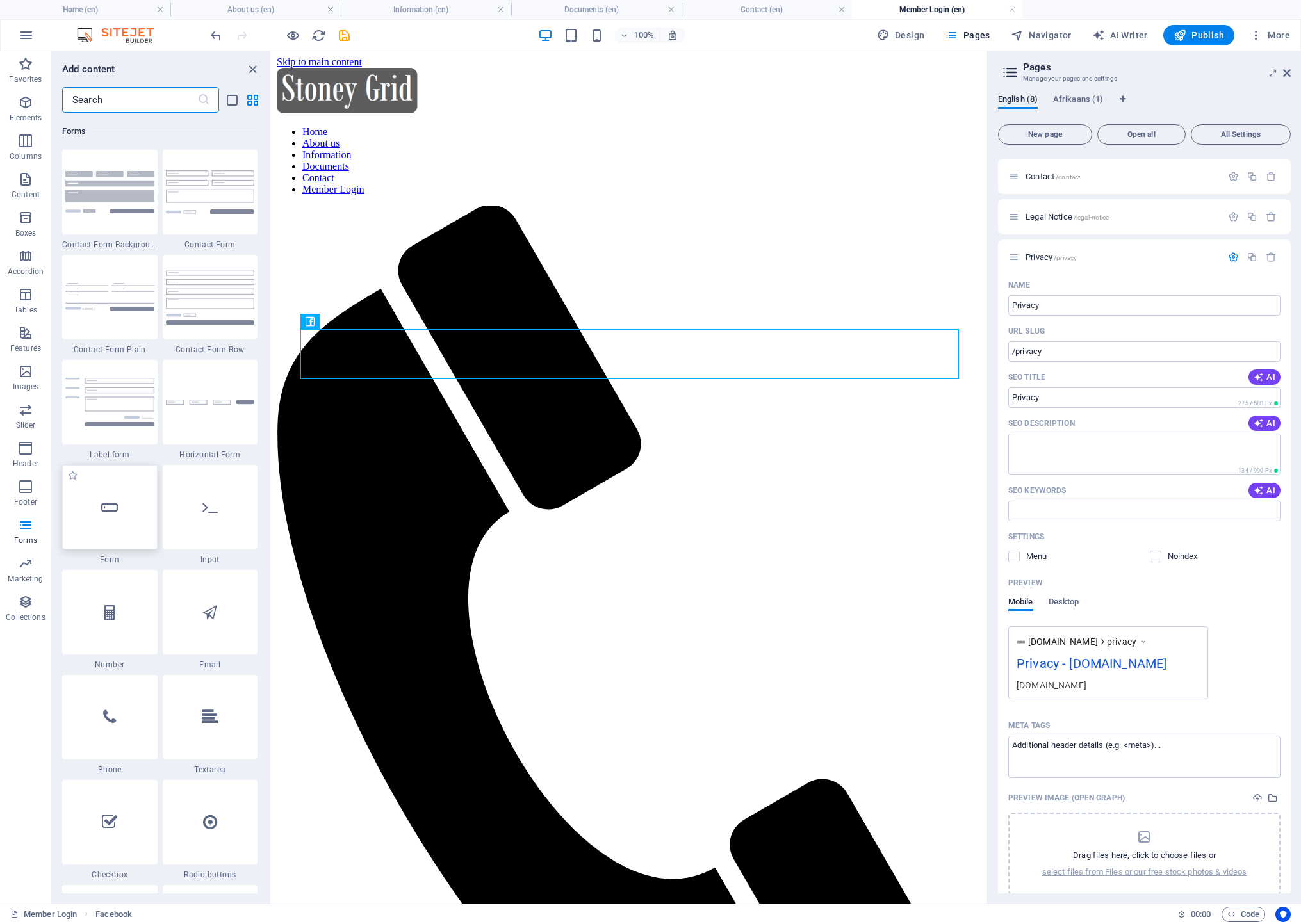
scroll to position [9543, 0]
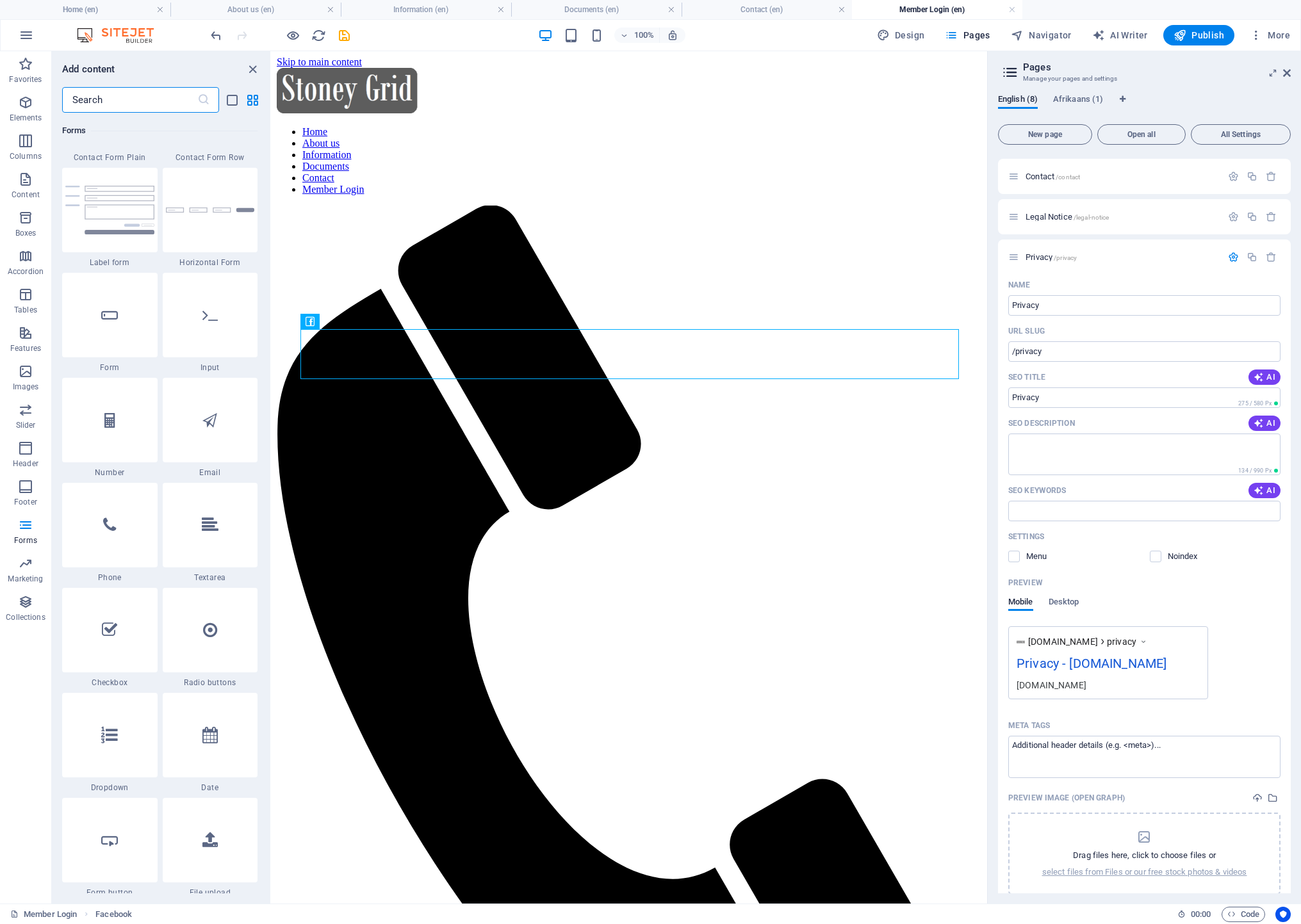
click at [109, 97] on input "text" at bounding box center [130, 100] width 135 height 26
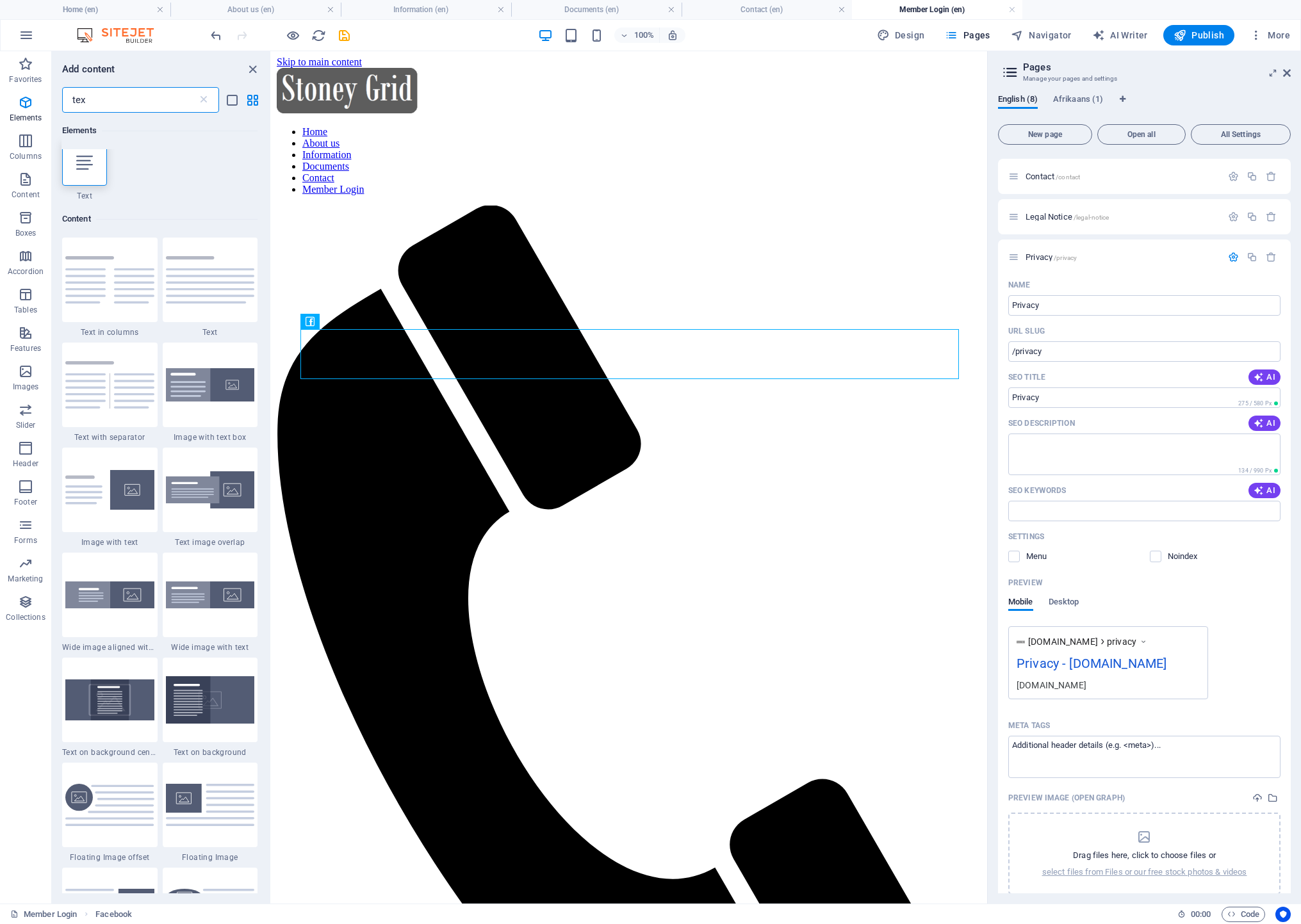
scroll to position [0, 0]
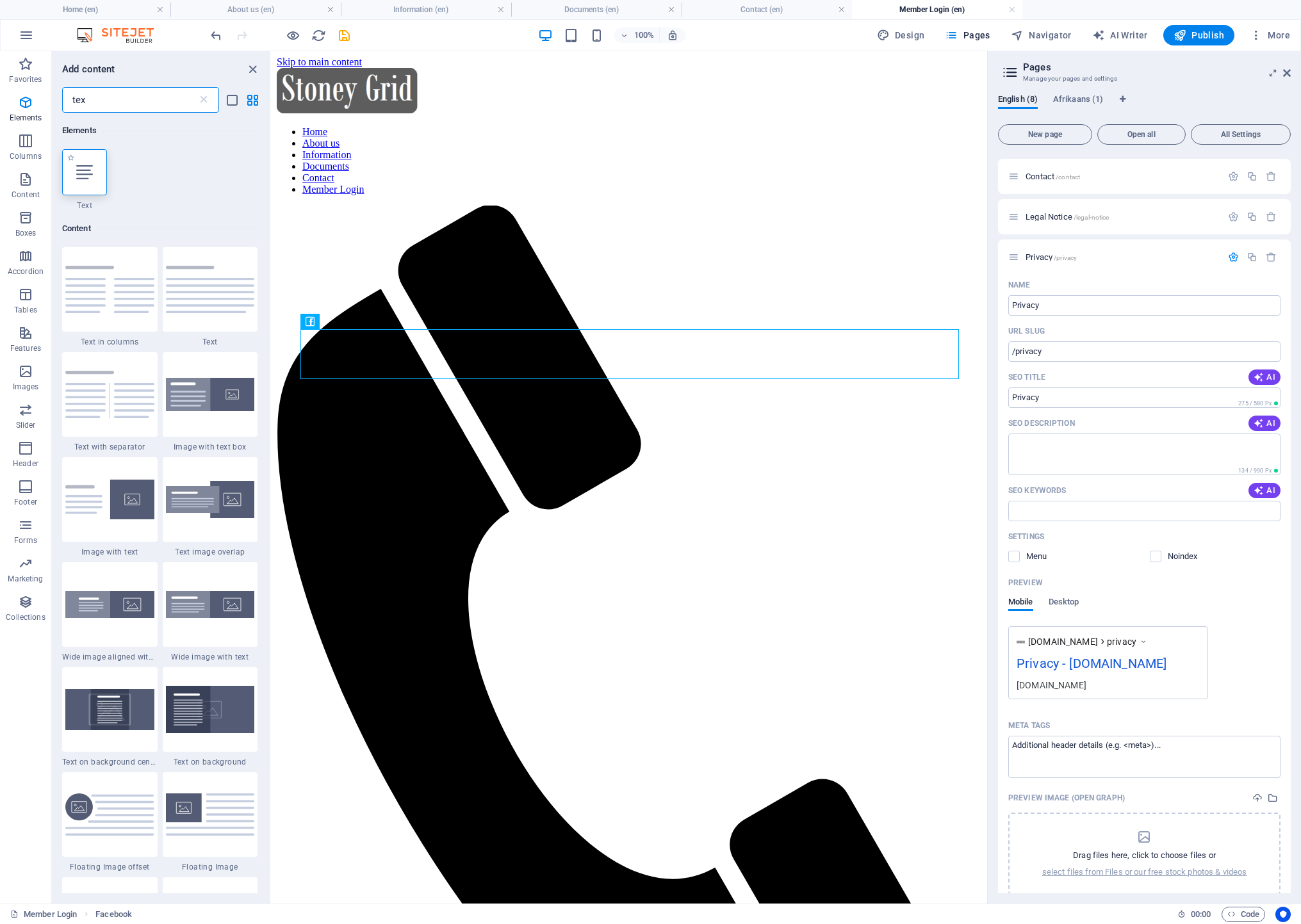
type input "tex"
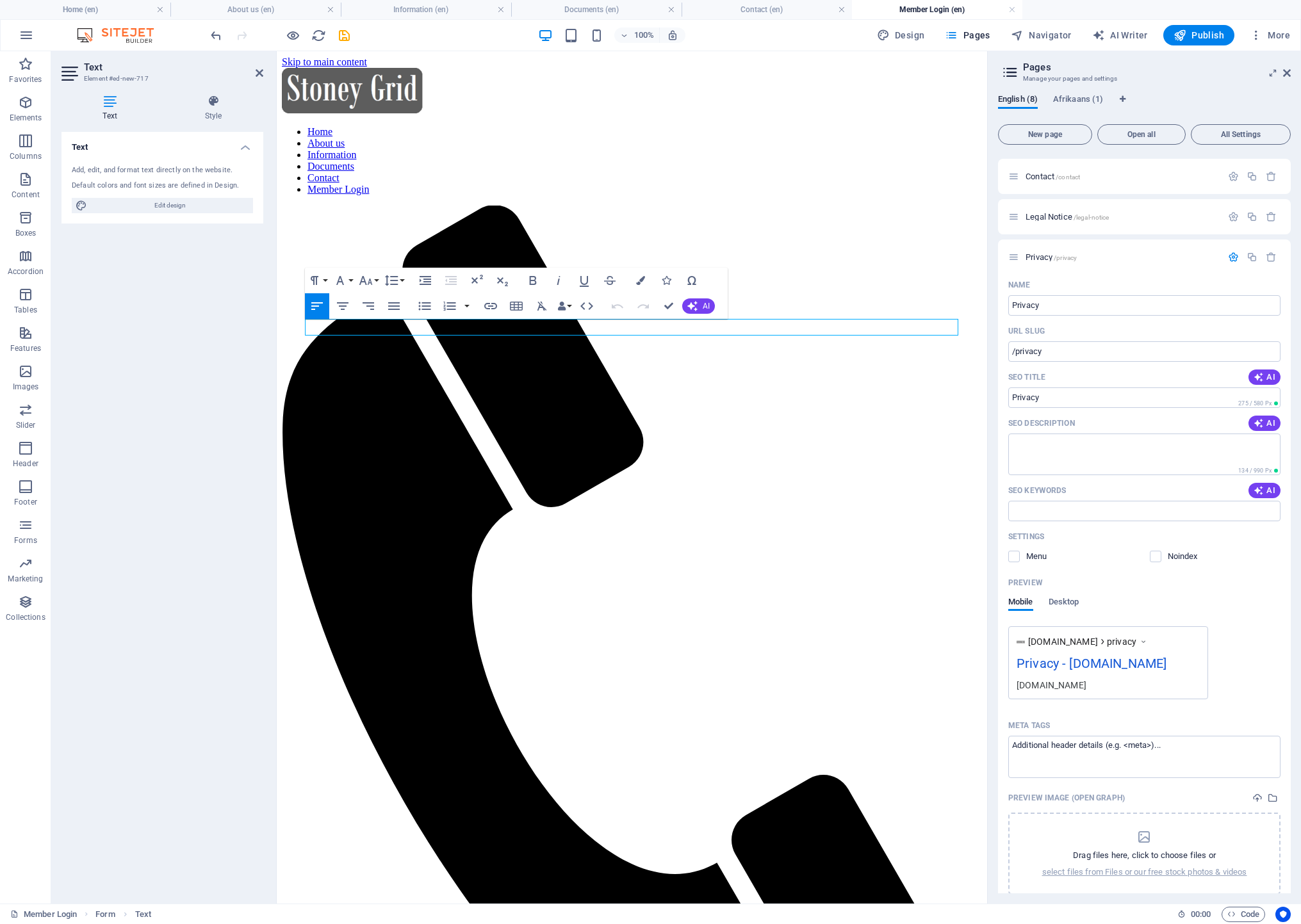
click at [107, 104] on icon at bounding box center [109, 101] width 97 height 13
drag, startPoint x: 381, startPoint y: 325, endPoint x: 277, endPoint y: 326, distance: 104.0
click at [282, 326] on body "Skip to main content Home About us Information Documents Contact Member Login […" at bounding box center [632, 654] width 700 height 1195
click at [246, 145] on h4 "Text" at bounding box center [162, 143] width 202 height 23
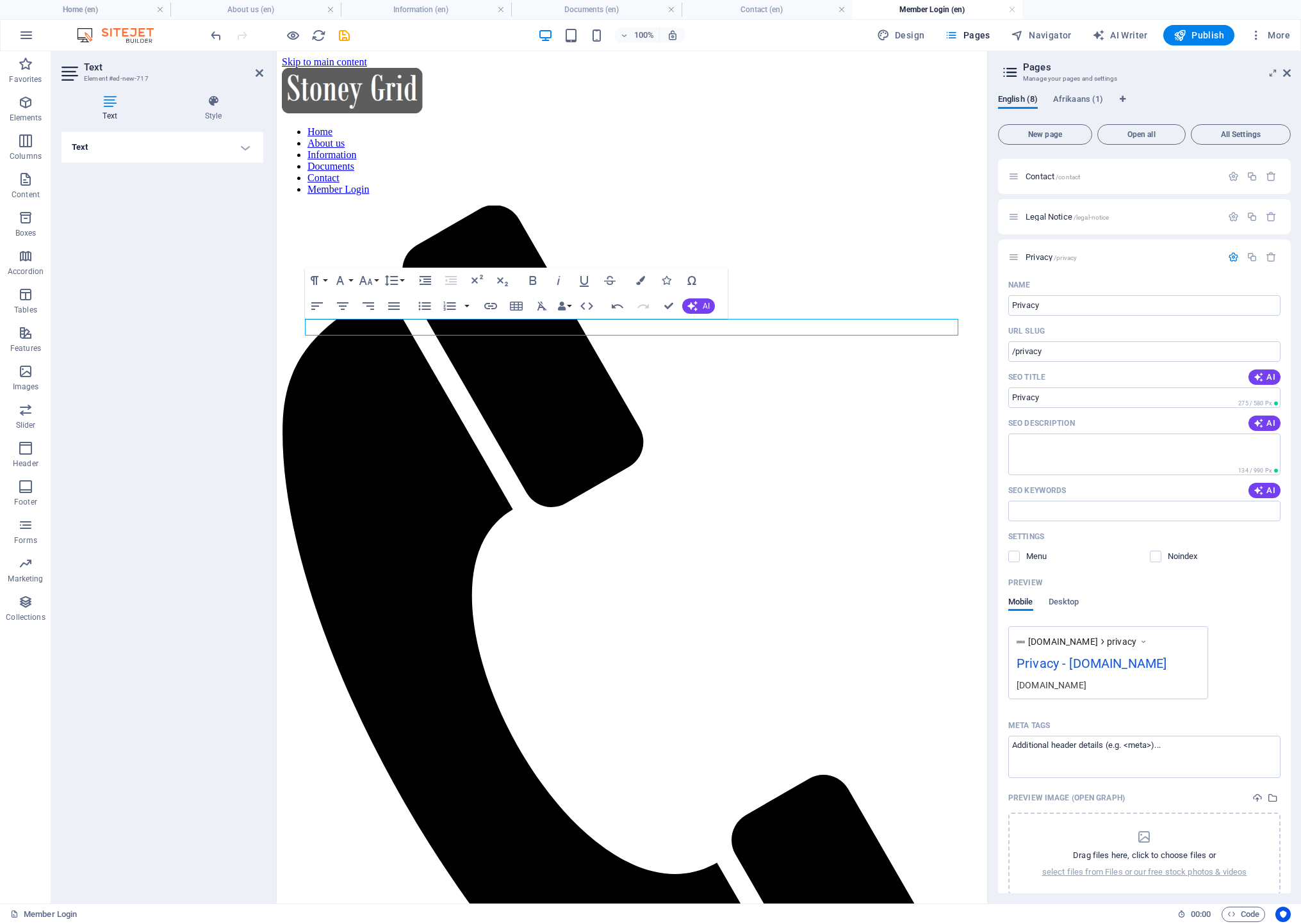
click at [246, 145] on h4 "Text" at bounding box center [162, 147] width 202 height 31
click at [211, 205] on span "Edit design" at bounding box center [170, 205] width 158 height 15
select select "rem"
select select "400"
select select "px"
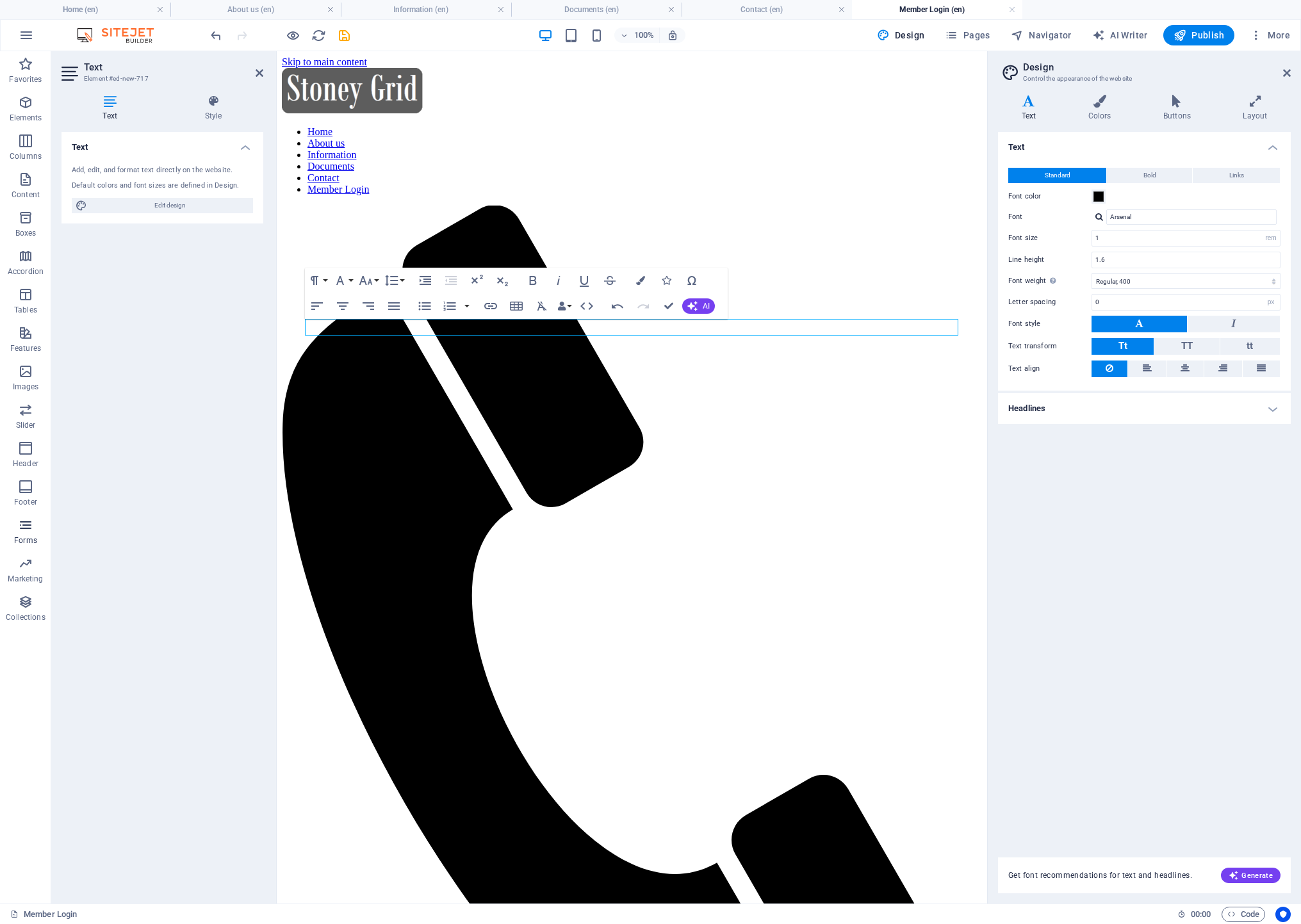
click at [33, 540] on p "Forms" at bounding box center [26, 540] width 23 height 10
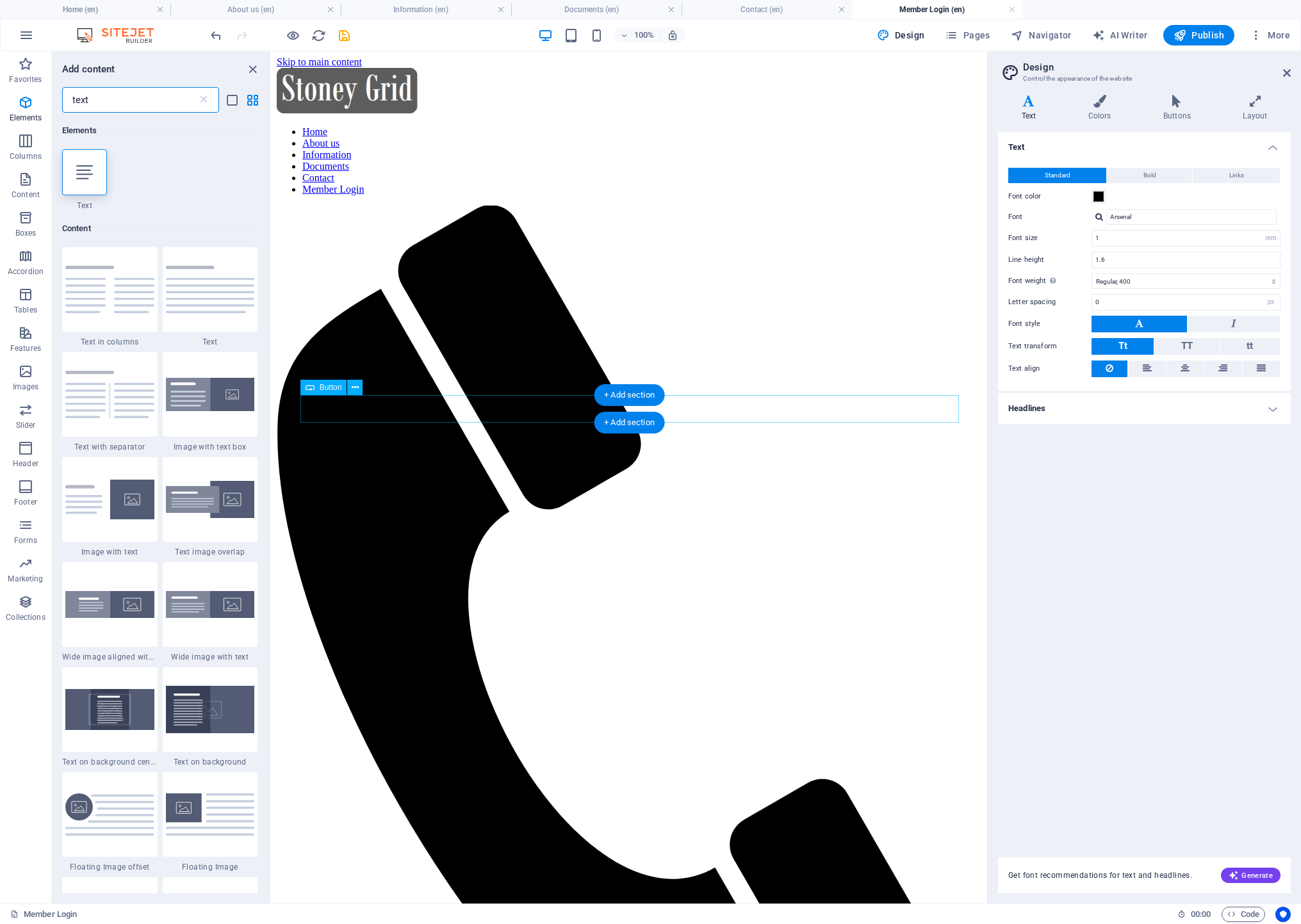
type input "text"
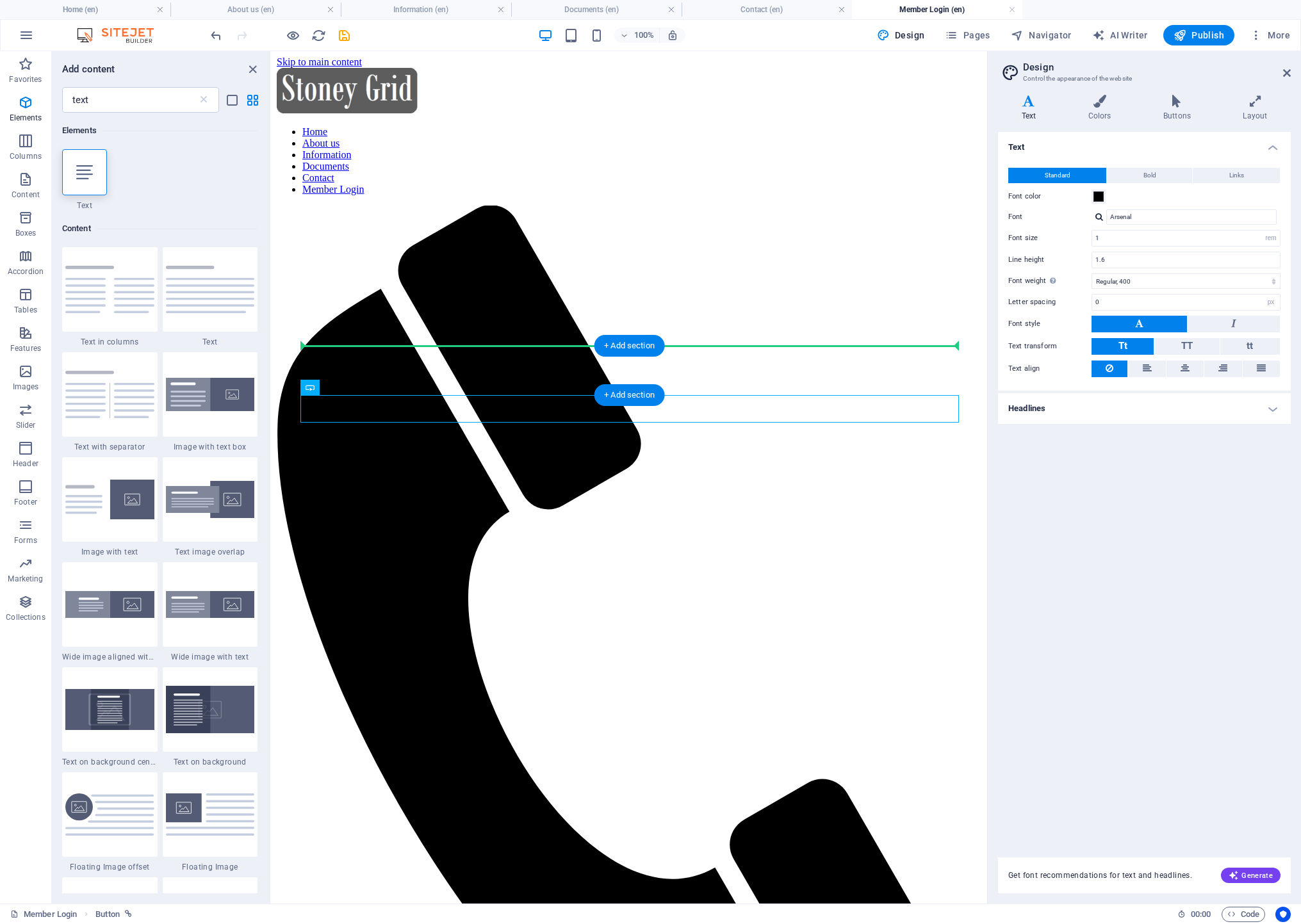
drag, startPoint x: 354, startPoint y: 414, endPoint x: 349, endPoint y: 346, distance: 68.2
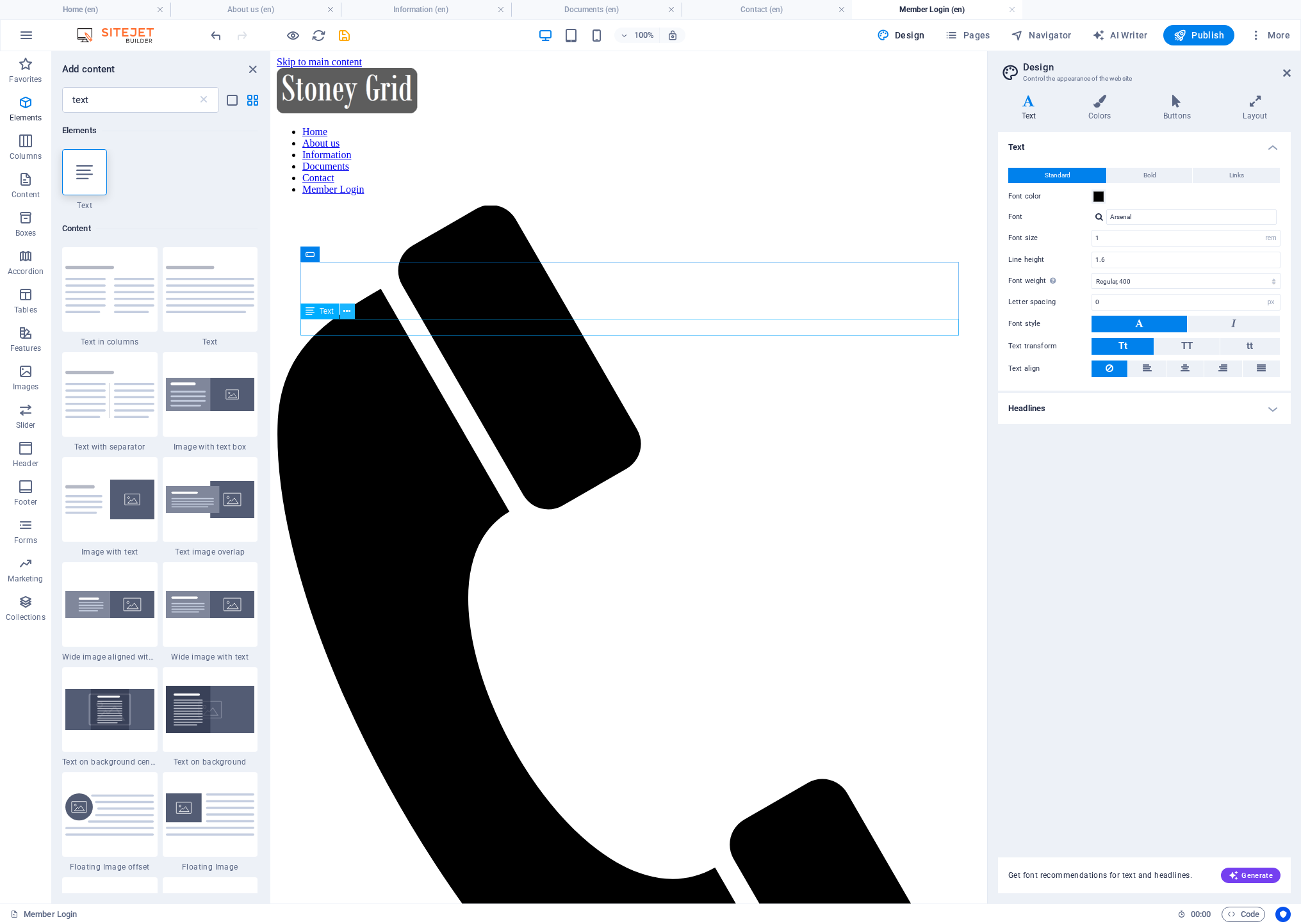
click at [344, 313] on icon at bounding box center [347, 311] width 7 height 14
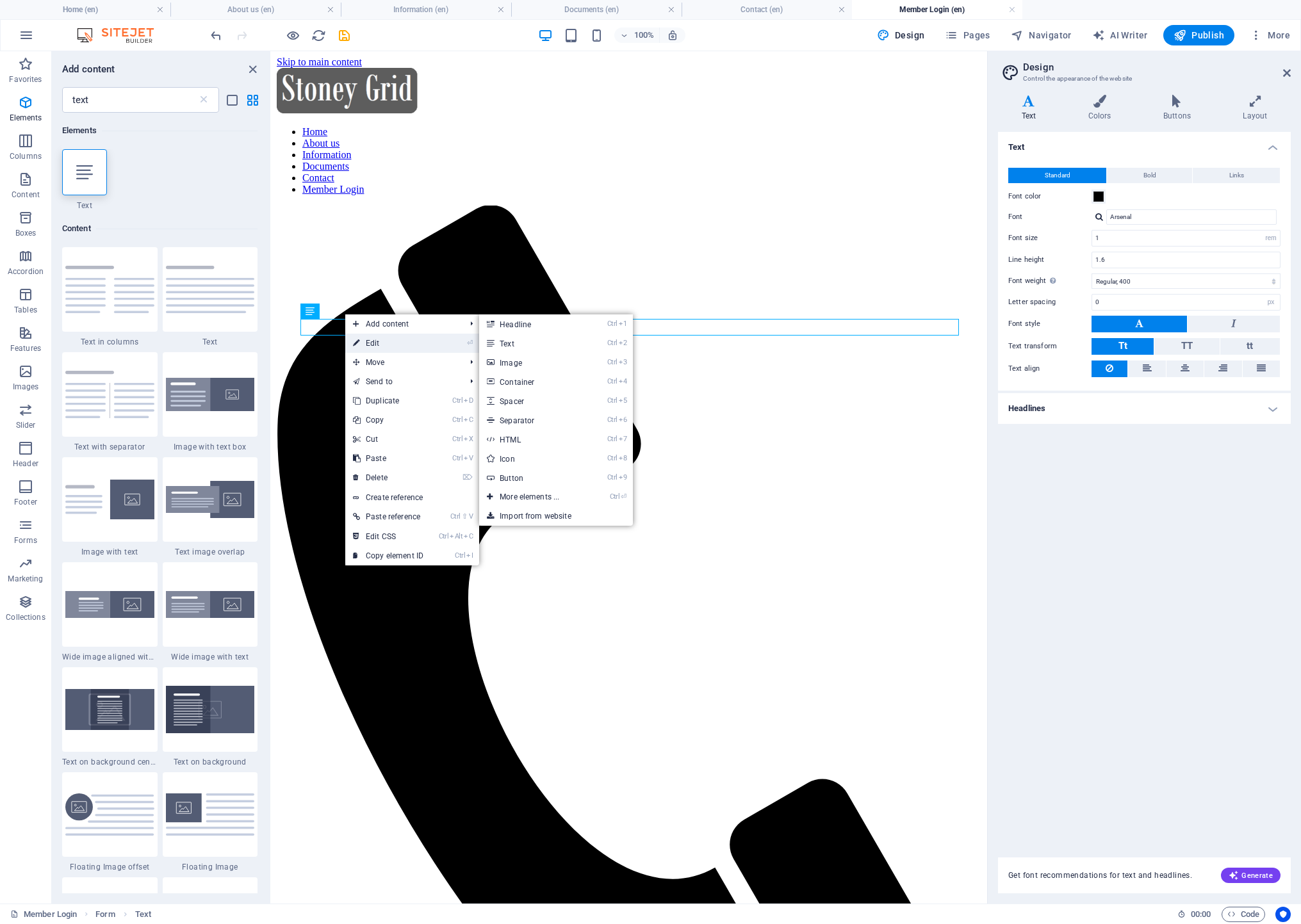
click at [368, 340] on link "⏎ Edit" at bounding box center [388, 343] width 86 height 19
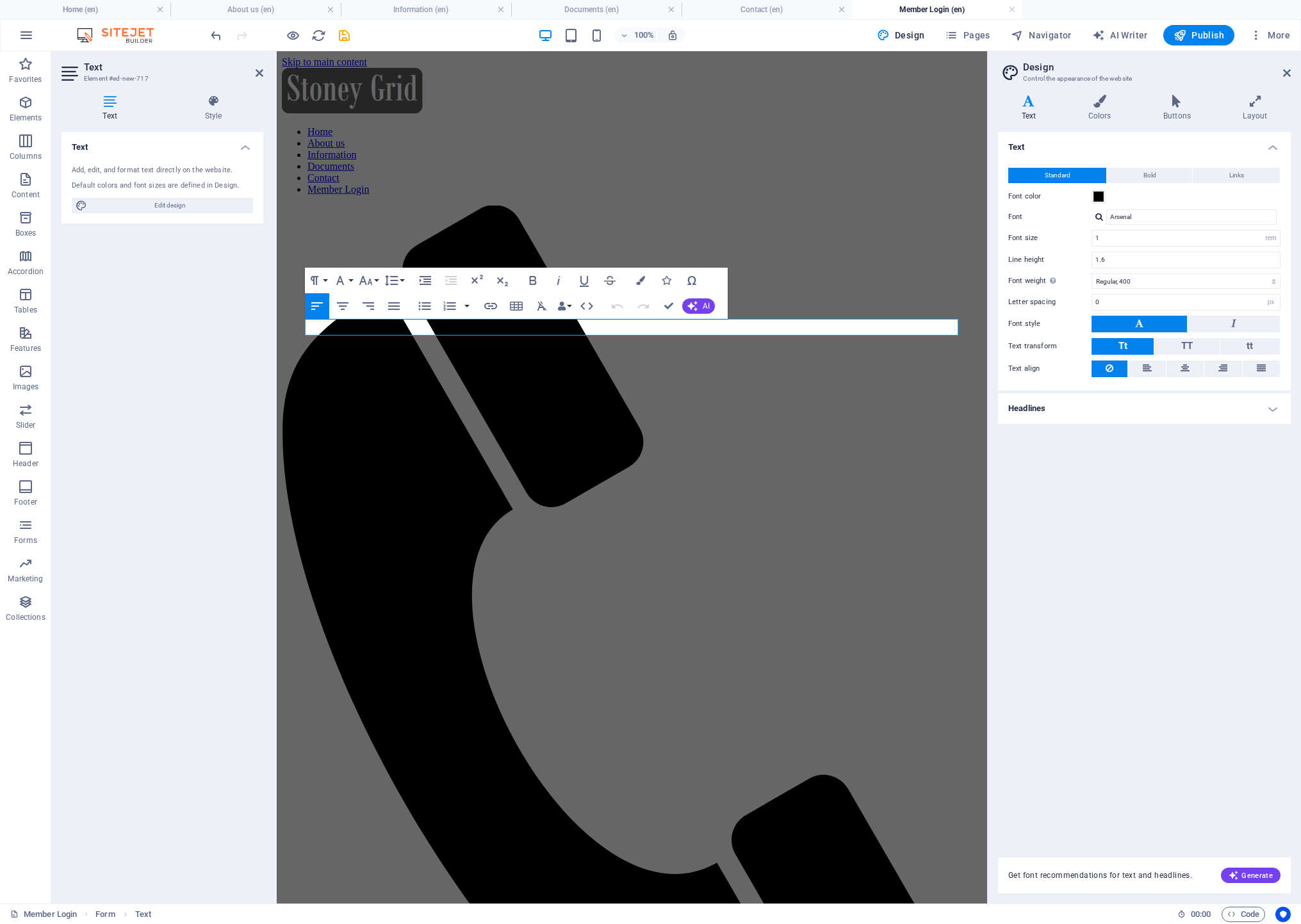
click at [104, 102] on icon at bounding box center [109, 101] width 97 height 13
